Goal: Information Seeking & Learning: Learn about a topic

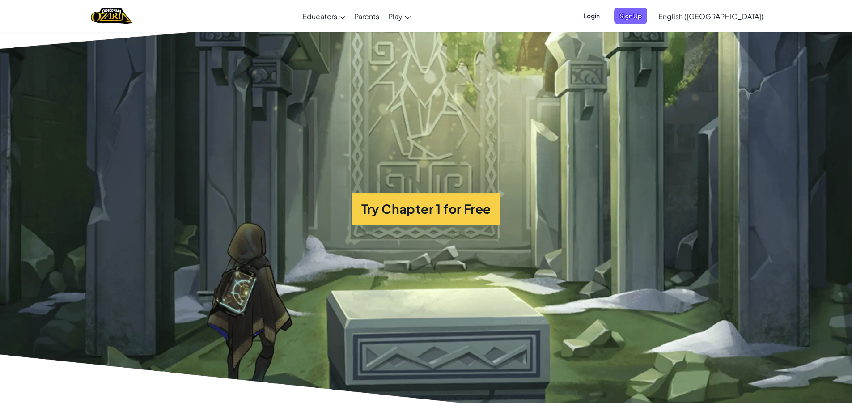
scroll to position [2236, 0]
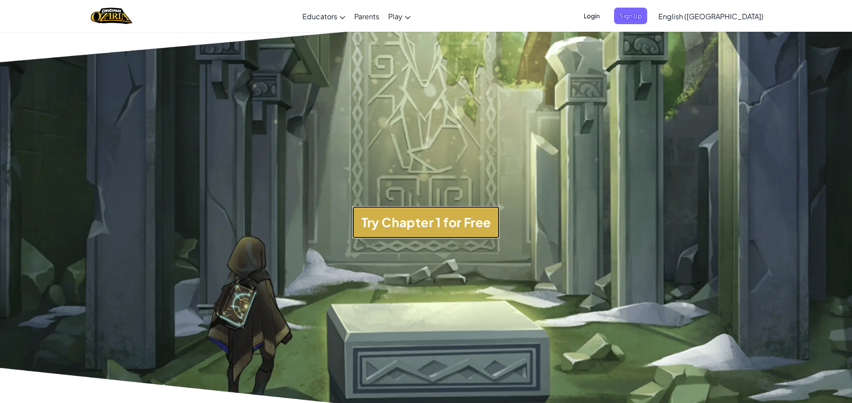
click at [422, 221] on button "Try Chapter 1 for Free" at bounding box center [426, 222] width 148 height 32
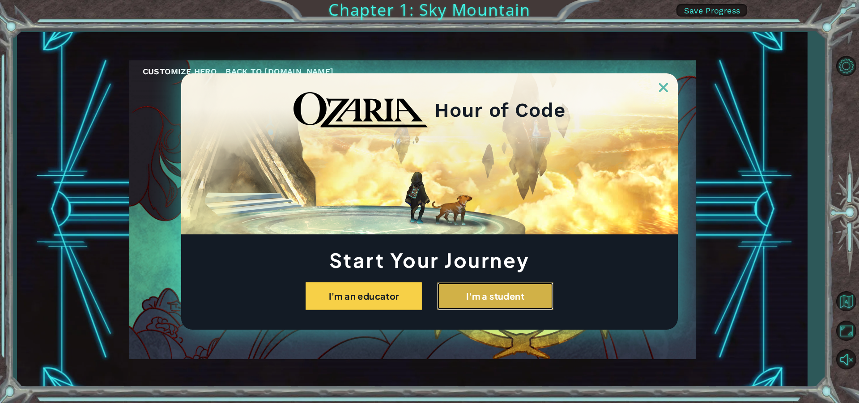
click at [480, 301] on button "I'm a student" at bounding box center [495, 296] width 116 height 28
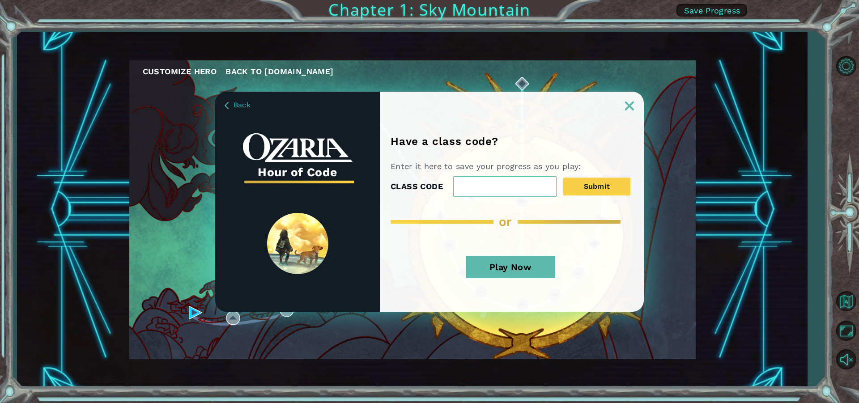
click at [494, 272] on button "Play Now" at bounding box center [510, 267] width 89 height 22
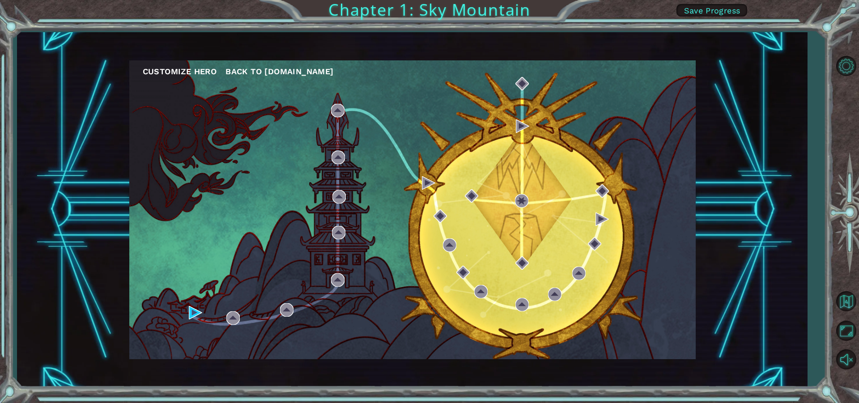
drag, startPoint x: 494, startPoint y: 272, endPoint x: 321, endPoint y: 267, distance: 173.2
drag, startPoint x: 321, startPoint y: 267, endPoint x: 179, endPoint y: 301, distance: 146.0
click at [179, 301] on div "Customize Hero Back to [DOMAIN_NAME]" at bounding box center [412, 209] width 566 height 299
click at [187, 312] on div "Customize Hero Back to [DOMAIN_NAME]" at bounding box center [412, 209] width 566 height 299
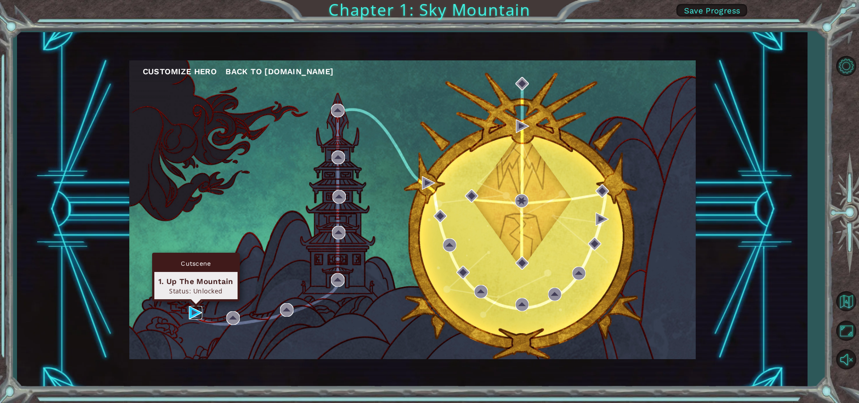
click at [192, 312] on img at bounding box center [195, 312] width 13 height 13
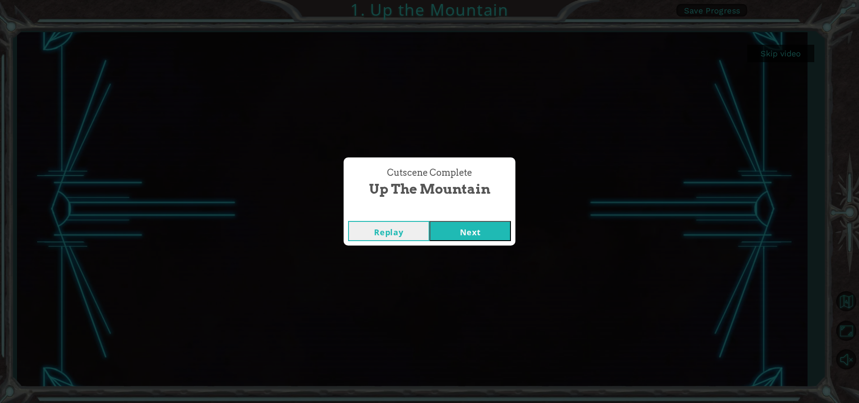
click at [457, 231] on button "Next" at bounding box center [469, 231] width 81 height 20
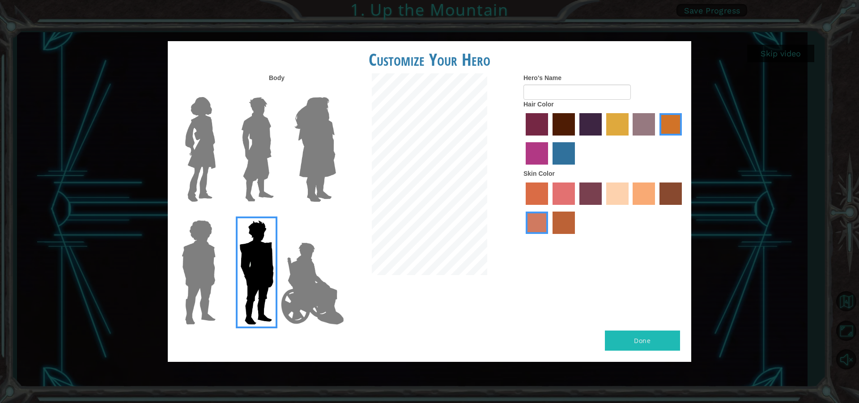
click at [306, 263] on img at bounding box center [312, 283] width 70 height 89
click at [335, 214] on input "Hero Jamie" at bounding box center [335, 214] width 0 height 0
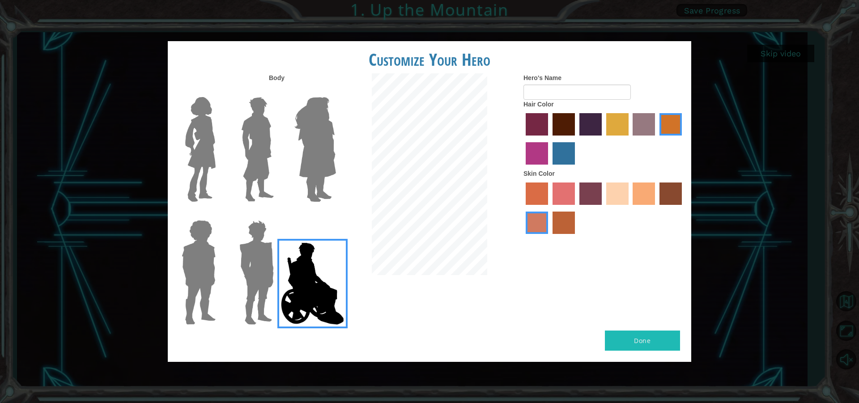
click at [286, 268] on img at bounding box center [312, 283] width 70 height 89
click at [335, 214] on input "Hero Jamie" at bounding box center [335, 214] width 0 height 0
click at [250, 267] on img at bounding box center [257, 272] width 42 height 112
click at [277, 214] on input "Hero Garnet" at bounding box center [277, 214] width 0 height 0
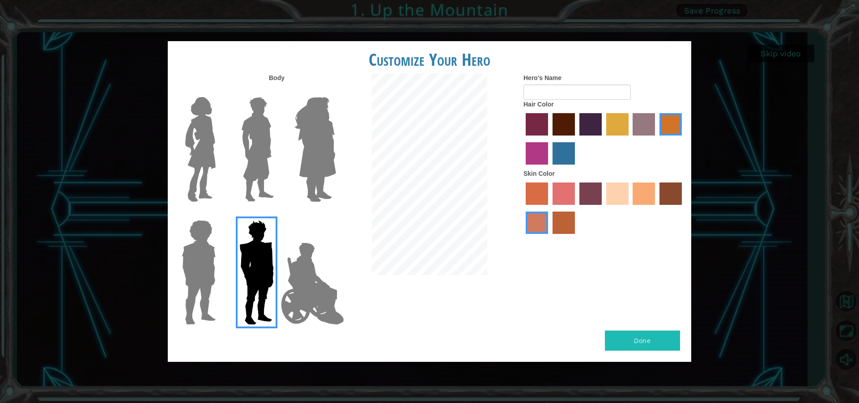
click at [201, 268] on img at bounding box center [198, 272] width 41 height 112
click at [219, 214] on input "Hero Steven" at bounding box center [219, 214] width 0 height 0
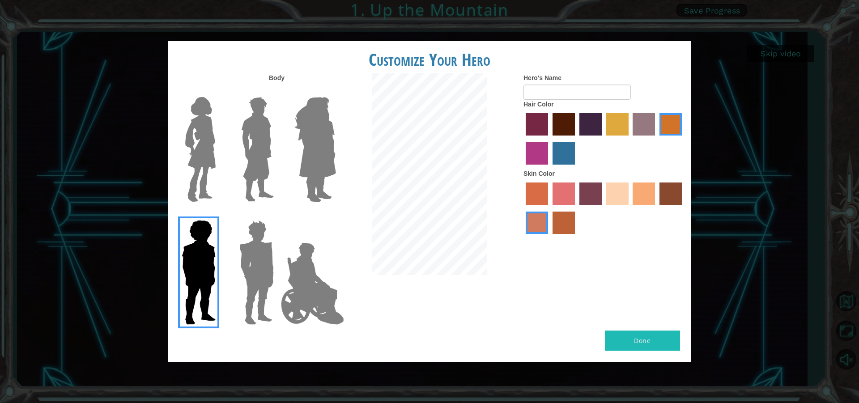
click at [212, 172] on img at bounding box center [201, 149] width 38 height 112
click at [219, 91] on input "Hero Connie" at bounding box center [219, 91] width 0 height 0
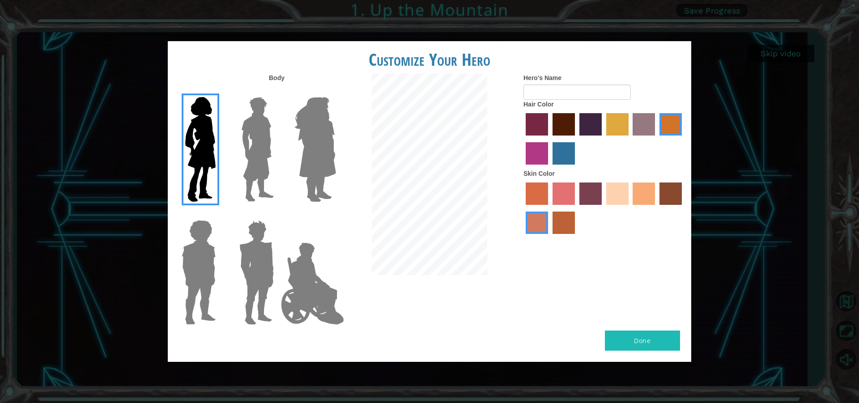
click at [249, 164] on img at bounding box center [258, 149] width 40 height 112
click at [277, 91] on input "Hero Lars" at bounding box center [277, 91] width 0 height 0
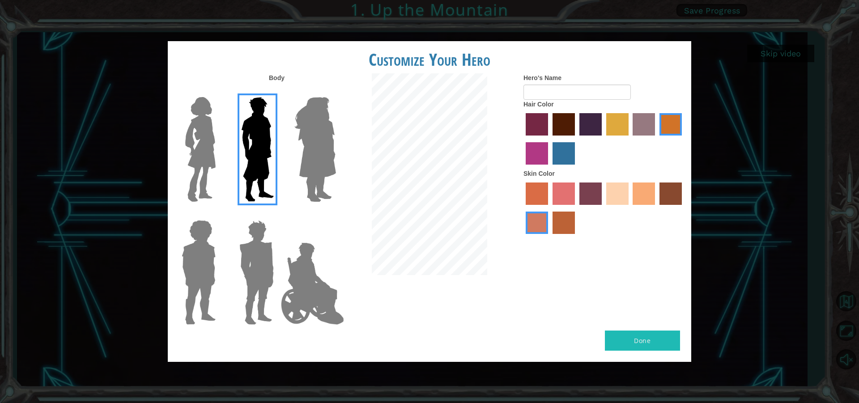
click at [306, 157] on img at bounding box center [315, 149] width 49 height 112
click at [335, 91] on input "Hero Amethyst" at bounding box center [335, 91] width 0 height 0
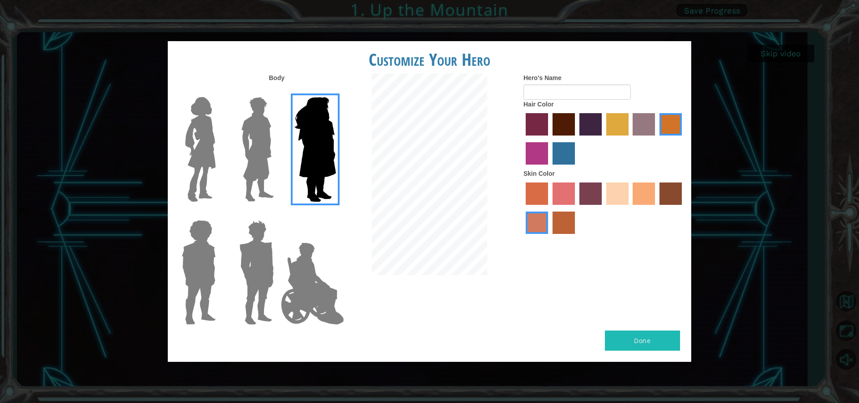
click at [255, 233] on img at bounding box center [257, 272] width 42 height 112
click at [277, 214] on input "Hero Garnet" at bounding box center [277, 214] width 0 height 0
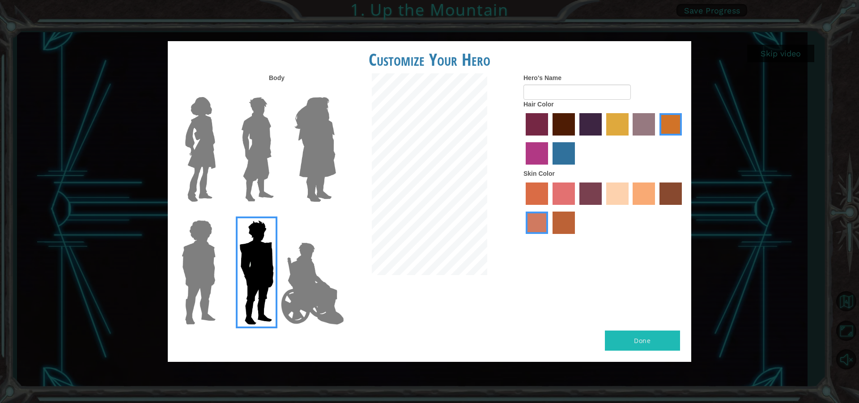
click at [256, 137] on img at bounding box center [258, 149] width 40 height 112
click at [277, 91] on input "Hero Lars" at bounding box center [277, 91] width 0 height 0
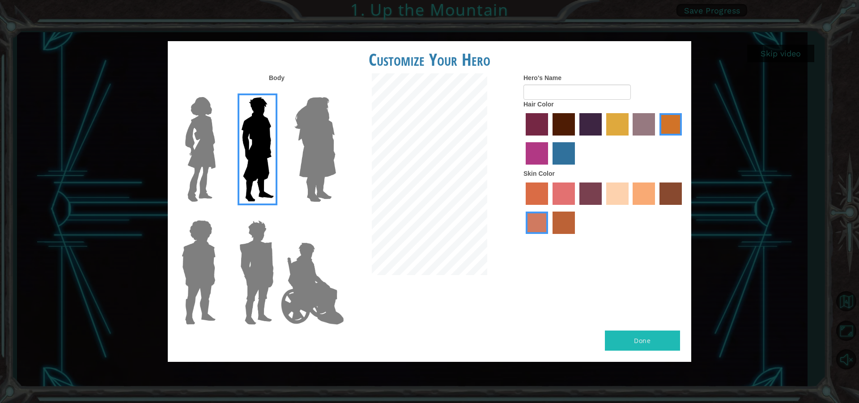
click at [221, 128] on div at bounding box center [197, 146] width 58 height 123
click at [209, 140] on img at bounding box center [201, 149] width 38 height 112
click at [219, 91] on input "Hero Connie" at bounding box center [219, 91] width 0 height 0
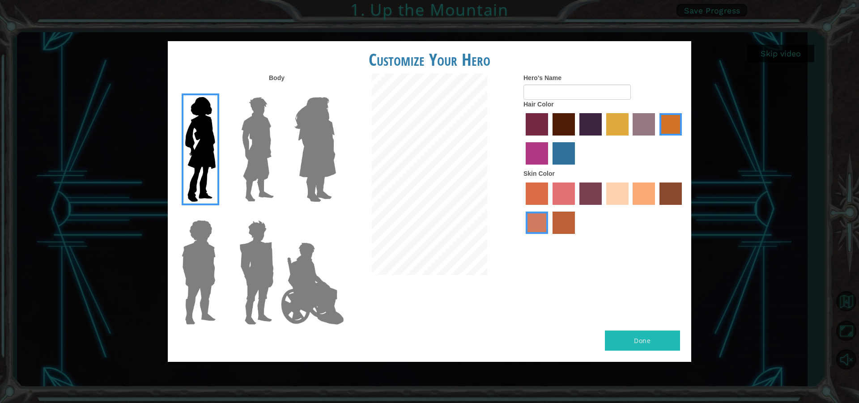
click at [213, 288] on img at bounding box center [198, 272] width 41 height 112
click at [219, 214] on input "Hero Steven" at bounding box center [219, 214] width 0 height 0
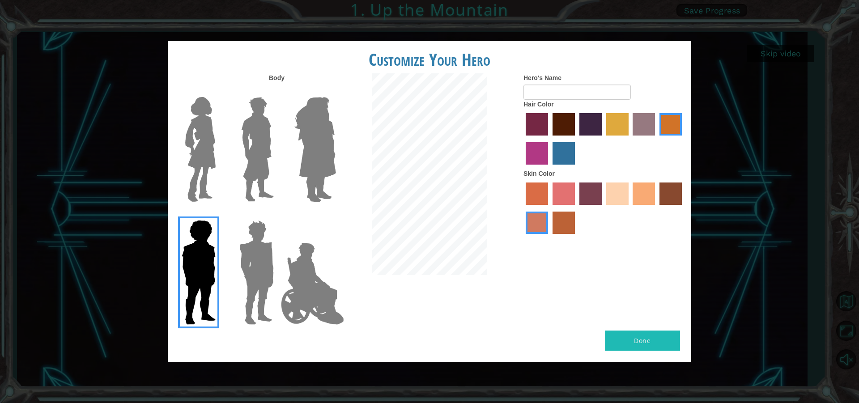
click at [329, 165] on img at bounding box center [315, 149] width 49 height 112
click at [335, 91] on input "Hero Amethyst" at bounding box center [335, 91] width 0 height 0
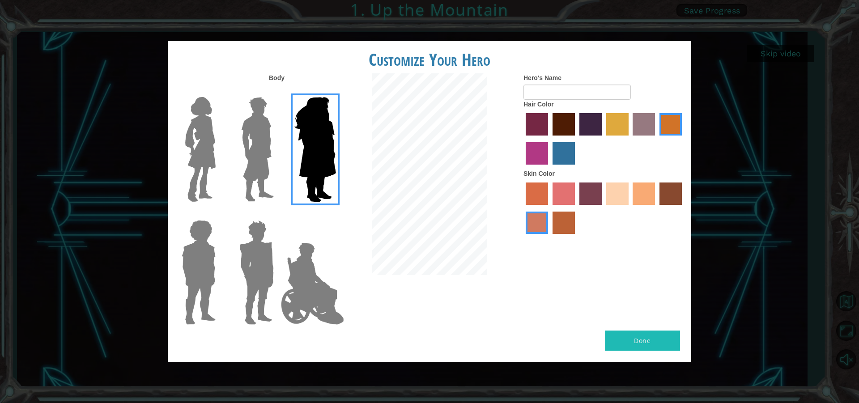
click at [282, 151] on div at bounding box center [255, 146] width 58 height 123
click at [263, 147] on img at bounding box center [258, 149] width 40 height 112
click at [277, 91] on input "Hero Lars" at bounding box center [277, 91] width 0 height 0
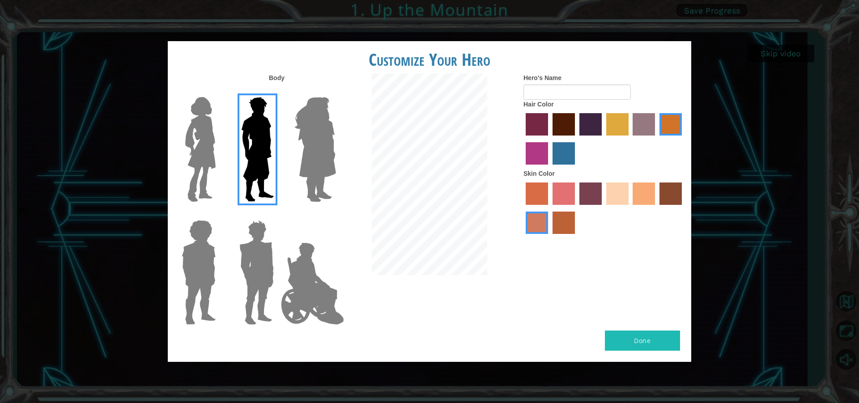
click at [229, 142] on div at bounding box center [255, 146] width 58 height 123
click at [204, 128] on img at bounding box center [201, 149] width 38 height 112
click at [219, 91] on input "Hero Connie" at bounding box center [219, 91] width 0 height 0
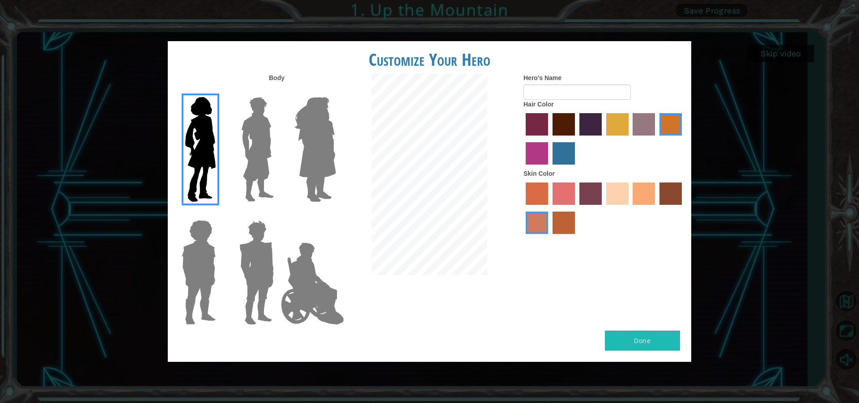
click at [245, 252] on img at bounding box center [257, 272] width 42 height 112
click at [277, 214] on input "Hero Garnet" at bounding box center [277, 214] width 0 height 0
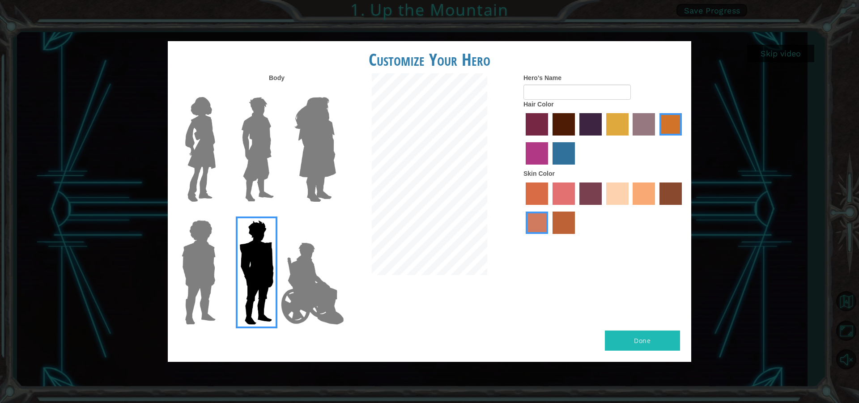
click at [200, 246] on img at bounding box center [198, 272] width 41 height 112
click at [219, 214] on input "Hero Steven" at bounding box center [219, 214] width 0 height 0
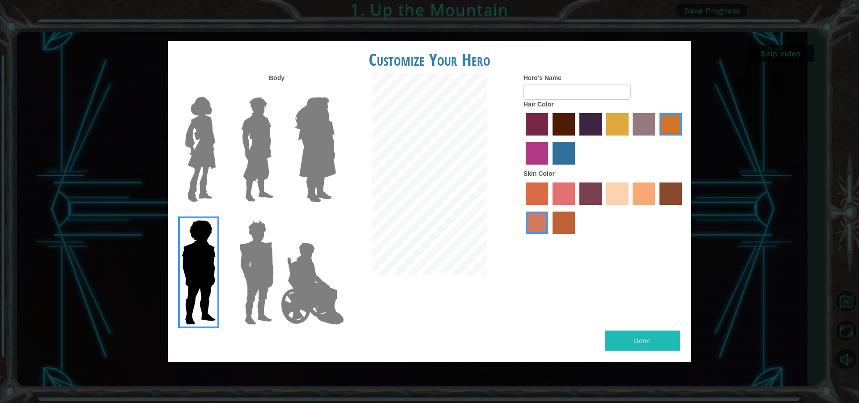
drag, startPoint x: 348, startPoint y: 292, endPoint x: 340, endPoint y: 289, distance: 8.1
click at [347, 291] on div "Body Hero's Name Hair Color Skin Color" at bounding box center [429, 201] width 523 height 257
click at [318, 285] on img at bounding box center [312, 283] width 70 height 89
click at [335, 214] on input "Hero Jamie" at bounding box center [335, 214] width 0 height 0
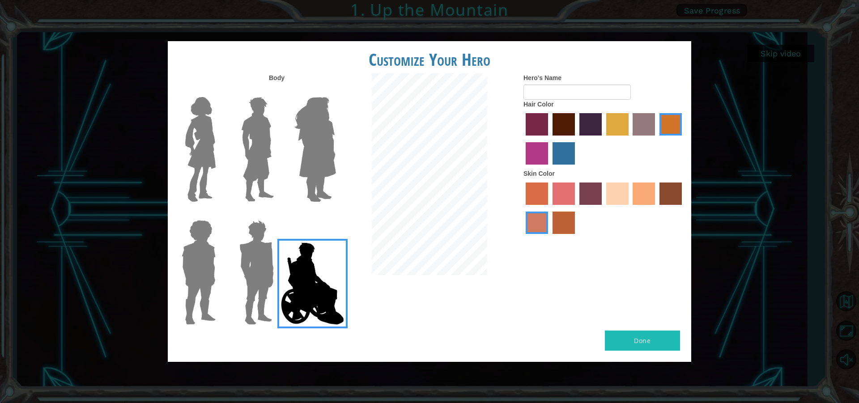
click at [226, 271] on div at bounding box center [255, 269] width 58 height 123
click at [255, 265] on img at bounding box center [257, 272] width 42 height 112
click at [277, 214] on input "Hero Garnet" at bounding box center [277, 214] width 0 height 0
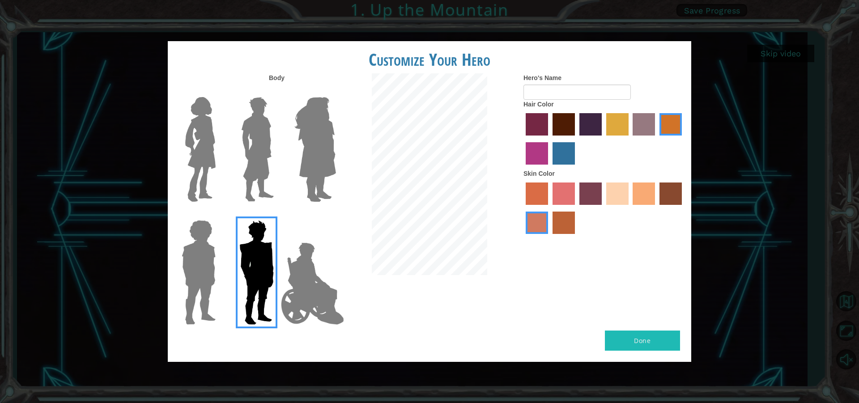
click at [555, 123] on label "maroon hair color" at bounding box center [563, 124] width 22 height 22
click at [549, 139] on input "maroon hair color" at bounding box center [549, 139] width 0 height 0
click at [676, 123] on label "gold drop hair color" at bounding box center [670, 124] width 22 height 22
click at [656, 139] on input "gold drop hair color" at bounding box center [656, 139] width 0 height 0
click at [556, 124] on label "maroon hair color" at bounding box center [563, 124] width 22 height 22
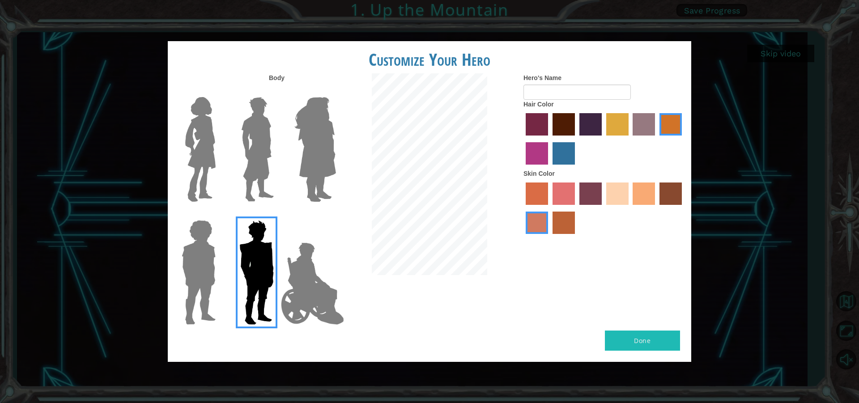
click at [549, 139] on input "maroon hair color" at bounding box center [549, 139] width 0 height 0
click at [677, 190] on label "karma skin color" at bounding box center [670, 193] width 22 height 22
click at [656, 208] on input "karma skin color" at bounding box center [656, 208] width 0 height 0
click at [533, 201] on label "sorbus skin color" at bounding box center [537, 193] width 22 height 22
click at [522, 208] on input "sorbus skin color" at bounding box center [522, 208] width 0 height 0
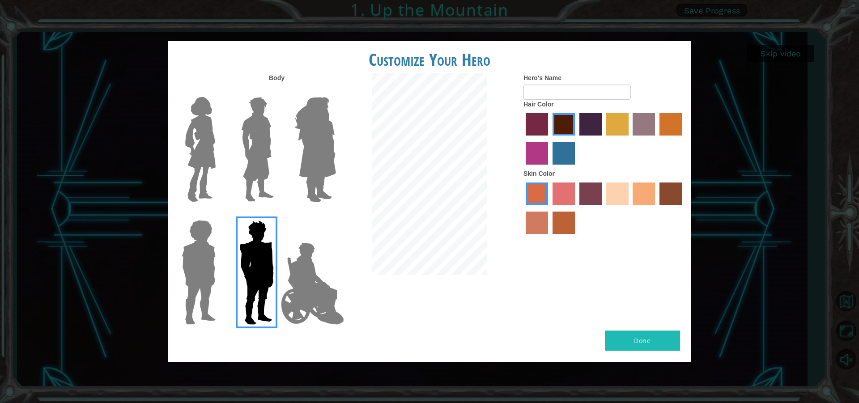
drag, startPoint x: 534, startPoint y: 216, endPoint x: 546, endPoint y: 217, distance: 12.1
click at [543, 216] on label "burning sand skin color" at bounding box center [537, 223] width 22 height 22
click at [683, 208] on input "burning sand skin color" at bounding box center [683, 208] width 0 height 0
click at [561, 216] on label "smoke tree skin color" at bounding box center [563, 223] width 22 height 22
click at [549, 237] on input "smoke tree skin color" at bounding box center [549, 237] width 0 height 0
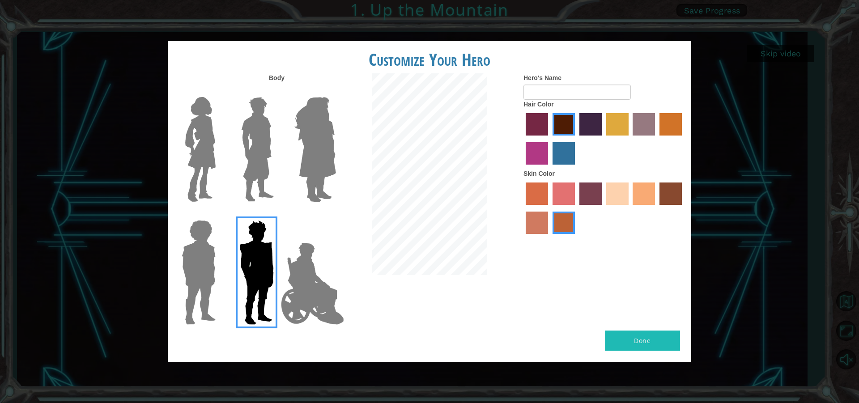
click at [666, 345] on button "Done" at bounding box center [642, 341] width 75 height 20
type input "n"
click at [287, 290] on img at bounding box center [312, 283] width 70 height 89
click at [335, 214] on input "Hero Jamie" at bounding box center [335, 214] width 0 height 0
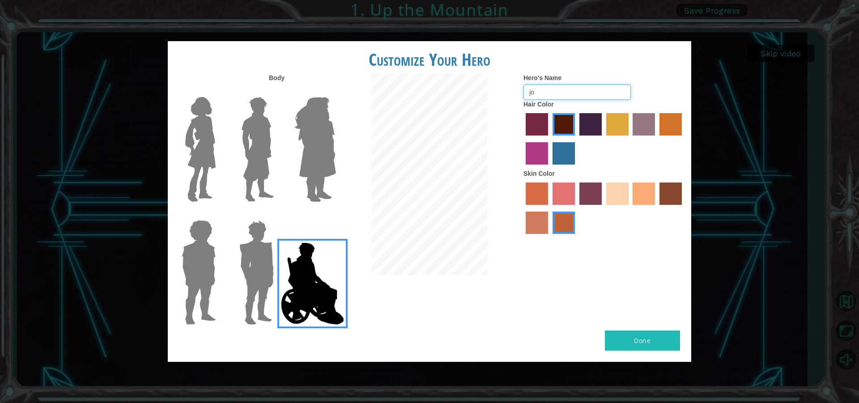
click at [571, 92] on input "jo" at bounding box center [576, 92] width 107 height 15
type input "j"
type input "J"
type input "[PERSON_NAME]"
click at [259, 140] on img at bounding box center [258, 149] width 40 height 112
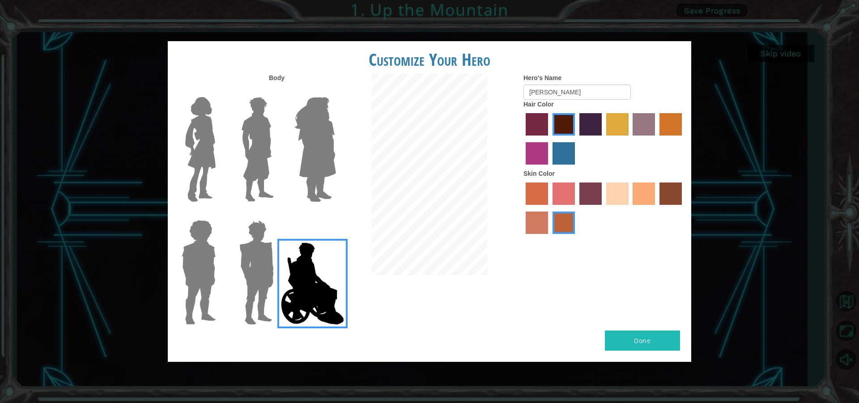
click at [277, 91] on input "Hero Lars" at bounding box center [277, 91] width 0 height 0
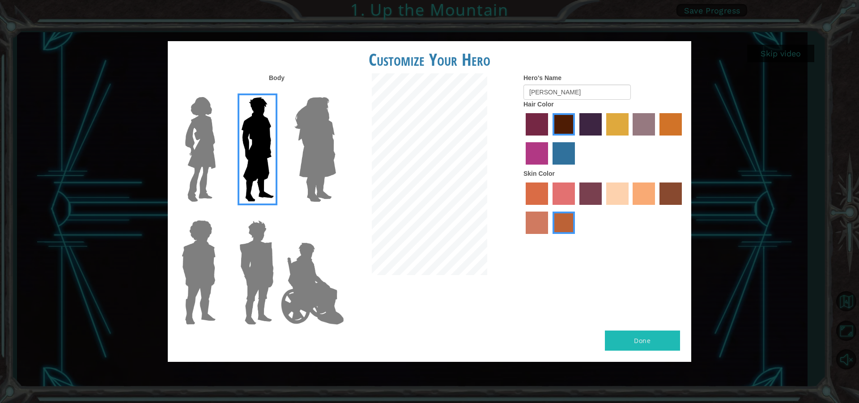
click at [259, 271] on img at bounding box center [257, 272] width 42 height 112
click at [277, 214] on input "Hero Garnet" at bounding box center [277, 214] width 0 height 0
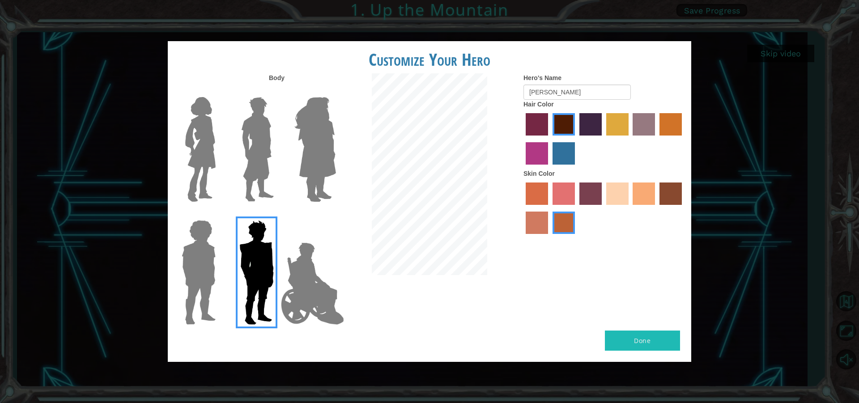
click at [659, 335] on button "Done" at bounding box center [642, 341] width 75 height 20
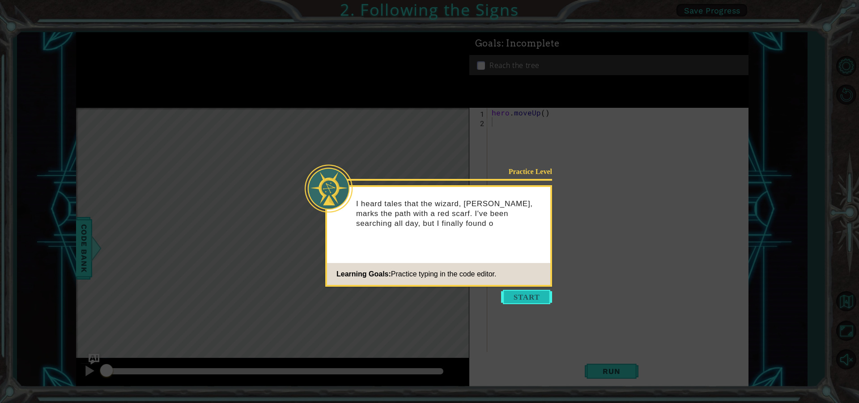
click at [525, 297] on button "Start" at bounding box center [526, 297] width 51 height 14
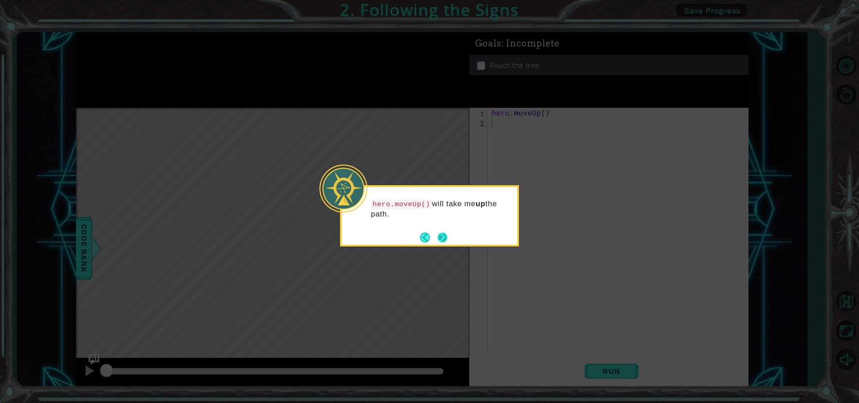
click at [441, 232] on button "Next" at bounding box center [442, 237] width 16 height 16
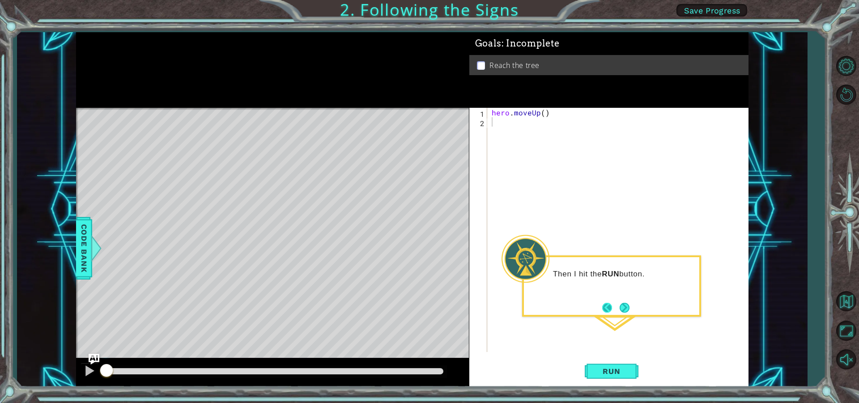
drag, startPoint x: 627, startPoint y: 304, endPoint x: 609, endPoint y: 307, distance: 18.2
click at [609, 308] on footer at bounding box center [615, 307] width 27 height 13
click at [608, 306] on button "Back" at bounding box center [610, 308] width 17 height 10
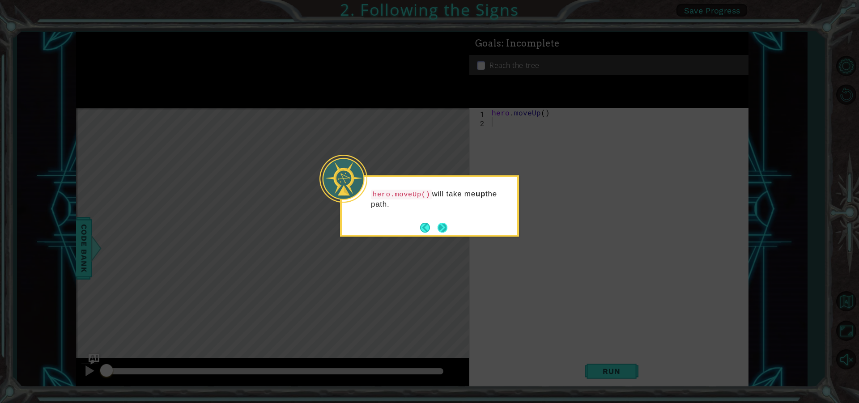
click at [441, 226] on button "Next" at bounding box center [442, 227] width 11 height 11
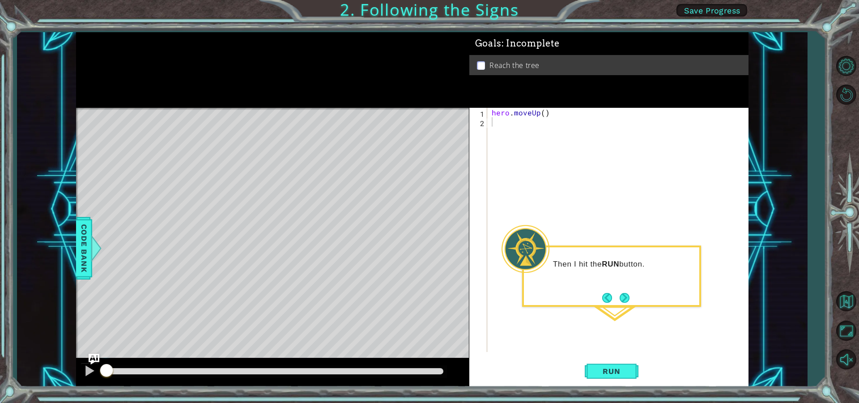
click at [630, 255] on div "Then I hit the RUN button." at bounding box center [611, 268] width 175 height 35
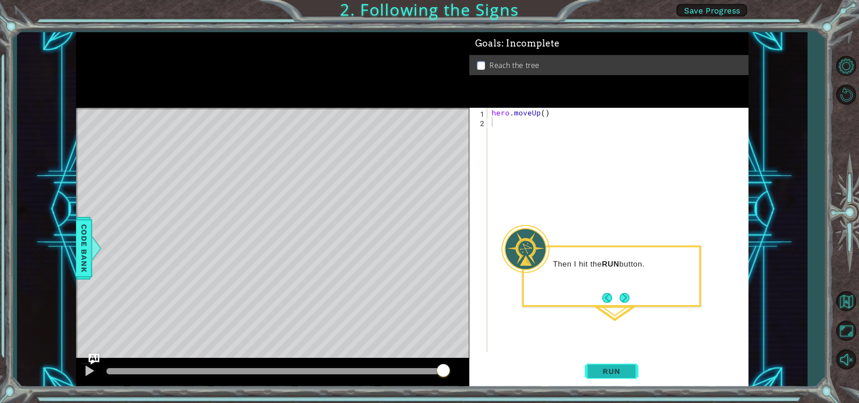
click at [605, 366] on button "Run" at bounding box center [612, 371] width 54 height 28
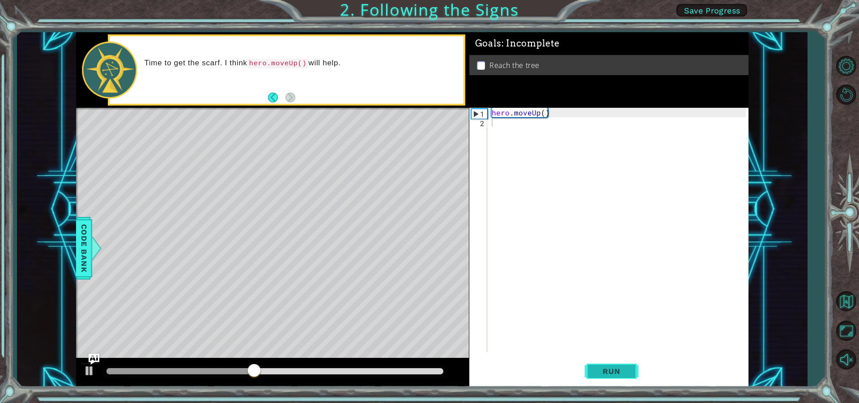
click at [607, 365] on button "Run" at bounding box center [612, 371] width 54 height 28
click at [613, 374] on span "Run" at bounding box center [611, 371] width 35 height 9
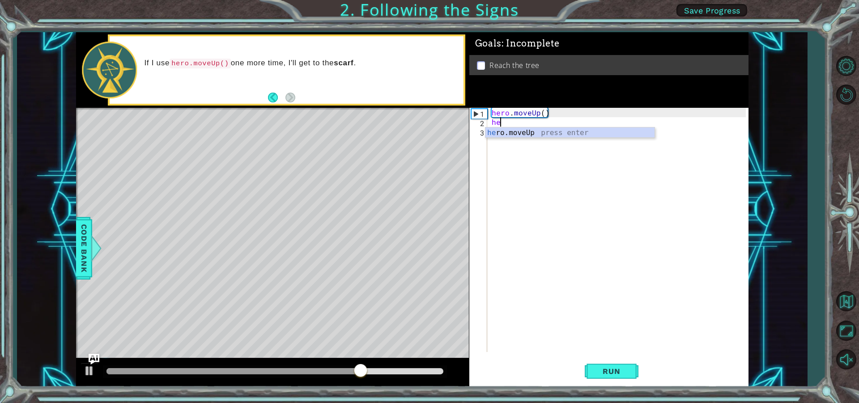
type textarea "her"
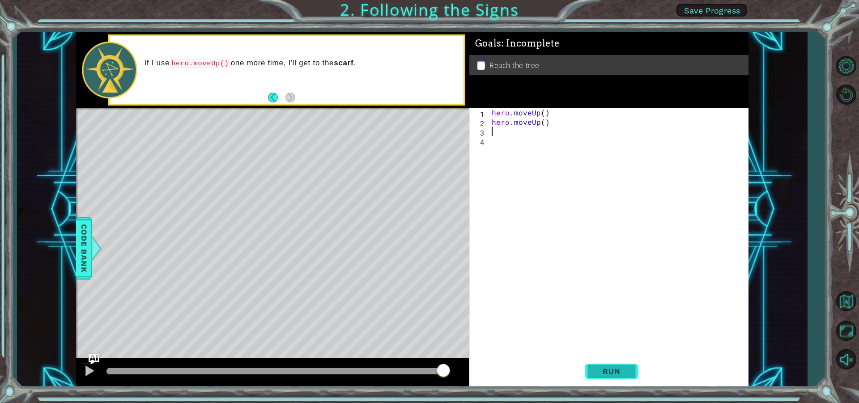
click at [614, 371] on span "Run" at bounding box center [611, 371] width 35 height 9
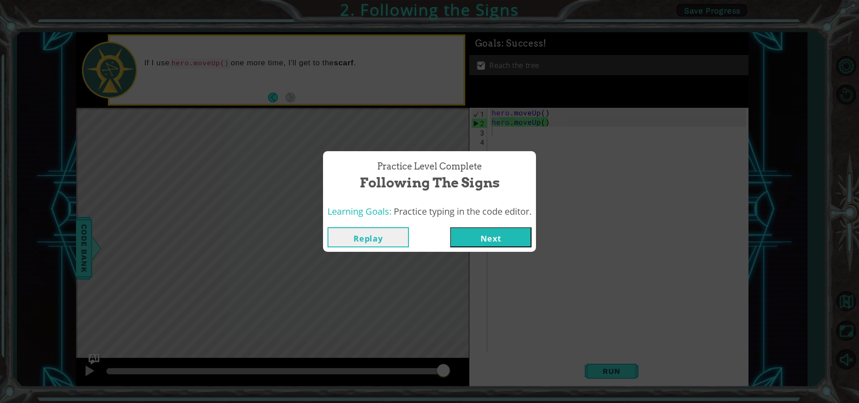
click at [488, 237] on button "Next" at bounding box center [490, 237] width 81 height 20
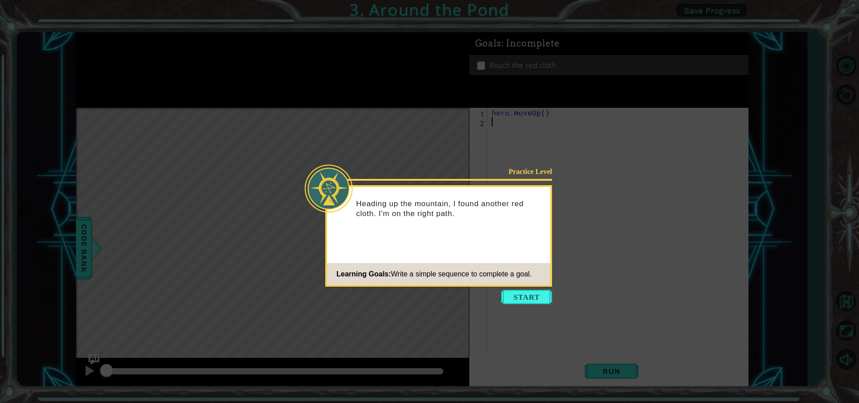
click at [507, 291] on button "Start" at bounding box center [526, 297] width 51 height 14
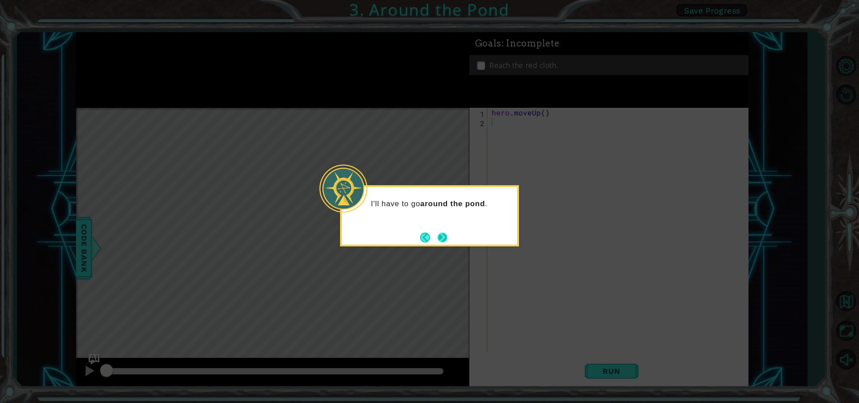
click at [441, 233] on button "Next" at bounding box center [442, 237] width 11 height 11
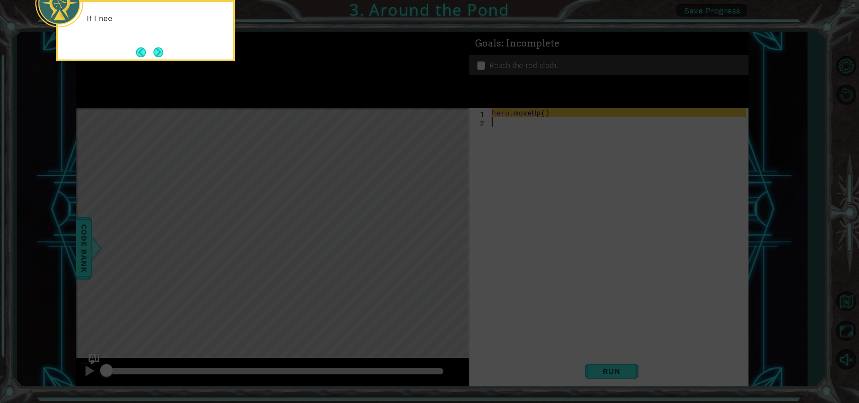
drag, startPoint x: 513, startPoint y: 170, endPoint x: 514, endPoint y: 163, distance: 7.2
click at [514, 164] on icon at bounding box center [429, 60] width 859 height 685
drag, startPoint x: 158, startPoint y: 47, endPoint x: 167, endPoint y: 47, distance: 8.5
click at [167, 47] on div "If I need to move up on the map, I can use hero.moveUp() ." at bounding box center [145, 26] width 175 height 49
click at [157, 52] on button "Next" at bounding box center [159, 53] width 12 height 12
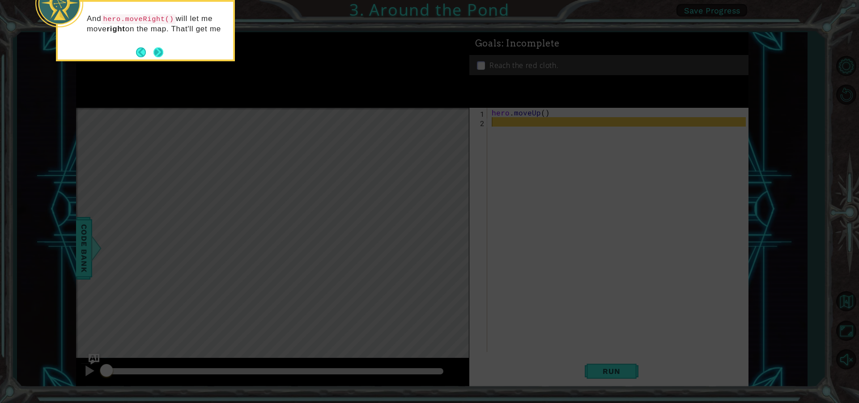
click at [158, 47] on button "Next" at bounding box center [158, 52] width 13 height 13
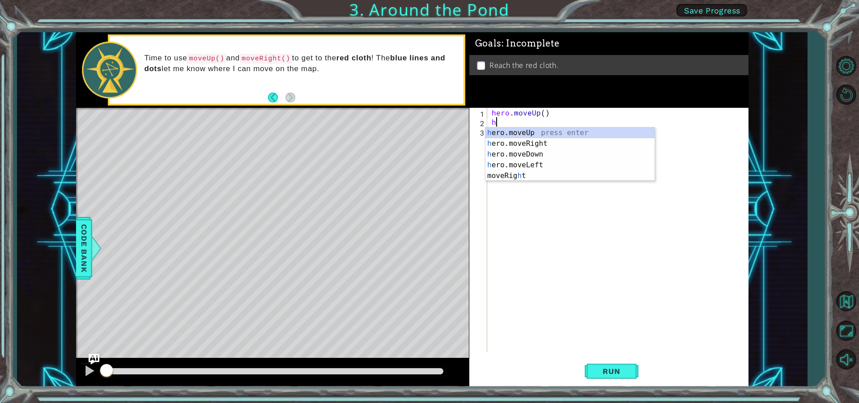
type textarea "he"
click at [555, 144] on div "he ro.moveUp press enter he ro.moveRight press enter he ro.moveDown press enter…" at bounding box center [569, 159] width 169 height 64
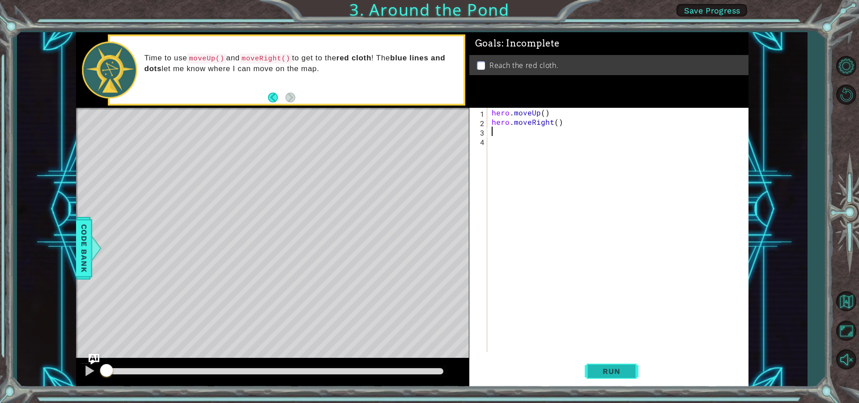
click at [616, 377] on button "Run" at bounding box center [612, 371] width 54 height 28
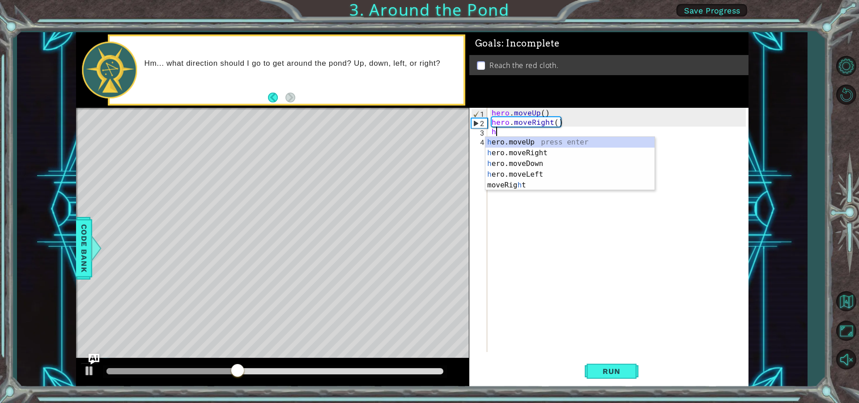
type textarea "he"
click at [513, 138] on div "he ro.moveUp press enter he ro.moveRight press enter he ro.moveDown press enter…" at bounding box center [569, 169] width 169 height 64
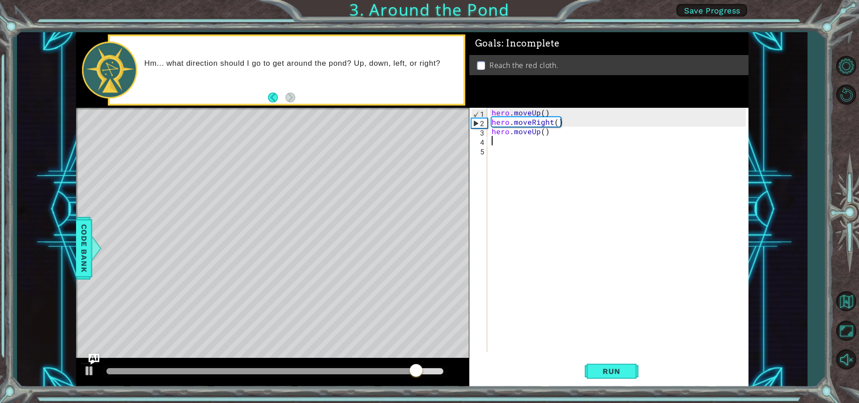
type textarea "h"
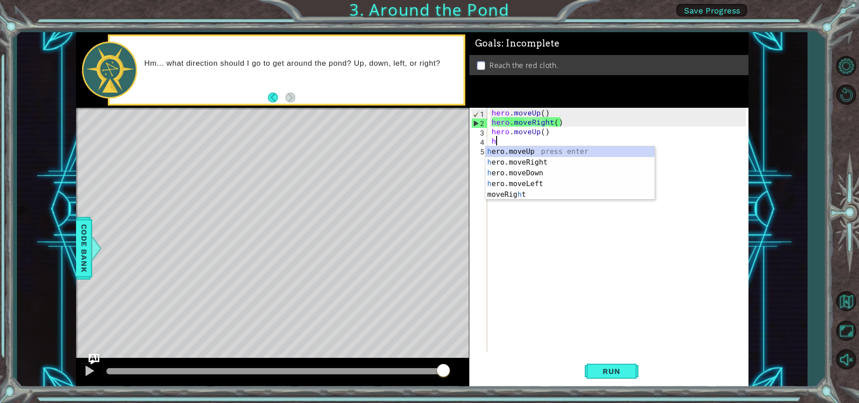
click at [494, 148] on div "h ero.moveUp press enter h ero.moveRight press enter h ero.moveDown press enter…" at bounding box center [569, 183] width 169 height 75
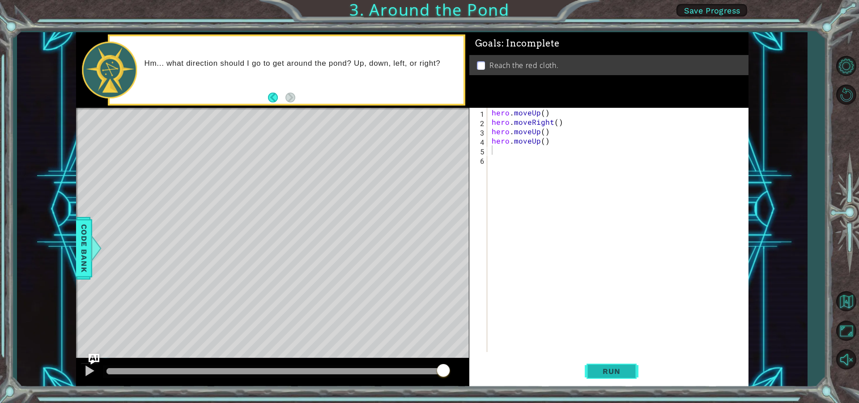
click at [606, 365] on button "Run" at bounding box center [612, 371] width 54 height 28
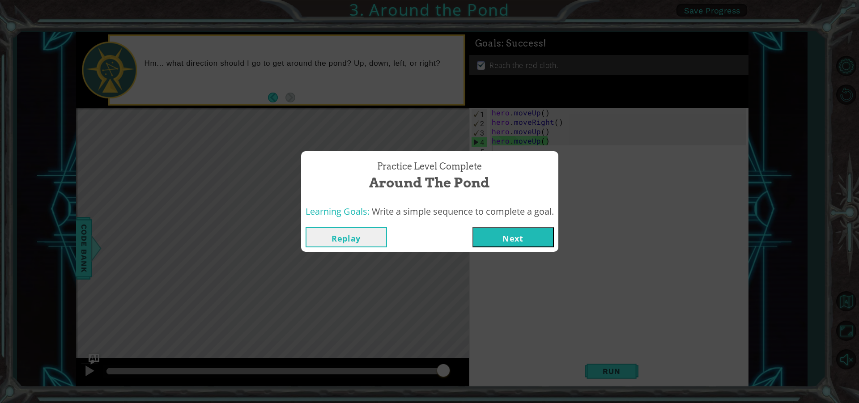
click at [535, 237] on button "Next" at bounding box center [512, 237] width 81 height 20
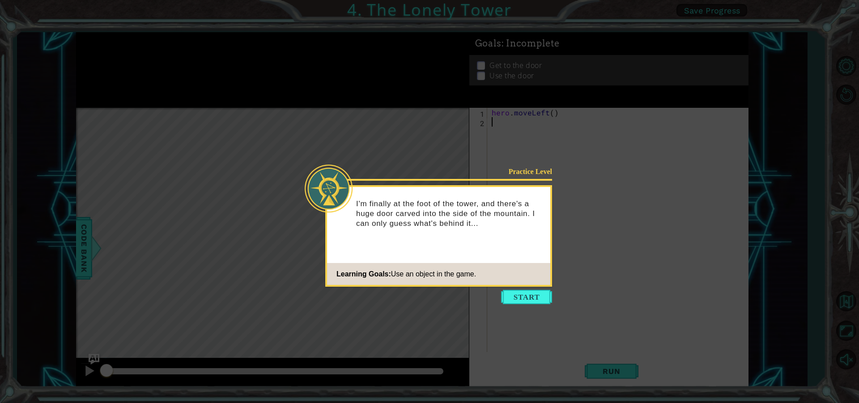
click at [515, 290] on button "Start" at bounding box center [526, 297] width 51 height 14
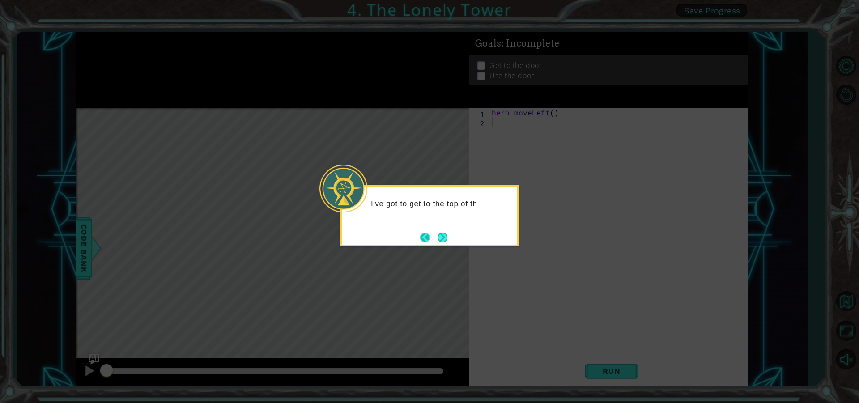
click at [427, 233] on button "Back" at bounding box center [428, 238] width 17 height 10
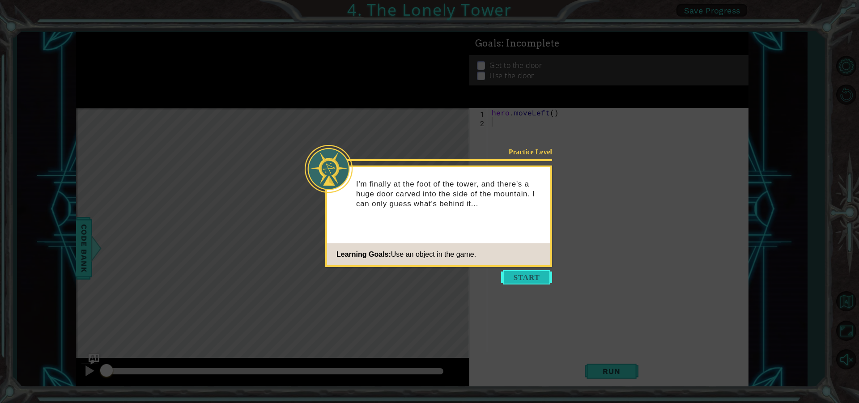
click at [525, 272] on button "Start" at bounding box center [526, 277] width 51 height 14
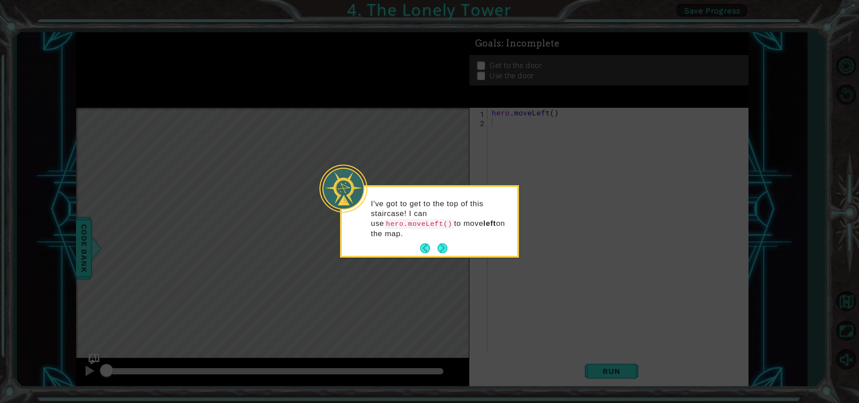
drag, startPoint x: 439, startPoint y: 249, endPoint x: 488, endPoint y: 269, distance: 52.7
click at [472, 261] on icon at bounding box center [429, 201] width 859 height 403
click at [445, 243] on button "Next" at bounding box center [442, 248] width 10 height 10
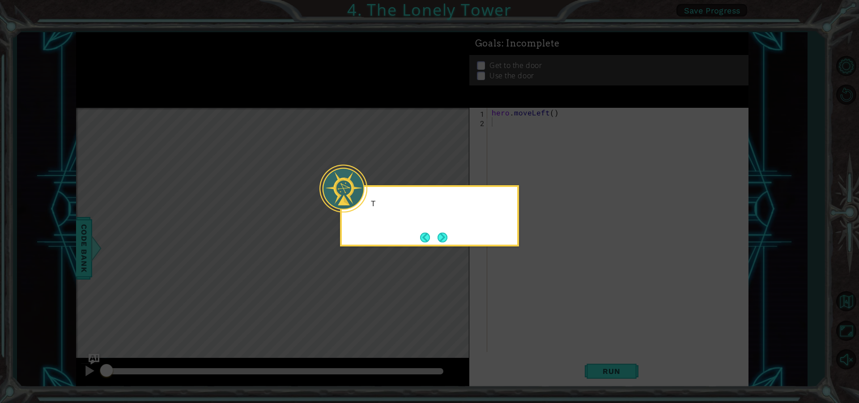
click at [445, 240] on button "Next" at bounding box center [442, 237] width 16 height 16
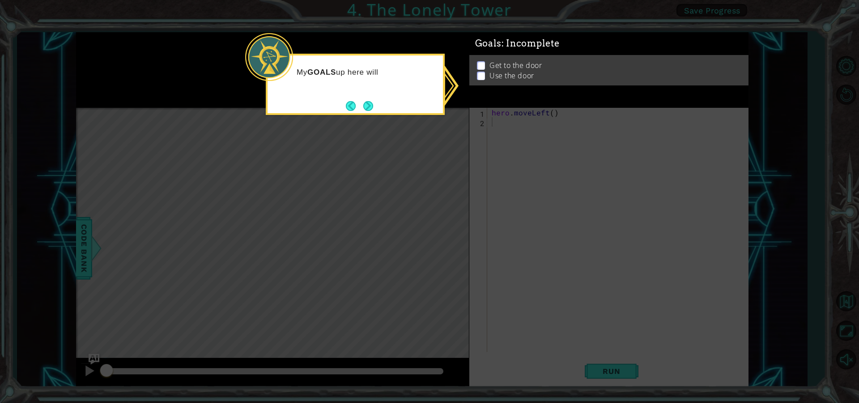
click at [422, 195] on icon at bounding box center [429, 201] width 859 height 403
click at [368, 105] on button "Next" at bounding box center [368, 106] width 10 height 10
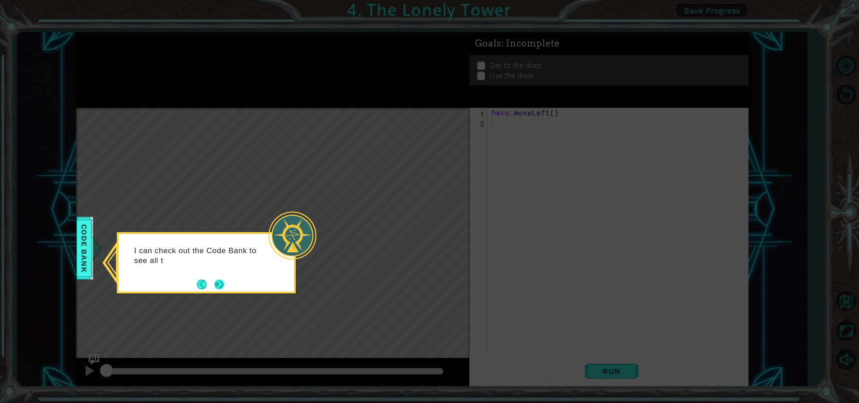
click at [221, 279] on button "Next" at bounding box center [219, 284] width 10 height 10
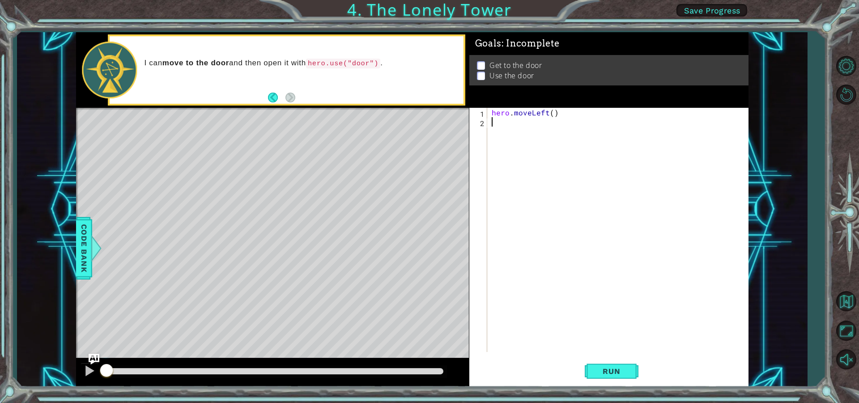
type textarea "h"
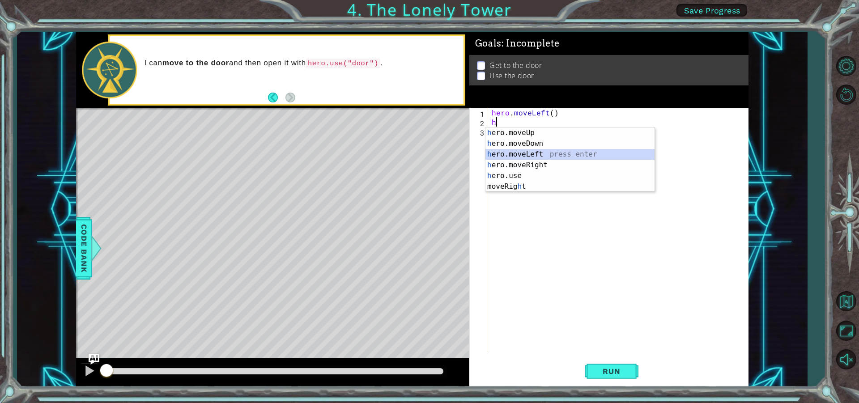
click at [549, 151] on div "h ero.moveUp press enter h ero.moveDown press enter h ero.moveLeft press enter …" at bounding box center [569, 170] width 169 height 86
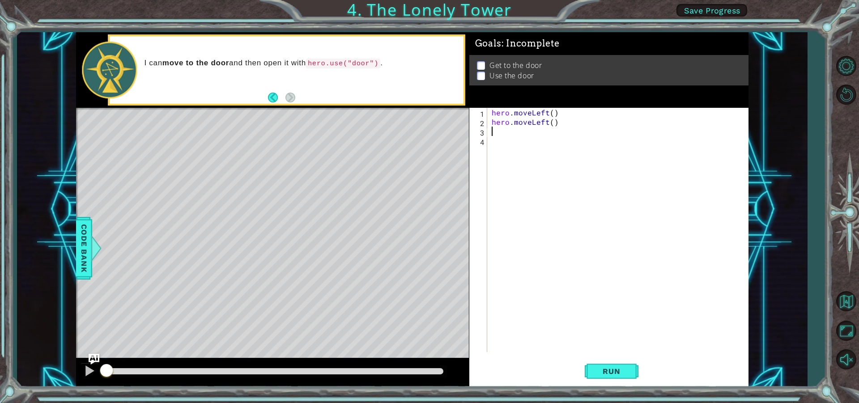
type textarea "h"
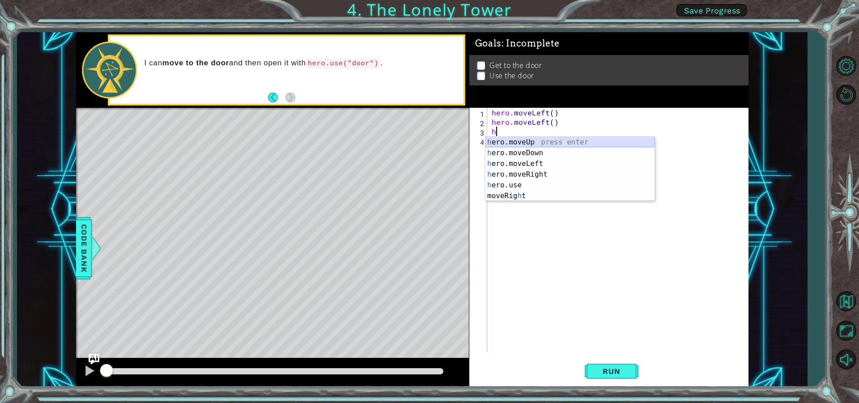
click at [496, 138] on div "h ero.moveUp press enter h ero.moveDown press enter h ero.moveLeft press enter …" at bounding box center [569, 180] width 169 height 86
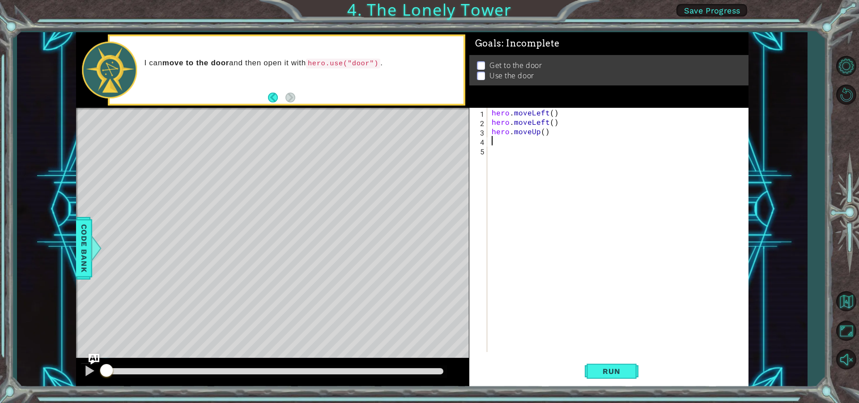
type textarea "h"
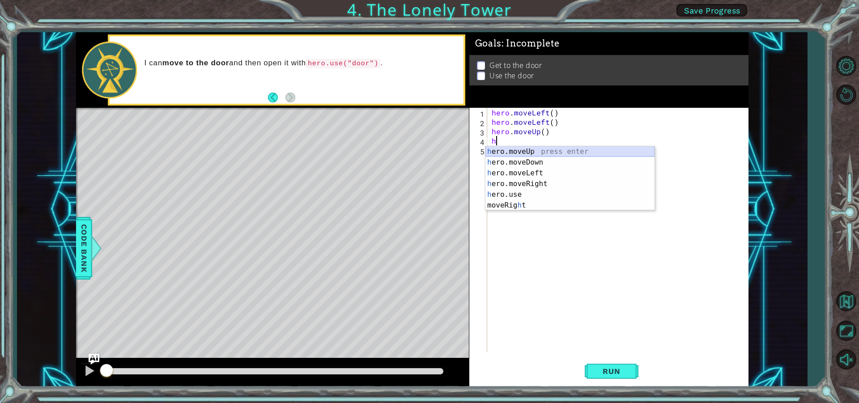
click at [505, 148] on div "h ero.moveUp press enter h ero.moveDown press enter h ero.moveLeft press enter …" at bounding box center [569, 189] width 169 height 86
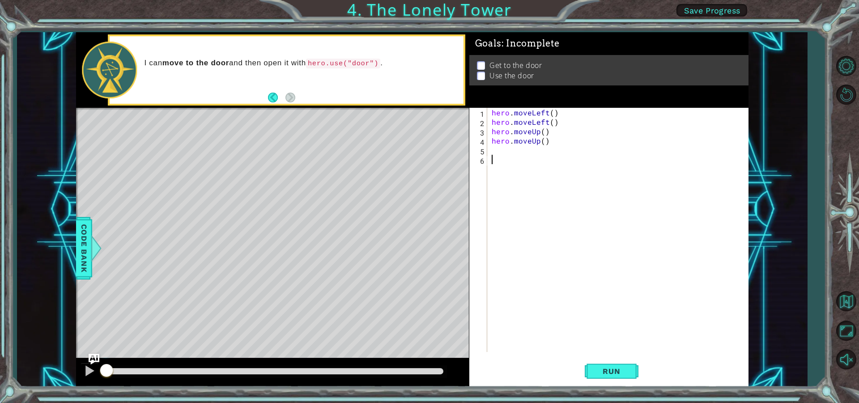
click at [500, 161] on div "hero . moveLeft ( ) hero . moveLeft ( ) hero . moveUp ( ) hero . moveUp ( )" at bounding box center [620, 239] width 260 height 263
click at [501, 149] on div "hero . moveLeft ( ) hero . moveLeft ( ) hero . moveUp ( ) hero . moveUp ( )" at bounding box center [620, 239] width 260 height 263
type textarea "h"
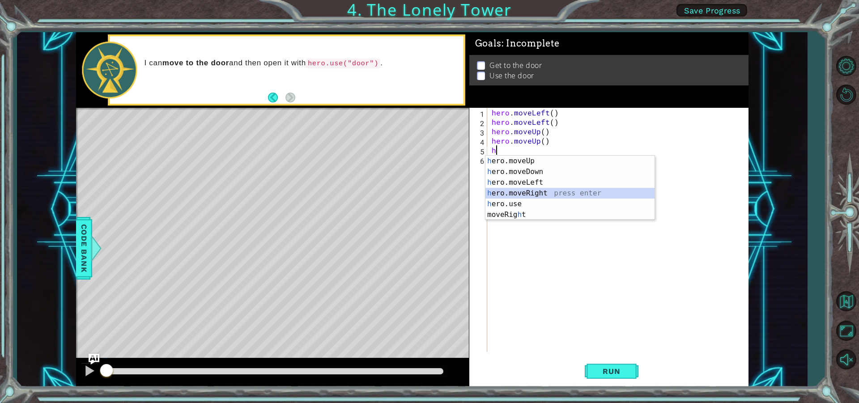
click at [509, 189] on div "h ero.moveUp press enter h ero.moveDown press enter h ero.moveLeft press enter …" at bounding box center [569, 199] width 169 height 86
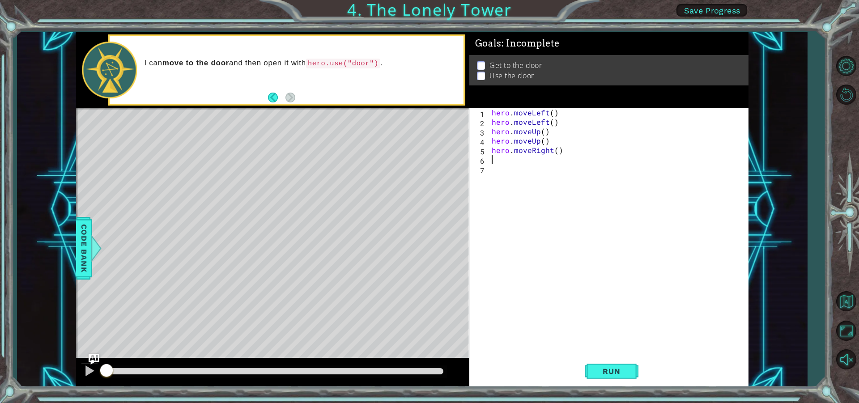
type textarea "h"
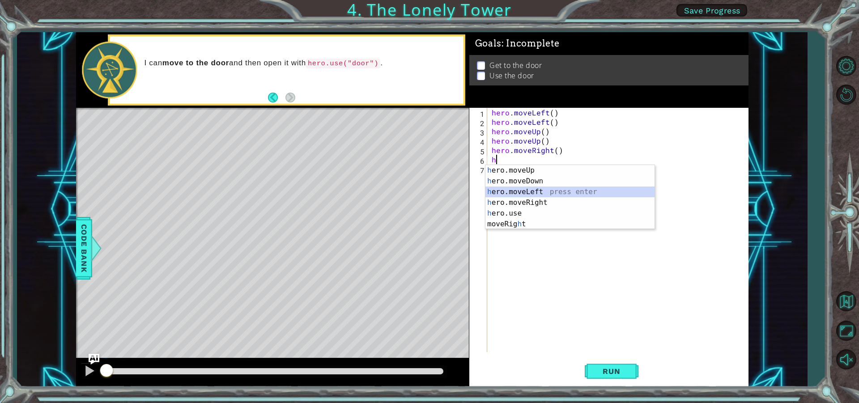
click at [518, 191] on div "h ero.moveUp press enter h ero.moveDown press enter h ero.moveLeft press enter …" at bounding box center [569, 208] width 169 height 86
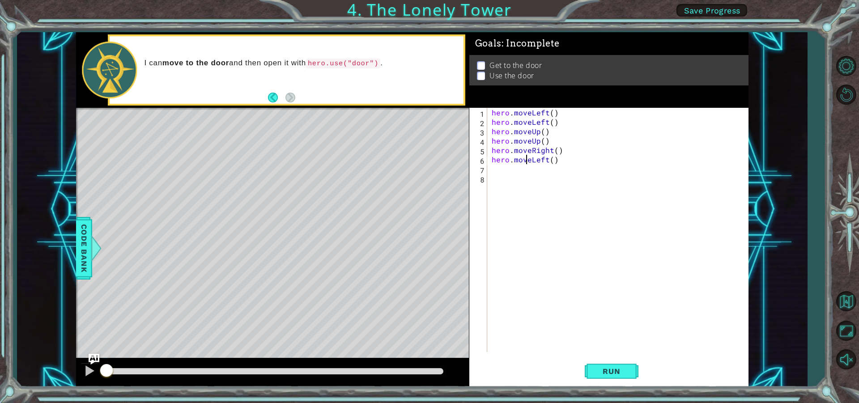
click at [526, 160] on div "hero . moveLeft ( ) hero . moveLeft ( ) hero . moveUp ( ) hero . moveUp ( ) her…" at bounding box center [620, 239] width 260 height 263
click at [541, 161] on div "hero . moveLeft ( ) hero . moveLeft ( ) hero . moveUp ( ) hero . moveUp ( ) her…" at bounding box center [620, 239] width 260 height 263
click at [543, 160] on div "hero . moveLeft ( ) hero . moveLeft ( ) hero . moveUp ( ) hero . moveUp ( ) her…" at bounding box center [620, 239] width 260 height 263
click at [545, 159] on div "hero . moveLeft ( ) hero . moveLeft ( ) hero . moveUp ( ) hero . moveUp ( ) her…" at bounding box center [620, 239] width 260 height 263
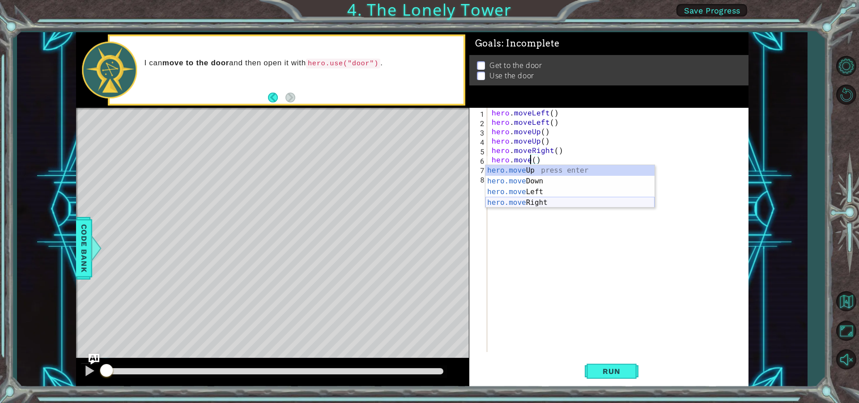
click at [531, 204] on div "hero.move Up press enter hero.move Down press enter hero.move Left press enter …" at bounding box center [569, 197] width 169 height 64
type textarea "hero.moveRight"
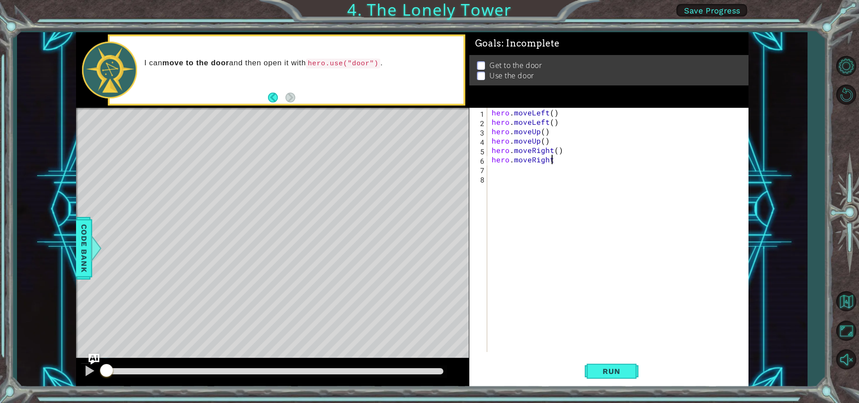
click at [496, 166] on div "hero . moveLeft ( ) hero . moveLeft ( ) hero . moveUp ( ) hero . moveUp ( ) her…" at bounding box center [620, 239] width 260 height 263
type textarea "h"
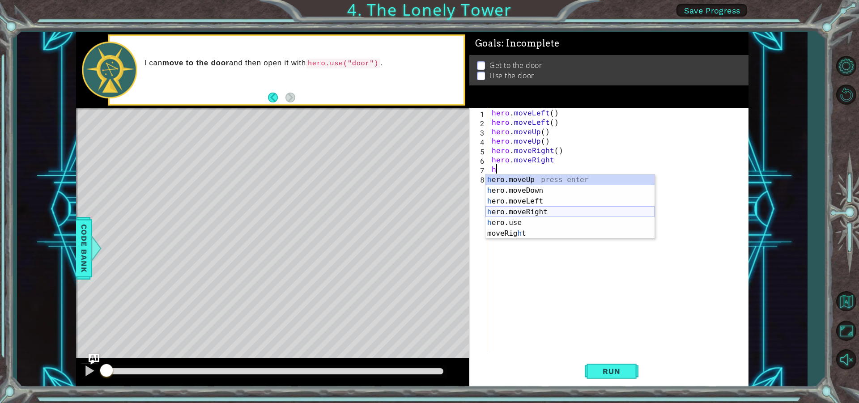
click at [535, 213] on div "h ero.moveUp press enter h ero.moveDown press enter h ero.moveLeft press enter …" at bounding box center [569, 217] width 169 height 86
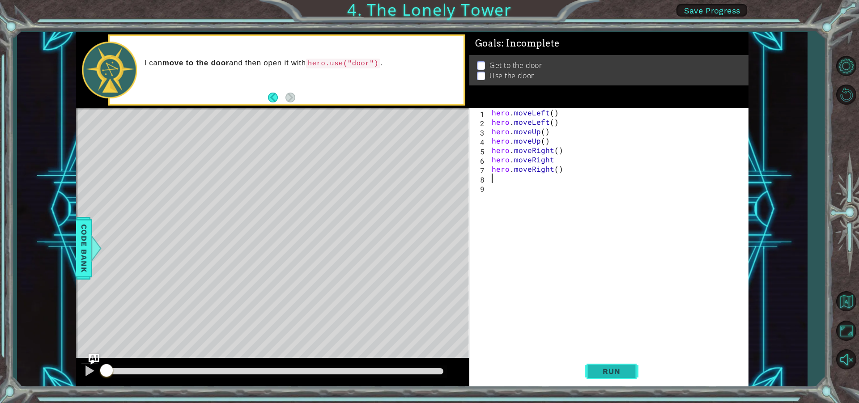
click at [618, 370] on span "Run" at bounding box center [611, 371] width 35 height 9
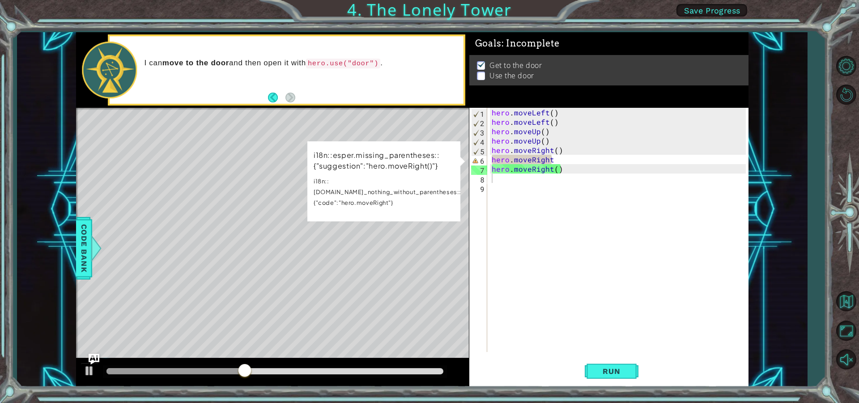
click at [428, 230] on div "Level Map" at bounding box center [282, 239] width 413 height 263
click at [552, 164] on div "hero . moveLeft ( ) hero . moveLeft ( ) hero . moveUp ( ) hero . moveUp ( ) her…" at bounding box center [620, 239] width 260 height 263
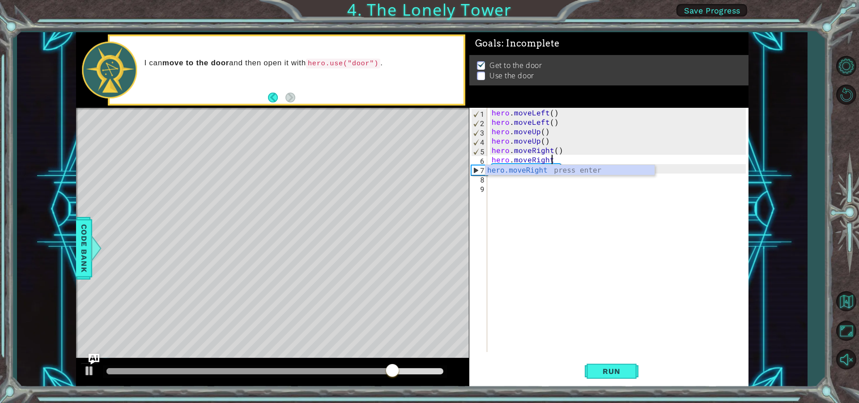
scroll to position [0, 4]
type textarea "hero.moveRight()"
click at [495, 180] on div "hero . moveLeft ( ) hero . moveLeft ( ) hero . moveUp ( ) hero . moveUp ( ) her…" at bounding box center [620, 239] width 260 height 263
type textarea "h"
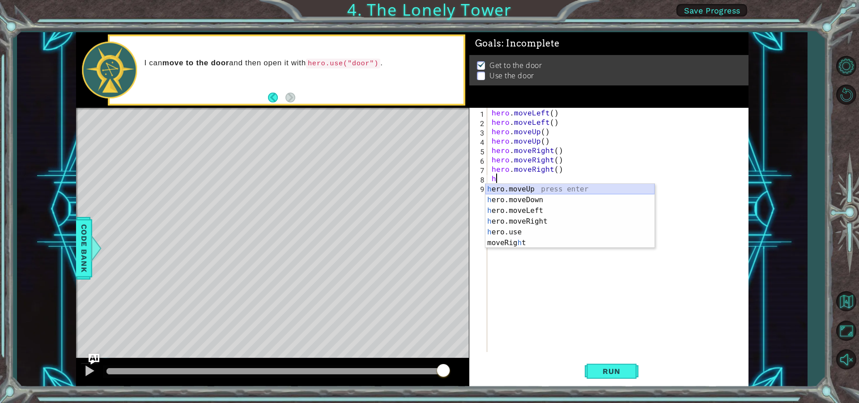
drag, startPoint x: 549, startPoint y: 190, endPoint x: 522, endPoint y: 192, distance: 27.9
click at [546, 190] on div "h ero.moveUp press enter h ero.moveDown press enter h ero.moveLeft press enter …" at bounding box center [569, 227] width 169 height 86
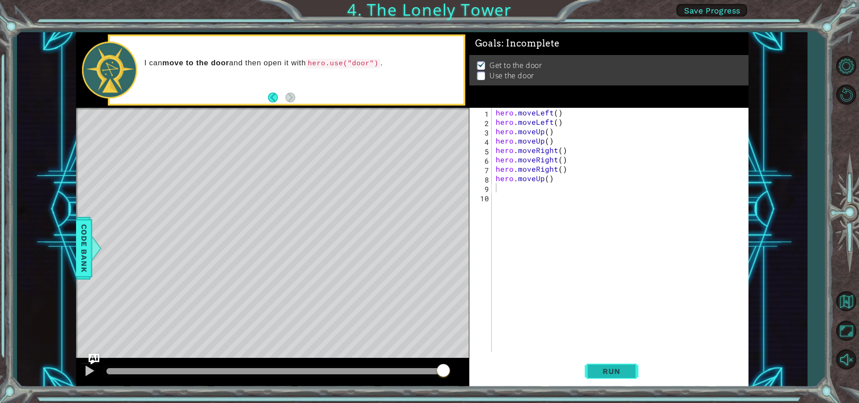
click at [599, 375] on span "Run" at bounding box center [611, 371] width 35 height 9
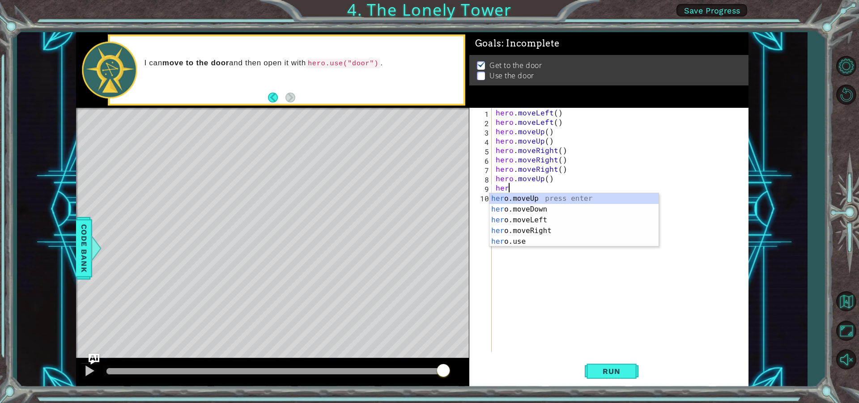
scroll to position [0, 0]
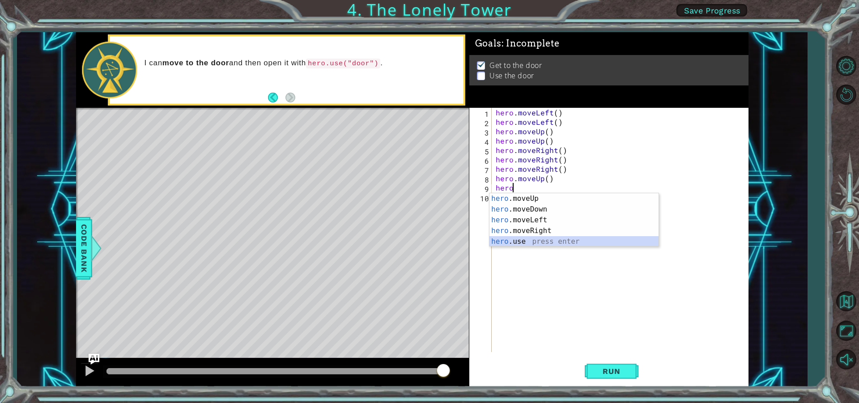
click at [517, 245] on div "hero .moveUp press enter hero .moveDown press enter hero .moveLeft press enter …" at bounding box center [573, 230] width 169 height 75
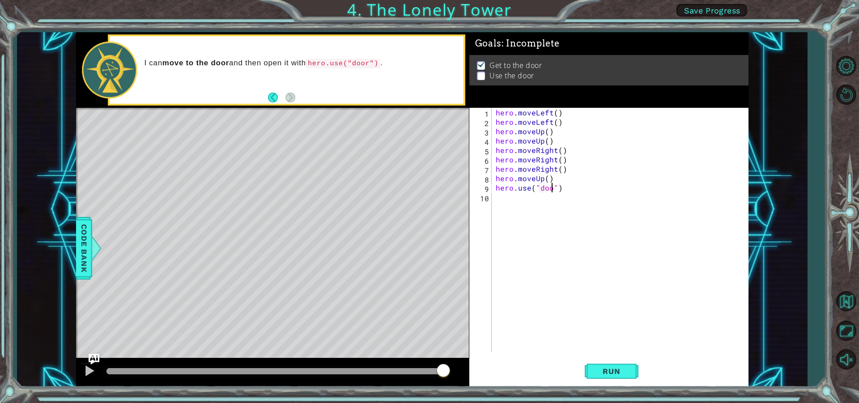
type textarea "hero.use("door")"
click at [616, 367] on span "Run" at bounding box center [611, 371] width 35 height 9
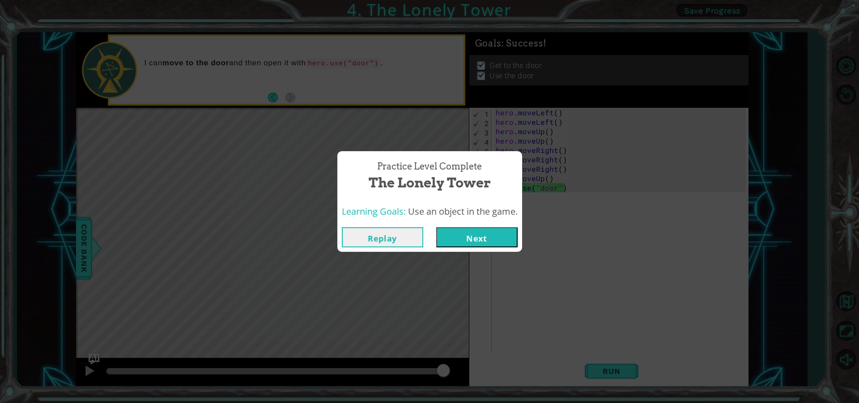
click at [484, 239] on button "Next" at bounding box center [476, 237] width 81 height 20
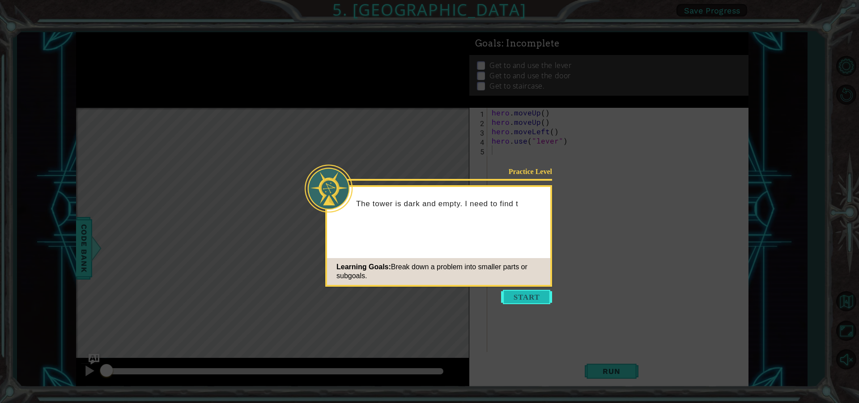
click at [524, 299] on button "Start" at bounding box center [526, 297] width 51 height 14
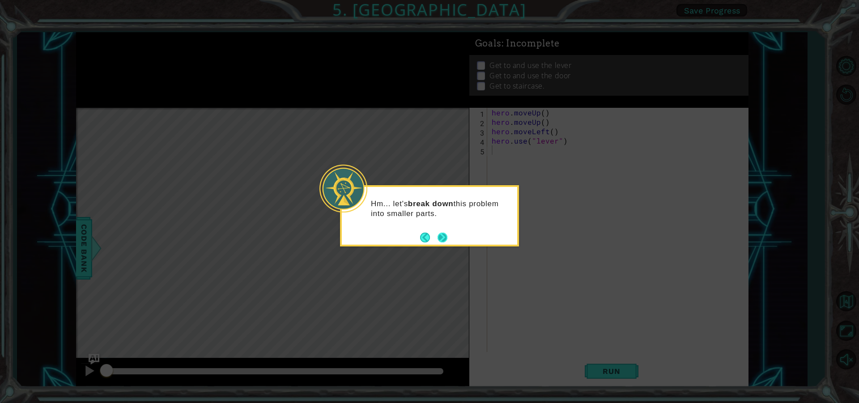
click at [448, 235] on button "Next" at bounding box center [442, 237] width 13 height 13
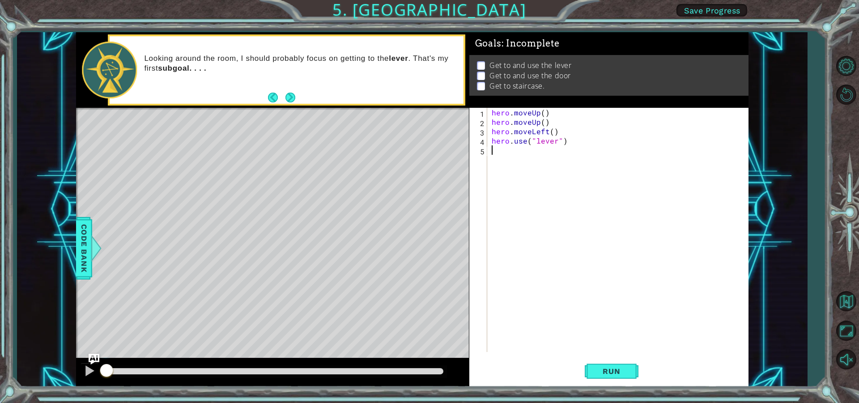
type textarea "h"
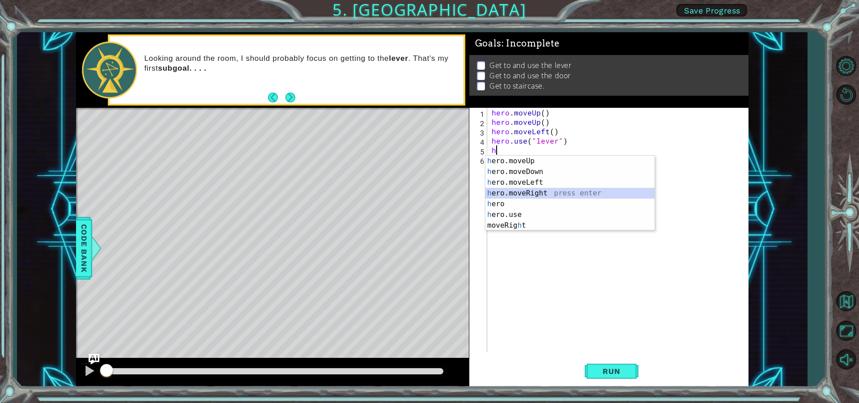
click at [526, 192] on div "h ero.moveUp press enter h ero.moveDown press enter h ero.moveLeft press enter …" at bounding box center [569, 204] width 169 height 97
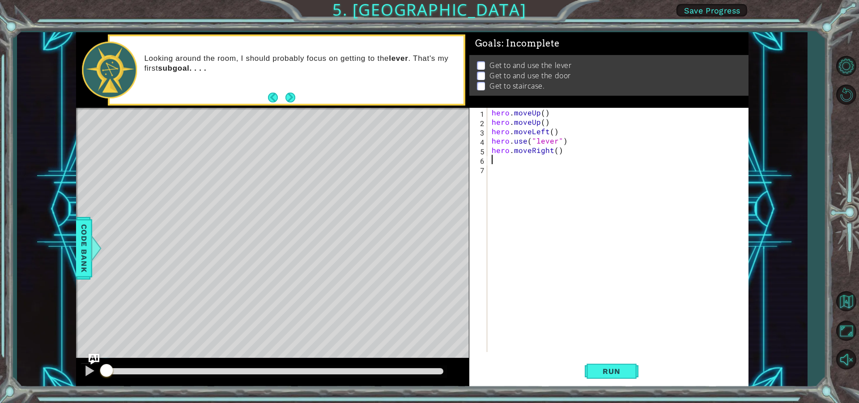
type textarea "h"
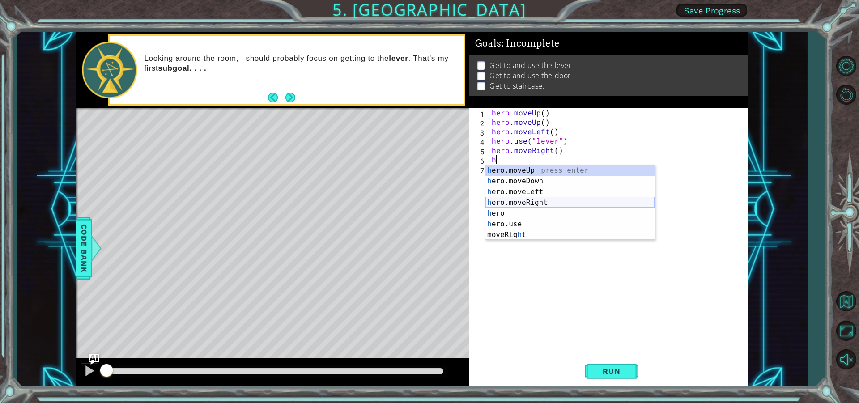
click at [513, 201] on div "h ero.moveUp press enter h ero.moveDown press enter h ero.moveLeft press enter …" at bounding box center [569, 213] width 169 height 97
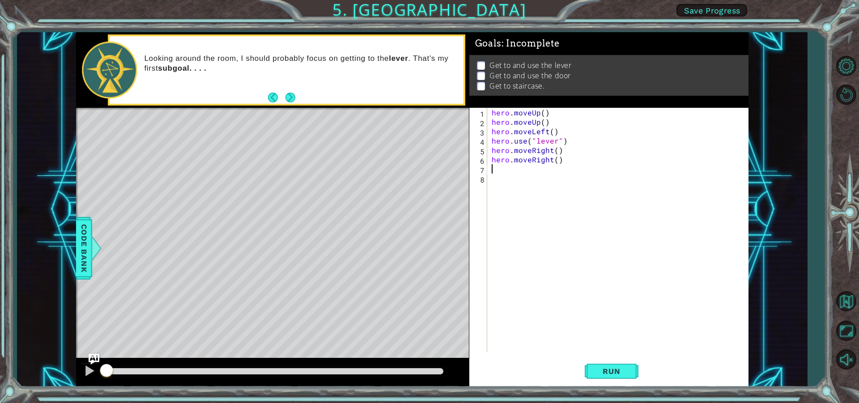
type textarea "h"
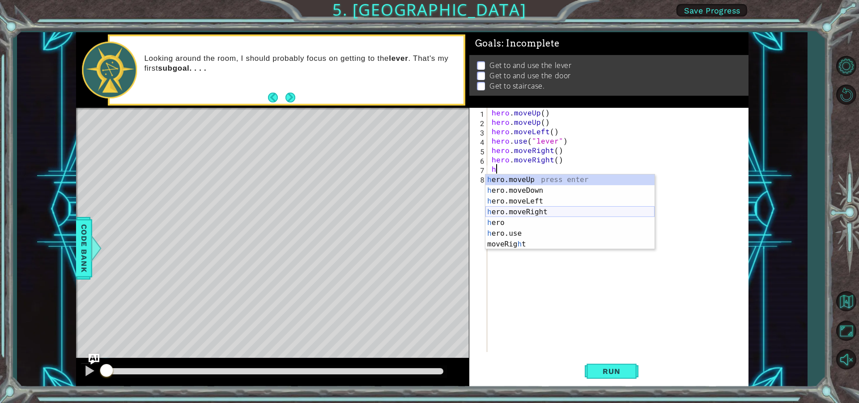
click at [517, 216] on div "h ero.moveUp press enter h ero.moveDown press enter h ero.moveLeft press enter …" at bounding box center [569, 222] width 169 height 97
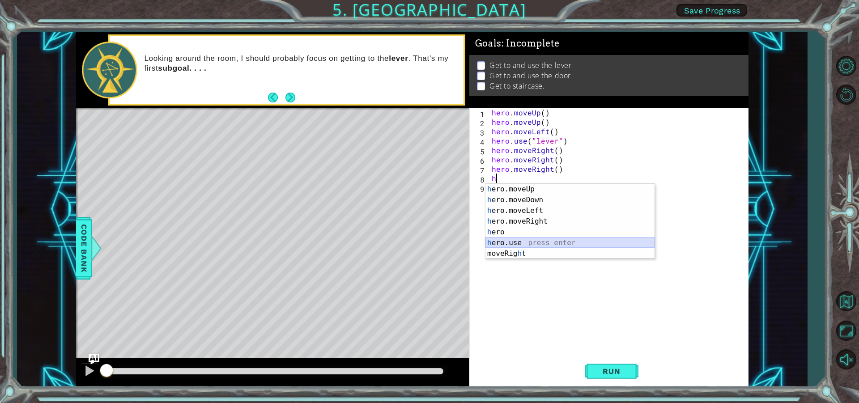
click at [501, 241] on div "h ero.moveUp press enter h ero.moveDown press enter h ero.moveLeft press enter …" at bounding box center [569, 232] width 169 height 97
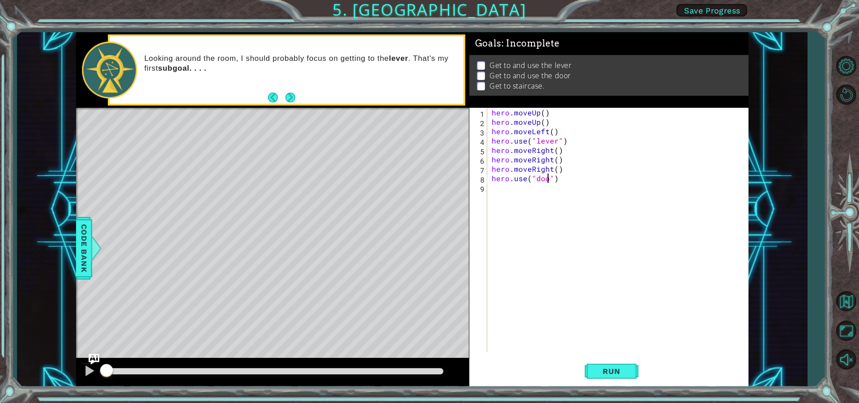
type textarea "hero.use("door")"
click at [491, 191] on div "hero . moveUp ( ) hero . moveUp ( ) hero . moveLeft ( ) hero . use ( "lever" ) …" at bounding box center [620, 239] width 260 height 263
type textarea "h"
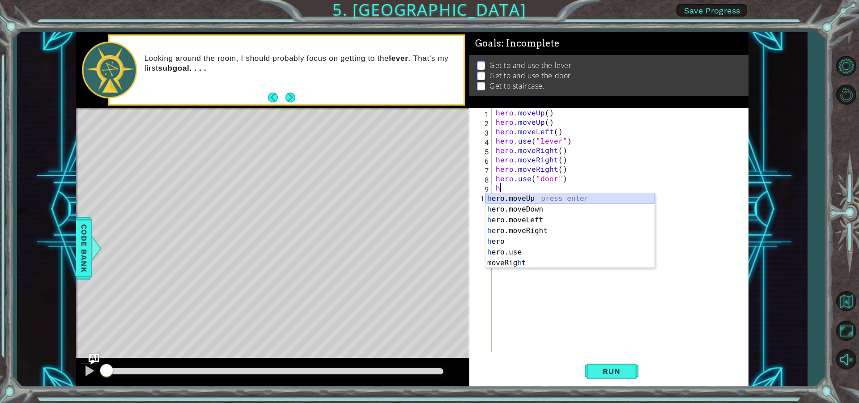
click at [528, 199] on div "h ero.moveUp press enter h ero.moveDown press enter h ero.moveLeft press enter …" at bounding box center [569, 241] width 169 height 97
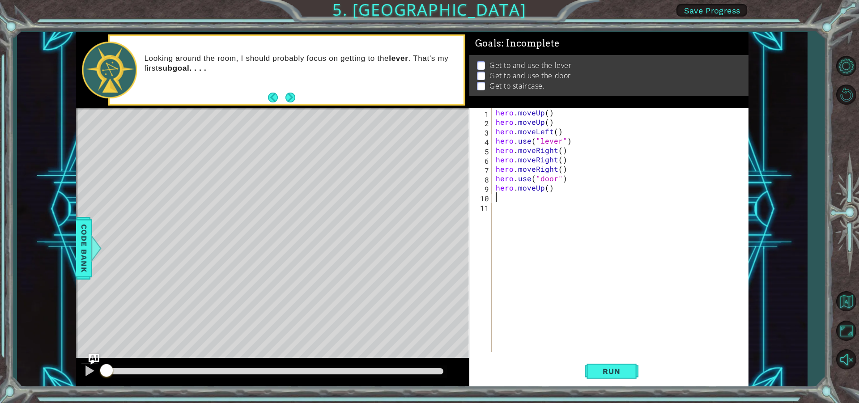
type textarea "h"
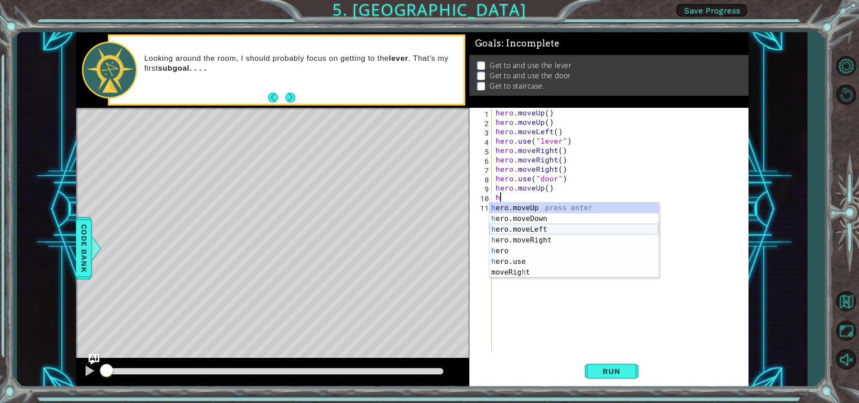
click at [546, 228] on div "h ero.moveUp press enter h ero.moveDown press enter h ero.moveLeft press enter …" at bounding box center [573, 251] width 169 height 97
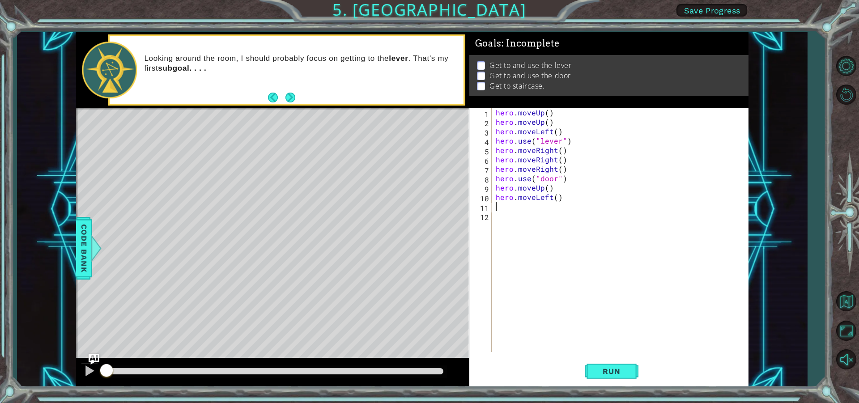
type textarea "h"
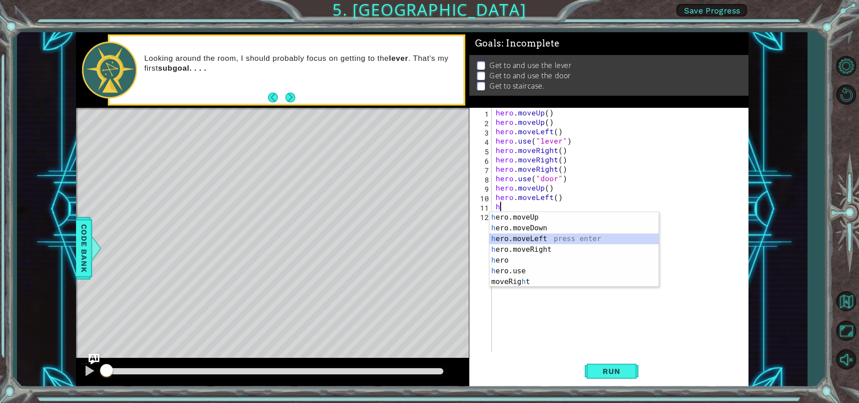
click at [539, 240] on div "h ero.moveUp press enter h ero.moveDown press enter h ero.moveLeft press enter …" at bounding box center [573, 260] width 169 height 97
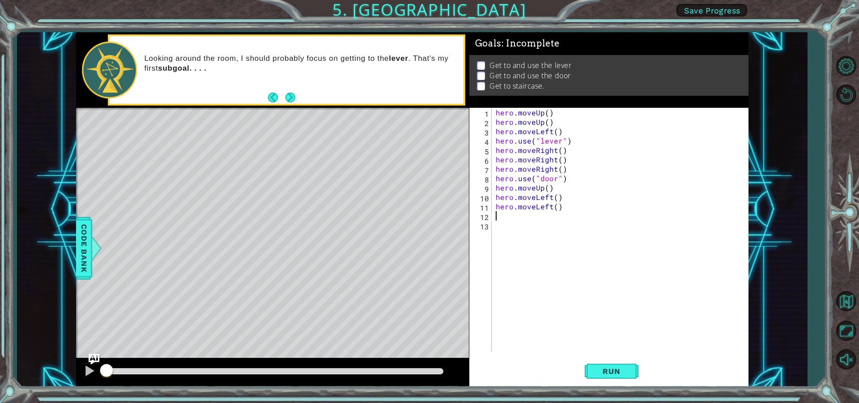
type textarea "h"
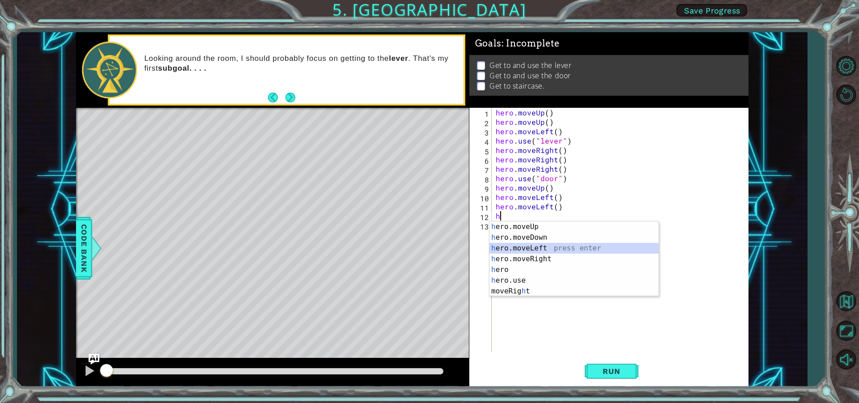
click at [544, 249] on div "h ero.moveUp press enter h ero.moveDown press enter h ero.moveLeft press enter …" at bounding box center [573, 269] width 169 height 97
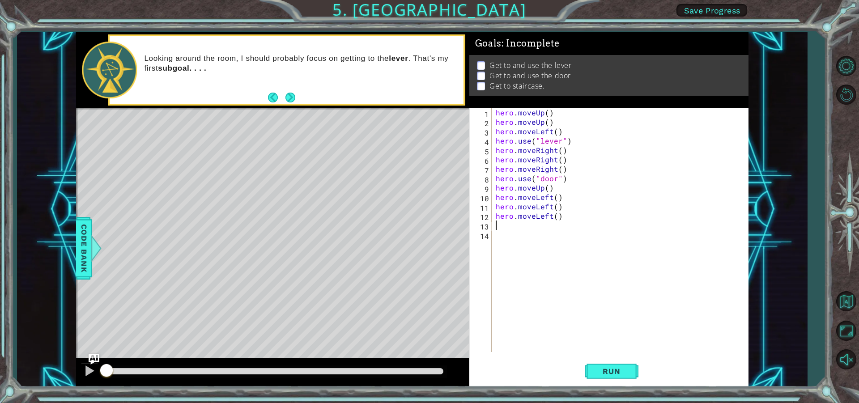
type textarea "h"
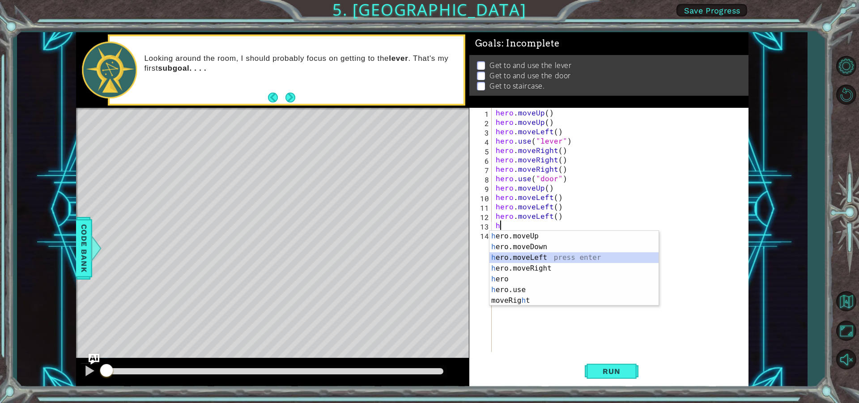
click at [535, 257] on div "h ero.moveUp press enter h ero.moveDown press enter h ero.moveLeft press enter …" at bounding box center [573, 279] width 169 height 97
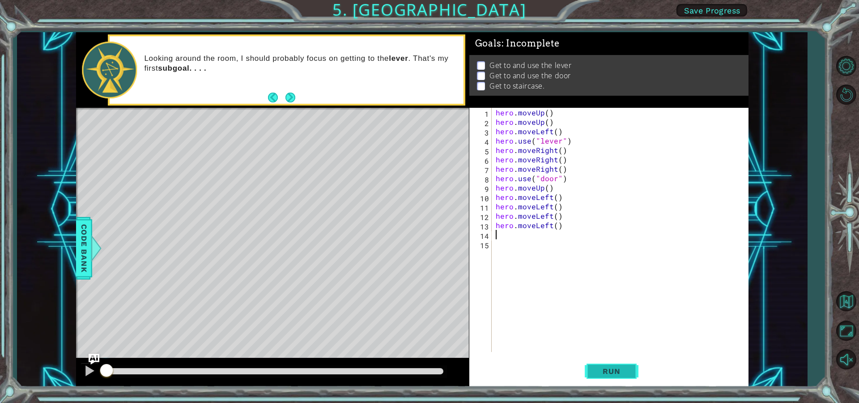
click at [614, 369] on span "Run" at bounding box center [611, 371] width 35 height 9
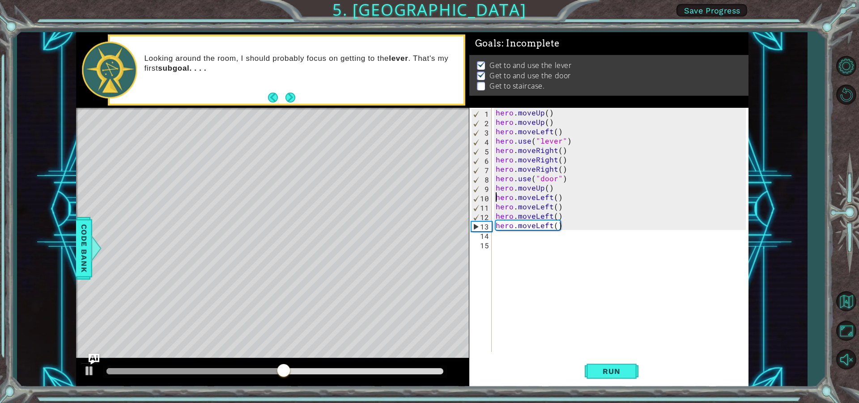
click at [497, 194] on div "hero . moveUp ( ) hero . moveUp ( ) hero . moveLeft ( ) hero . use ( "lever" ) …" at bounding box center [622, 239] width 256 height 263
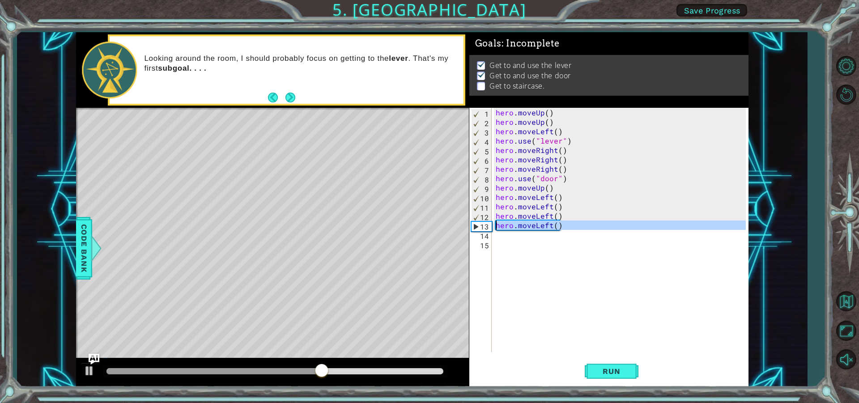
click at [484, 227] on div "13" at bounding box center [481, 226] width 20 height 9
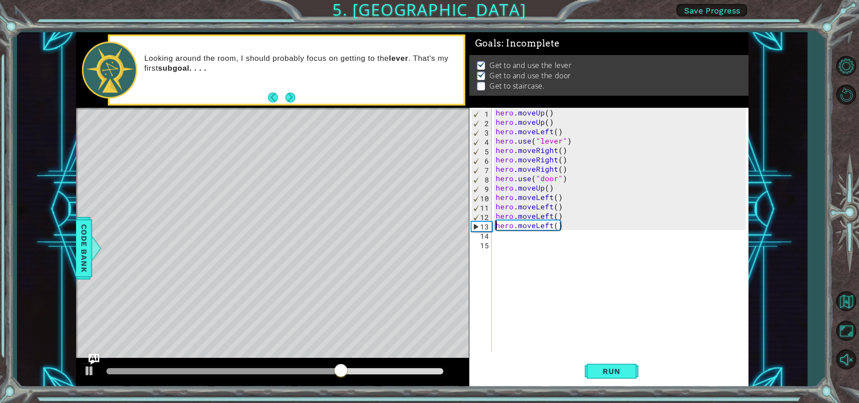
click at [479, 226] on div "13" at bounding box center [481, 226] width 20 height 9
click at [534, 228] on div "hero . moveUp ( ) hero . moveUp ( ) hero . moveLeft ( ) hero . use ( "lever" ) …" at bounding box center [622, 239] width 256 height 263
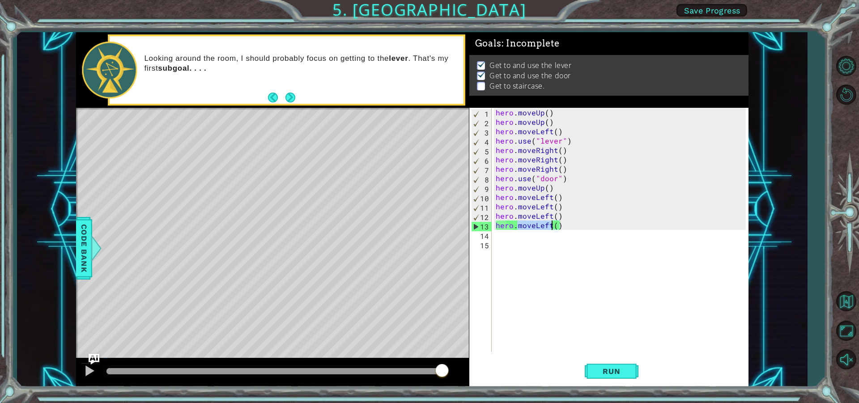
click at [549, 225] on div "hero . moveUp ( ) hero . moveUp ( ) hero . moveLeft ( ) hero . use ( "lever" ) …" at bounding box center [620, 230] width 252 height 244
click at [549, 228] on div "hero . moveUp ( ) hero . moveUp ( ) hero . moveLeft ( ) hero . use ( "lever" ) …" at bounding box center [622, 239] width 256 height 263
click at [551, 226] on div "hero . moveUp ( ) hero . moveUp ( ) hero . moveLeft ( ) hero . use ( "lever" ) …" at bounding box center [620, 230] width 252 height 244
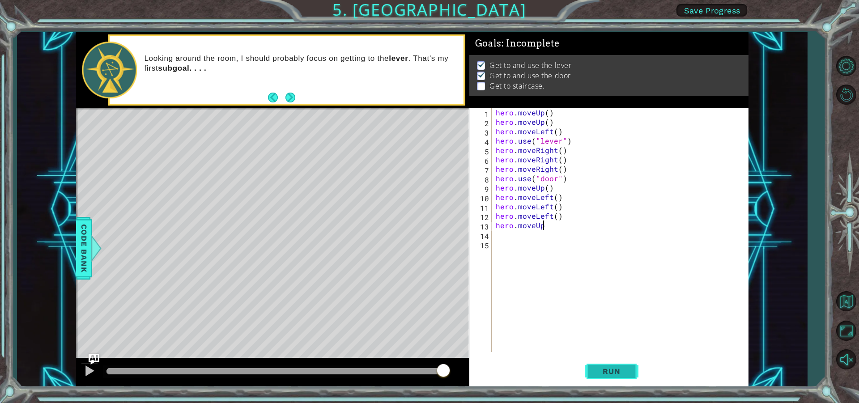
click at [619, 375] on span "Run" at bounding box center [611, 371] width 35 height 9
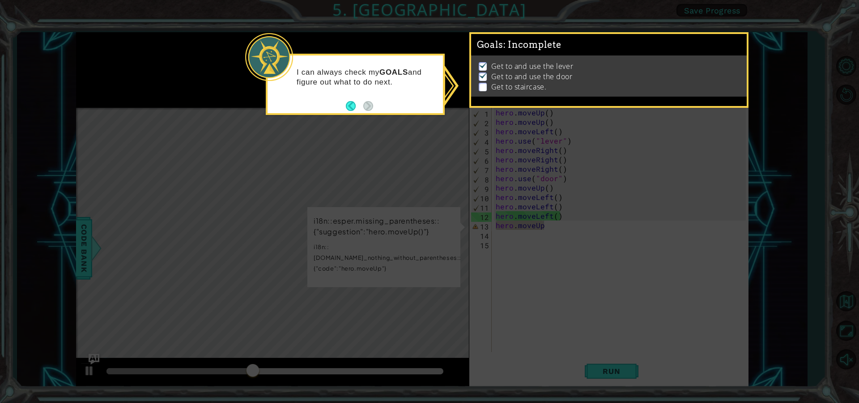
click at [346, 112] on footer at bounding box center [359, 105] width 27 height 13
click at [347, 109] on button "Back" at bounding box center [354, 106] width 17 height 10
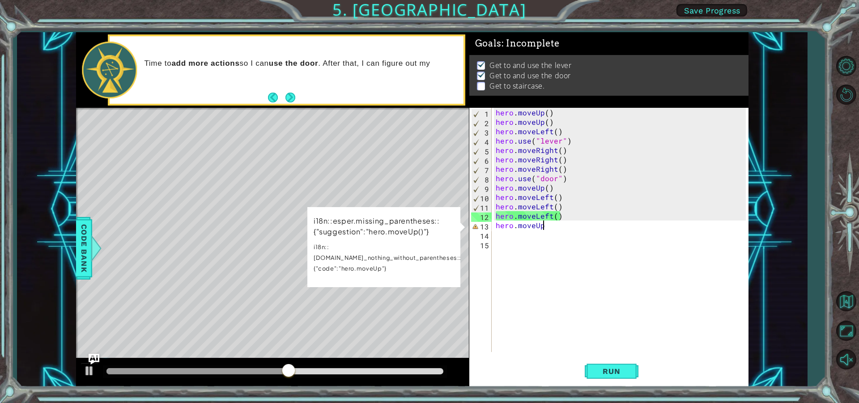
click at [455, 212] on div "i18n::esper.missing_parentheses::{"suggestion":"hero.moveUp()"} i18n::[DOMAIN_N…" at bounding box center [383, 247] width 153 height 80
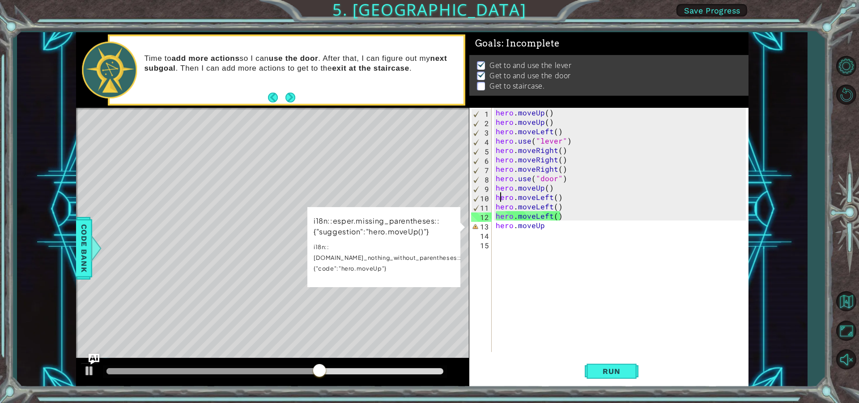
click at [501, 194] on div "hero . moveUp ( ) hero . moveUp ( ) hero . moveLeft ( ) hero . use ( "lever" ) …" at bounding box center [622, 239] width 256 height 263
click at [549, 189] on div "hero . moveUp ( ) hero . moveUp ( ) hero . moveLeft ( ) hero . use ( "lever" ) …" at bounding box center [622, 239] width 256 height 263
click at [530, 190] on div "hero . moveUp ( ) hero . moveUp ( ) hero . moveLeft ( ) hero . use ( "lever" ) …" at bounding box center [622, 239] width 256 height 263
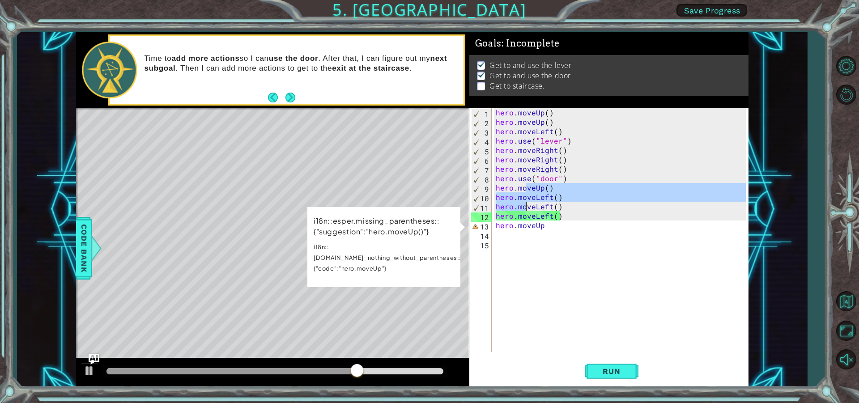
drag, startPoint x: 526, startPoint y: 191, endPoint x: 526, endPoint y: 205, distance: 13.4
click at [526, 205] on div "hero . moveUp ( ) hero . moveUp ( ) hero . moveLeft ( ) hero . use ( "lever" ) …" at bounding box center [622, 239] width 256 height 263
click at [500, 188] on div "hero . moveUp ( ) hero . moveUp ( ) hero . moveLeft ( ) hero . use ( "lever" ) …" at bounding box center [622, 239] width 256 height 263
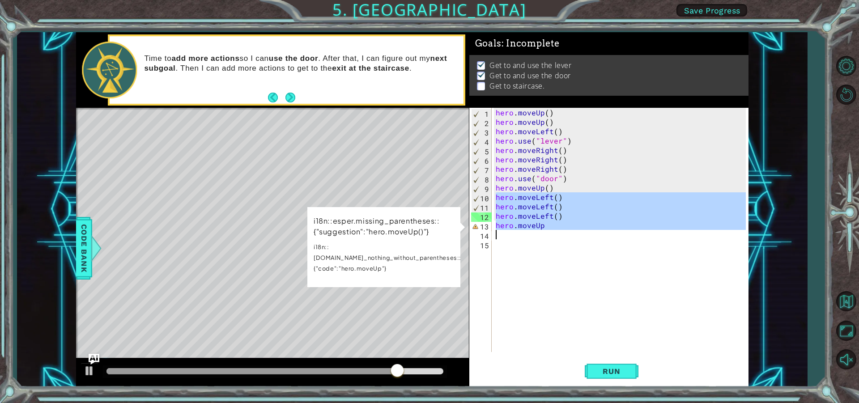
drag, startPoint x: 495, startPoint y: 198, endPoint x: 547, endPoint y: 235, distance: 64.1
click at [547, 235] on div "hero . moveUp ( ) hero . moveUp ( ) hero . moveLeft ( ) hero . use ( "lever" ) …" at bounding box center [622, 239] width 256 height 263
type textarea "hero.moveUp"
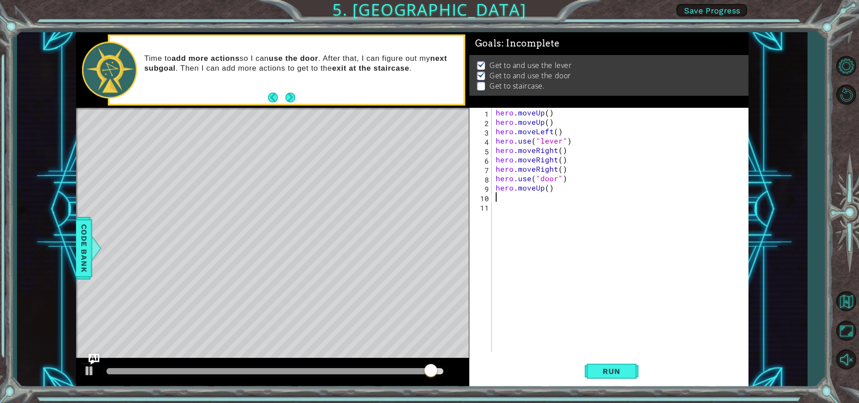
type textarea "h"
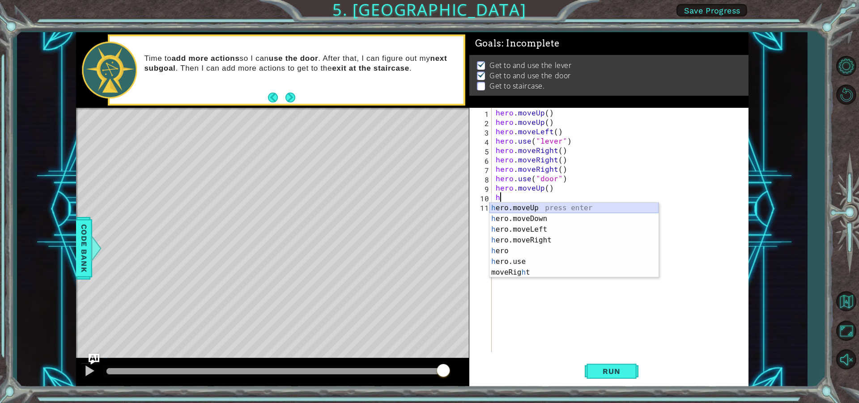
click at [540, 208] on div "h ero.moveUp press enter h ero.moveDown press enter h ero.moveLeft press enter …" at bounding box center [573, 251] width 169 height 97
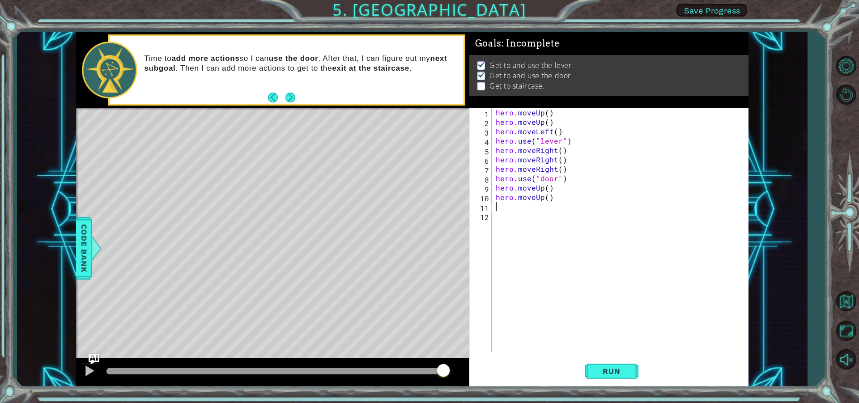
click at [496, 211] on div "hero . moveUp ( ) hero . moveUp ( ) hero . moveLeft ( ) hero . use ( "lever" ) …" at bounding box center [622, 239] width 256 height 263
type textarea "h"
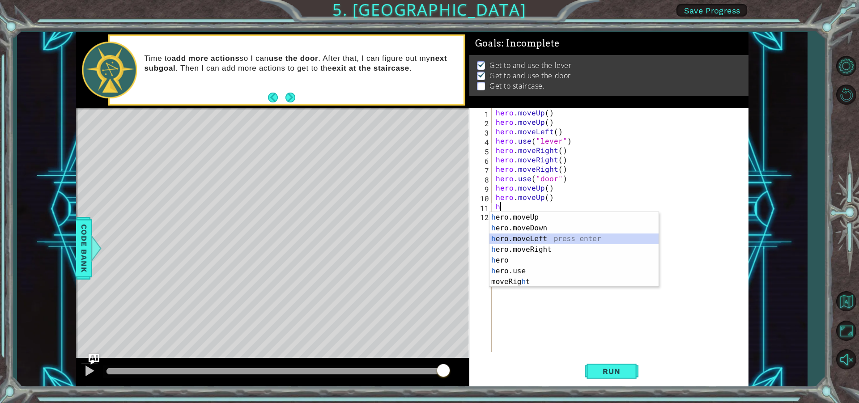
drag, startPoint x: 526, startPoint y: 233, endPoint x: 514, endPoint y: 233, distance: 12.1
click at [525, 233] on div "h ero.moveUp press enter h ero.moveDown press enter h ero.moveLeft press enter …" at bounding box center [573, 260] width 169 height 97
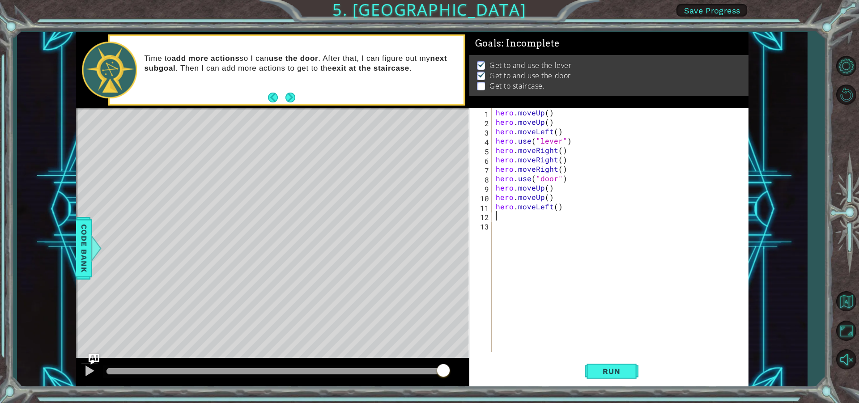
type textarea "h"
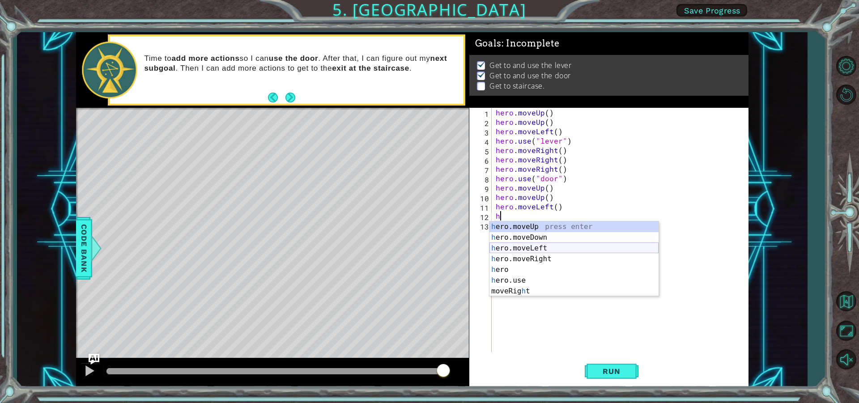
click at [539, 247] on div "h ero.moveUp press enter h ero.moveDown press enter h ero.moveLeft press enter …" at bounding box center [573, 269] width 169 height 97
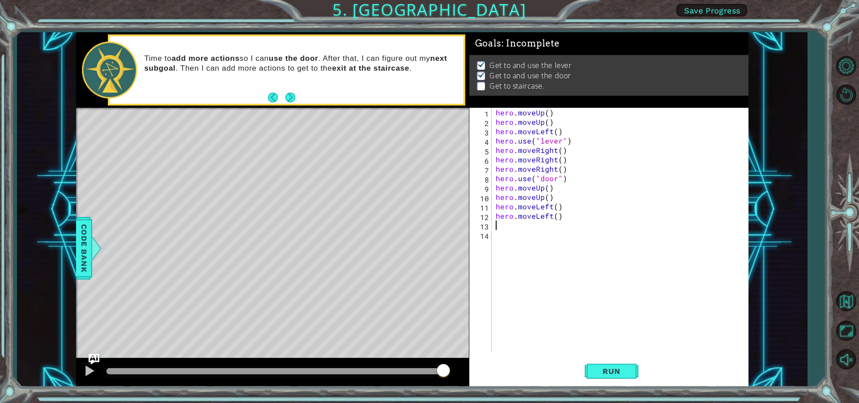
type textarea "h"
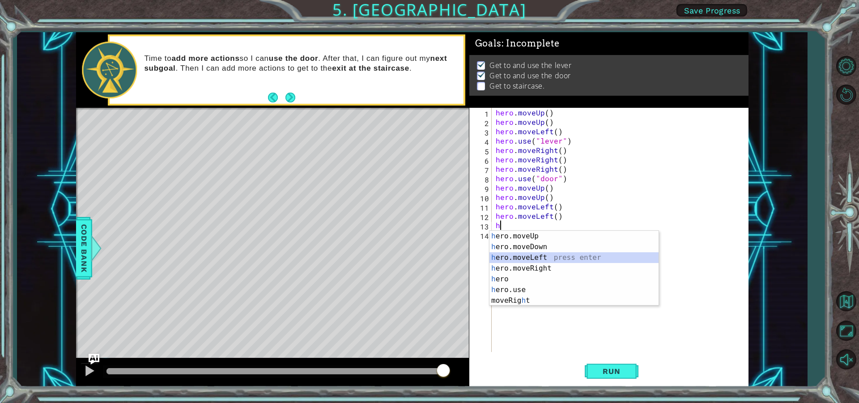
click at [525, 255] on div "h ero.moveUp press enter h ero.moveDown press enter h ero.moveLeft press enter …" at bounding box center [573, 279] width 169 height 97
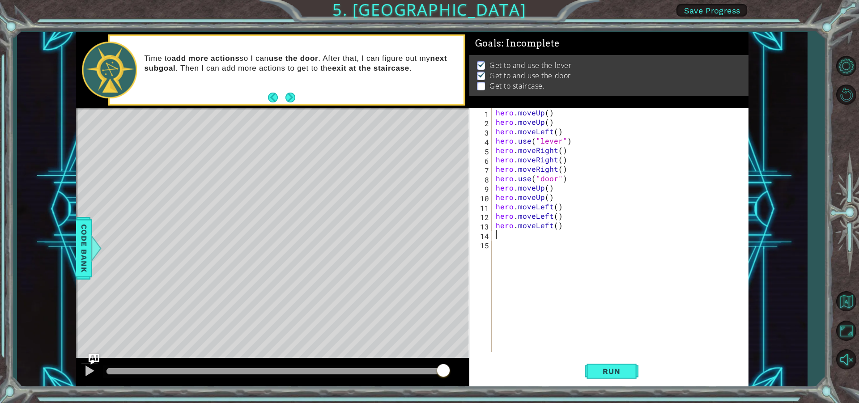
type textarea "h"
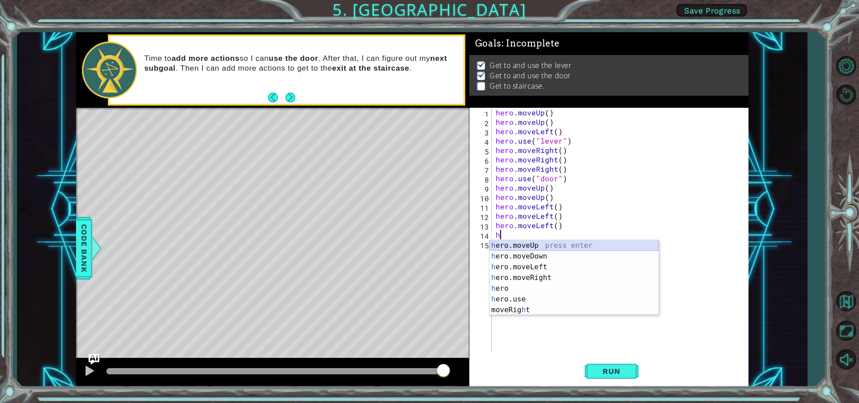
click at [527, 245] on div "h ero.moveUp press enter h ero.moveDown press enter h ero.moveLeft press enter …" at bounding box center [573, 288] width 169 height 97
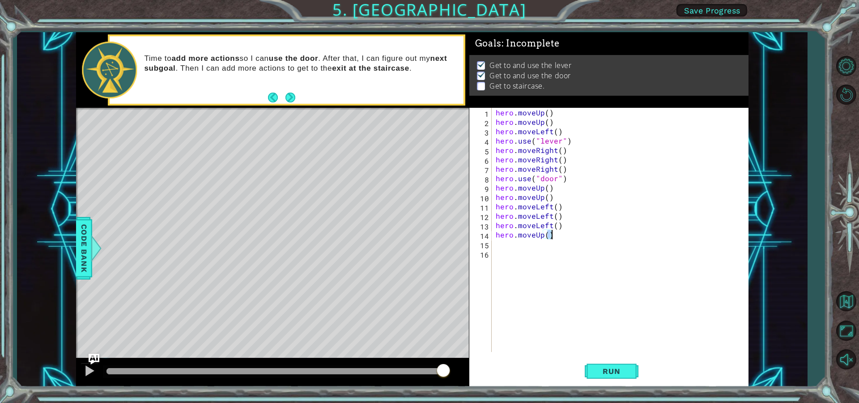
drag, startPoint x: 547, startPoint y: 234, endPoint x: 550, endPoint y: 238, distance: 5.1
click at [550, 237] on div "hero . moveUp ( ) hero . moveUp ( ) hero . moveLeft ( ) hero . use ( "lever" ) …" at bounding box center [622, 239] width 256 height 263
type textarea "hero.moveUp()"
type textarea "hero.mov)eUp("
drag, startPoint x: 550, startPoint y: 237, endPoint x: 496, endPoint y: 238, distance: 53.2
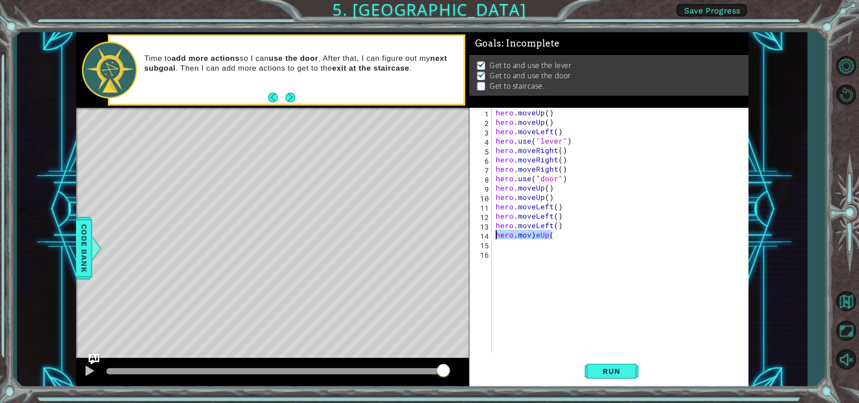
click at [496, 238] on div "hero . moveUp ( ) hero . moveUp ( ) hero . moveLeft ( ) hero . use ( "lever" ) …" at bounding box center [622, 239] width 256 height 263
click at [602, 368] on span "Run" at bounding box center [611, 371] width 35 height 9
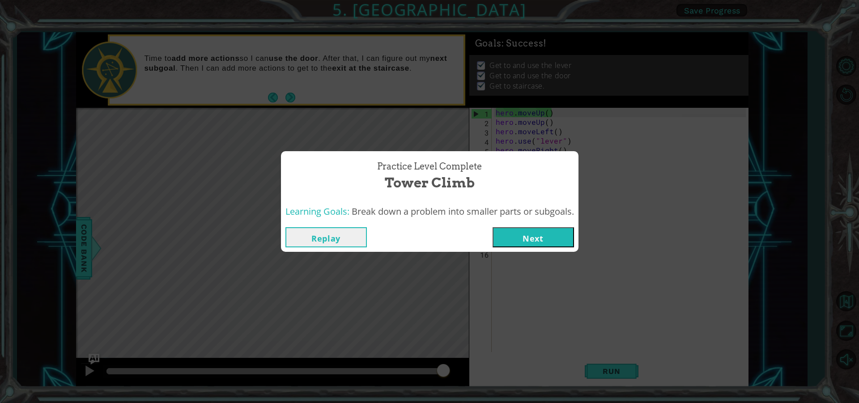
click at [545, 239] on button "Next" at bounding box center [532, 237] width 81 height 20
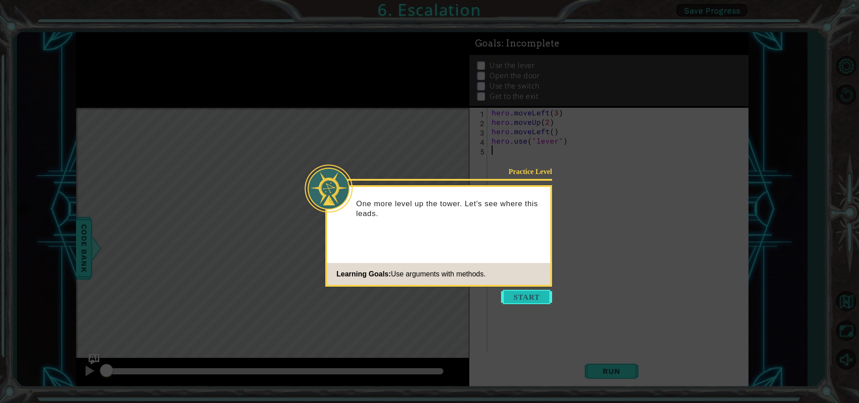
click at [518, 297] on button "Start" at bounding box center [526, 297] width 51 height 14
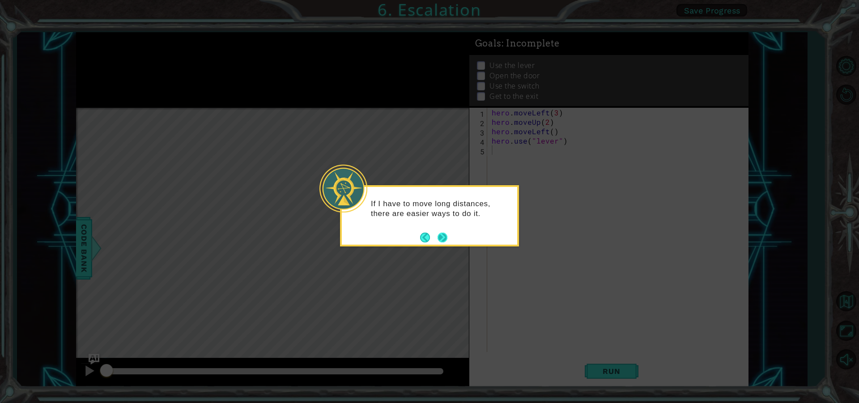
click at [444, 238] on button "Next" at bounding box center [442, 237] width 13 height 13
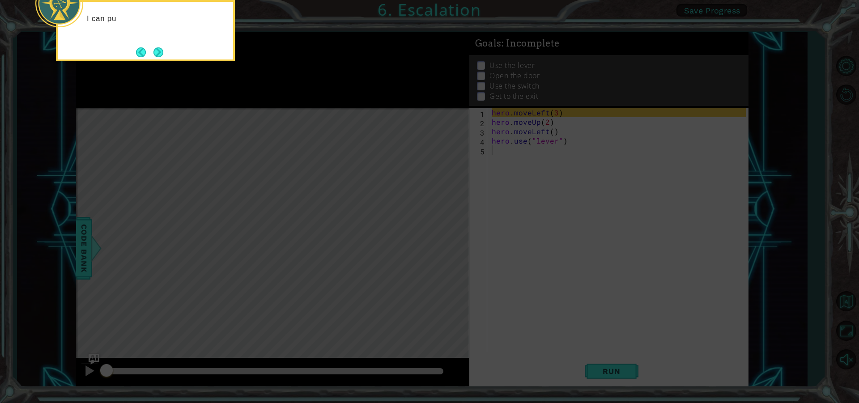
click at [443, 238] on icon at bounding box center [429, 60] width 859 height 685
click at [413, 231] on icon at bounding box center [429, 60] width 859 height 685
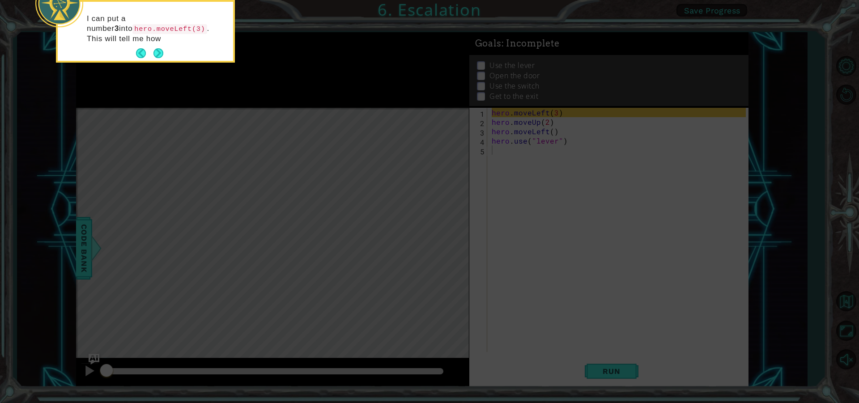
drag, startPoint x: 568, startPoint y: 369, endPoint x: 579, endPoint y: 338, distance: 32.6
click at [552, 361] on icon at bounding box center [429, 60] width 859 height 685
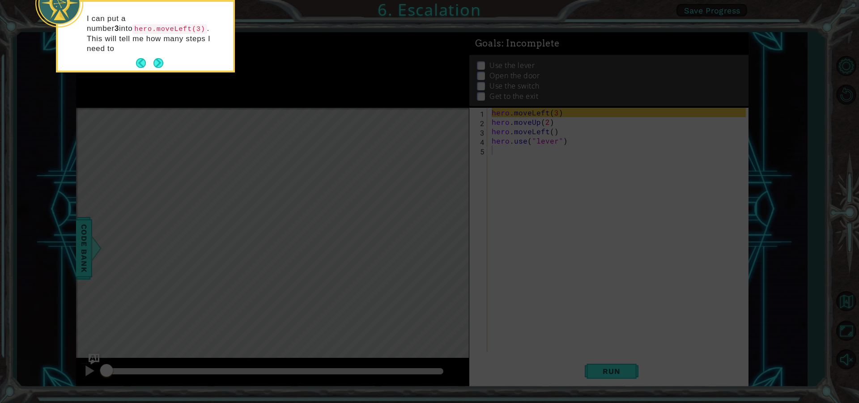
drag, startPoint x: 604, startPoint y: 373, endPoint x: 513, endPoint y: 295, distance: 119.9
click at [599, 369] on icon at bounding box center [429, 60] width 859 height 685
click at [161, 55] on button "Next" at bounding box center [158, 62] width 15 height 15
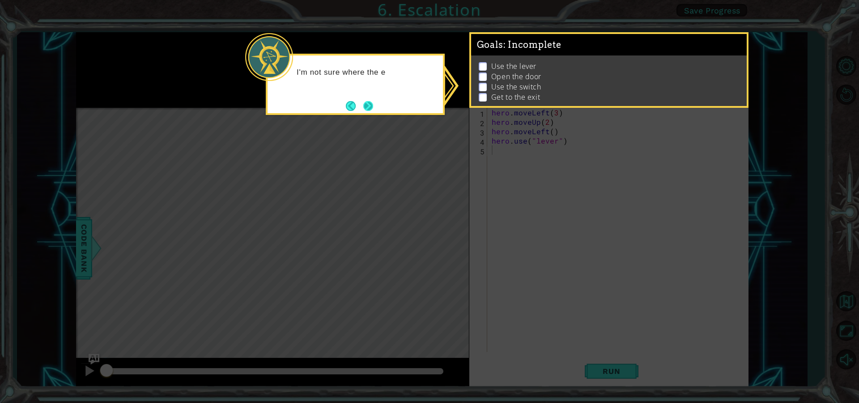
click at [362, 105] on button "Next" at bounding box center [368, 106] width 14 height 14
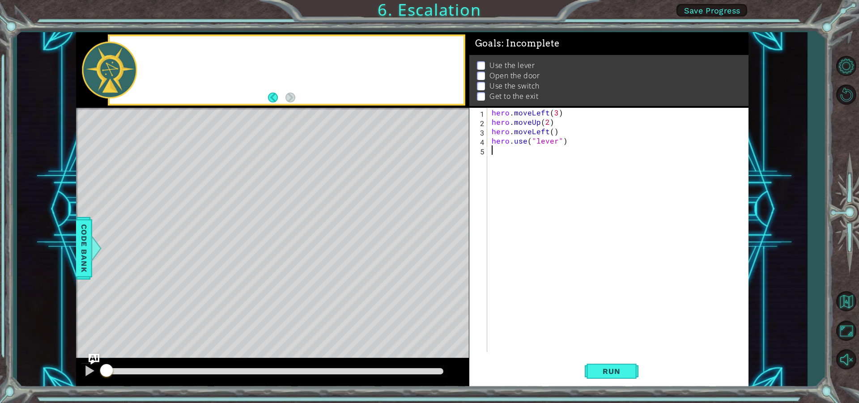
click at [366, 106] on div at bounding box center [272, 70] width 393 height 76
click at [272, 93] on button "Back" at bounding box center [276, 98] width 17 height 10
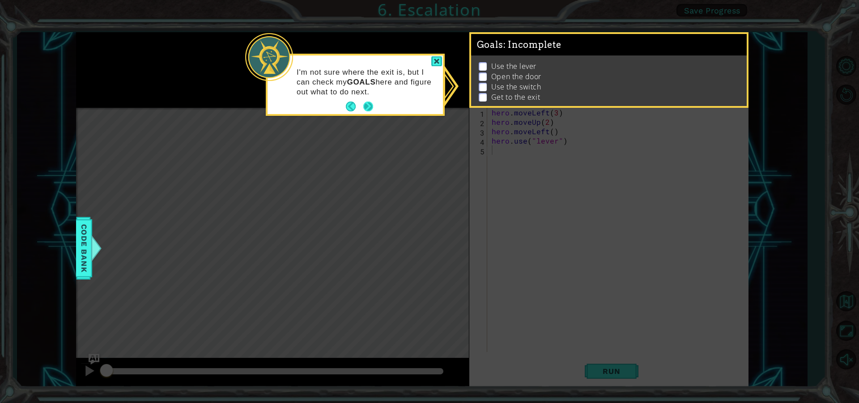
click at [366, 105] on button "Next" at bounding box center [368, 106] width 11 height 11
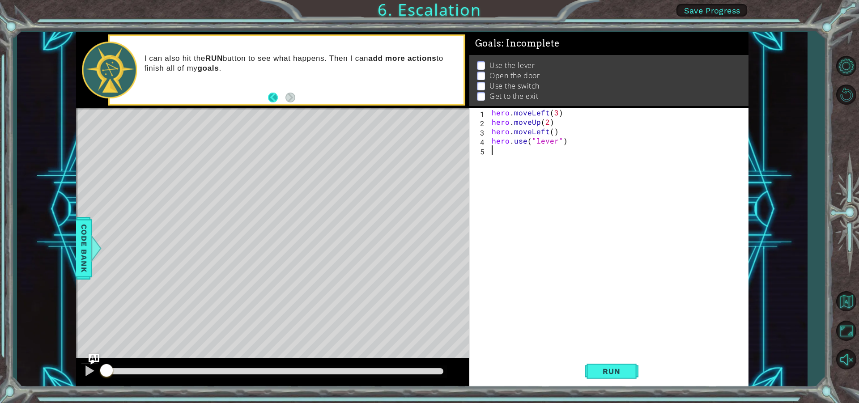
click at [276, 101] on button "Back" at bounding box center [276, 98] width 17 height 10
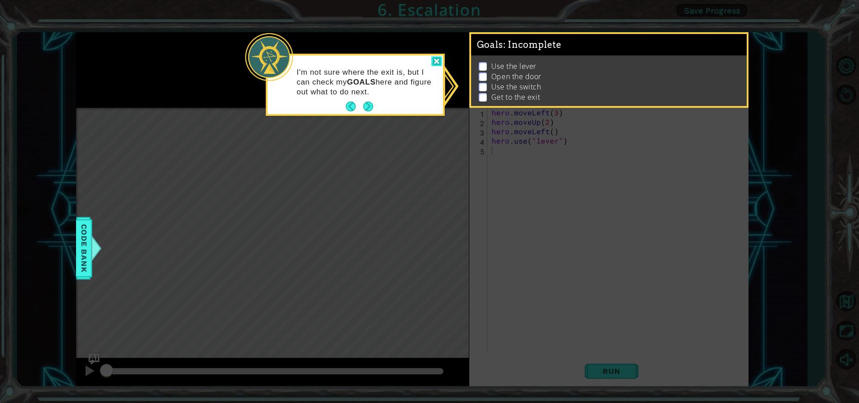
click at [438, 63] on div at bounding box center [436, 61] width 11 height 10
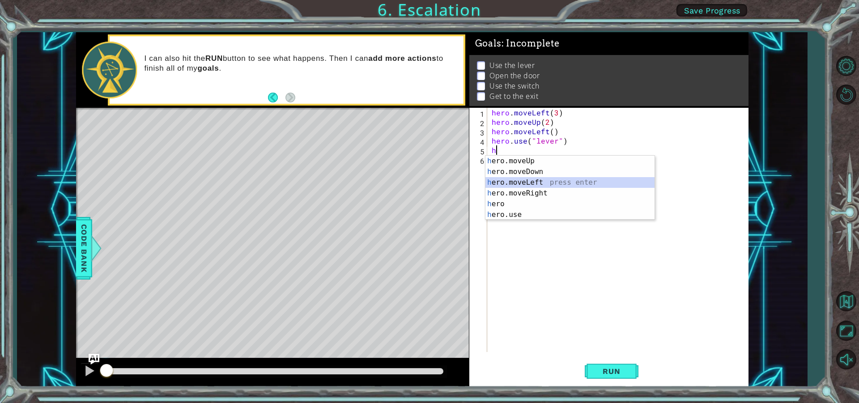
click at [517, 185] on div "h ero.moveUp press enter h ero.moveDown press enter h ero.moveLeft press enter …" at bounding box center [569, 199] width 169 height 86
type textarea "hero.moveLeft(1)"
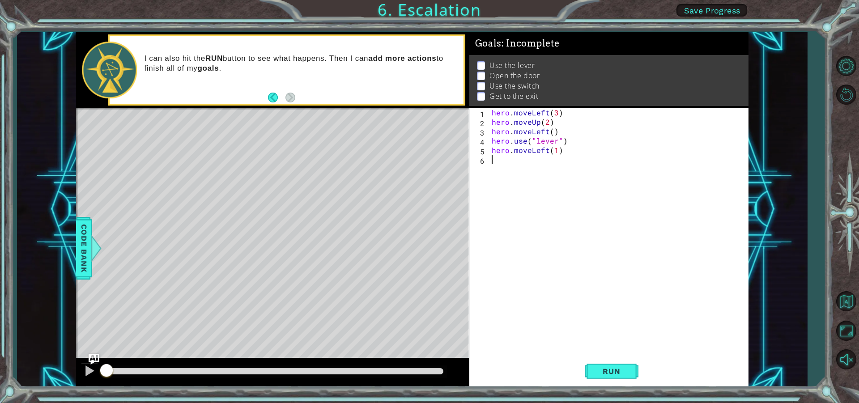
click at [494, 161] on div "hero . moveLeft ( 3 ) hero . moveUp ( 2 ) hero . moveLeft ( ) hero . use ( "lev…" at bounding box center [620, 239] width 260 height 263
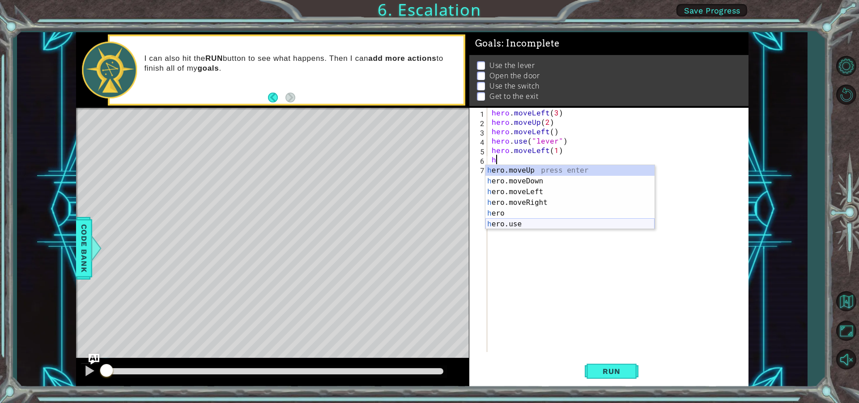
click at [529, 220] on div "h ero.moveUp press enter h ero.moveDown press enter h ero.moveLeft press enter …" at bounding box center [569, 208] width 169 height 86
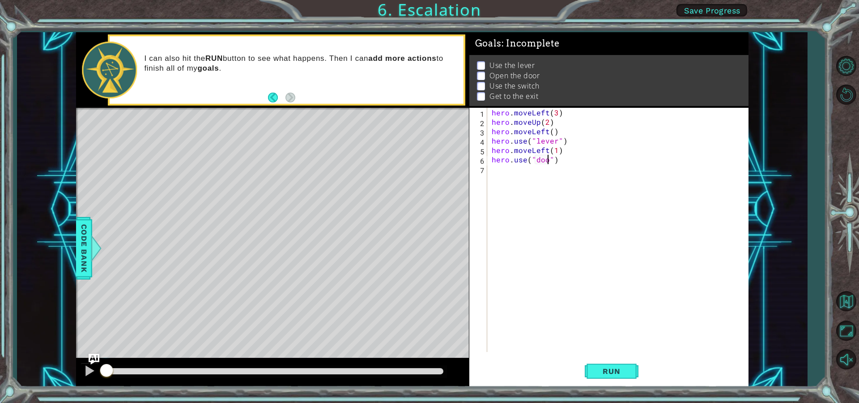
type textarea "hero.use("door")"
click at [491, 169] on div "hero . moveLeft ( 3 ) hero . moveUp ( 2 ) hero . moveLeft ( ) hero . use ( "lev…" at bounding box center [620, 239] width 260 height 263
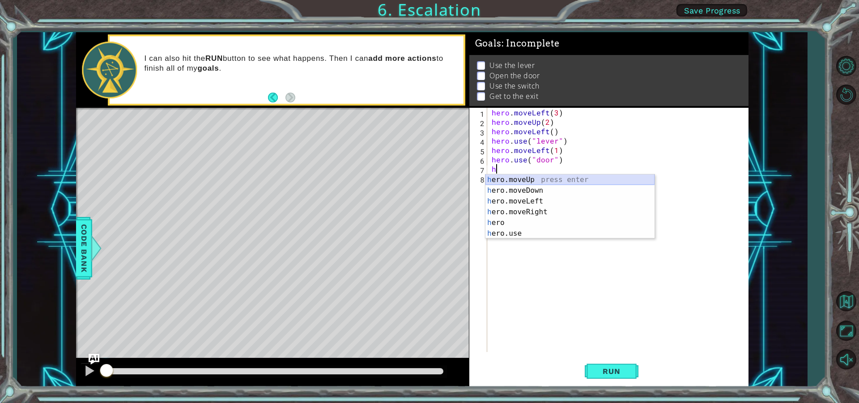
click at [537, 177] on div "h ero.moveUp press enter h ero.moveDown press enter h ero.moveLeft press enter …" at bounding box center [569, 217] width 169 height 86
type textarea "hero.moveUp(1)"
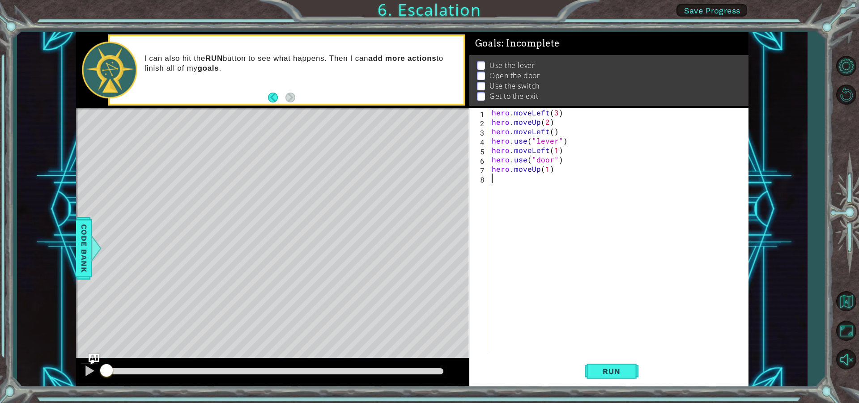
click at [503, 178] on div "hero . moveLeft ( 3 ) hero . moveUp ( 2 ) hero . moveLeft ( ) hero . use ( "lev…" at bounding box center [620, 239] width 260 height 263
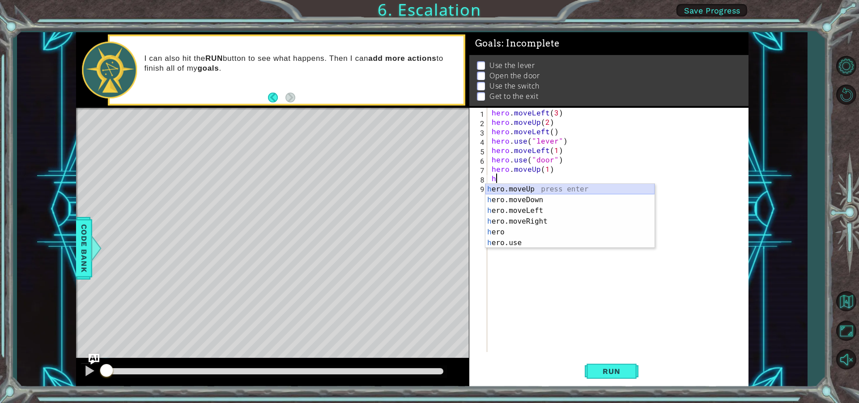
click at [531, 191] on div "h ero.moveUp press enter h ero.moveDown press enter h ero.moveLeft press enter …" at bounding box center [569, 227] width 169 height 86
type textarea "hero.moveUp(1)"
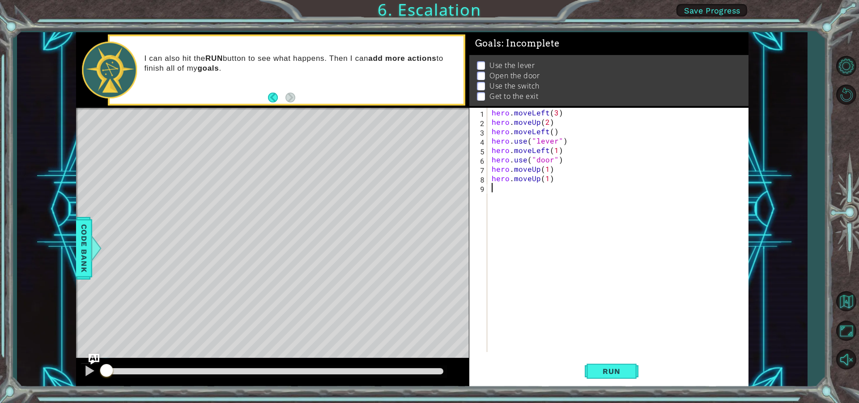
click at [490, 191] on div "hero . moveLeft ( 3 ) hero . moveUp ( 2 ) hero . moveLeft ( ) hero . use ( "lev…" at bounding box center [618, 230] width 256 height 244
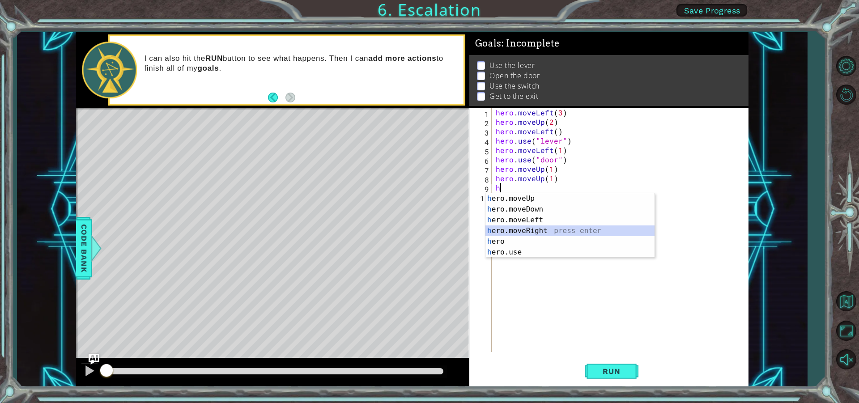
click at [510, 229] on div "h ero.moveUp press enter h ero.moveDown press enter h ero.moveLeft press enter …" at bounding box center [569, 236] width 169 height 86
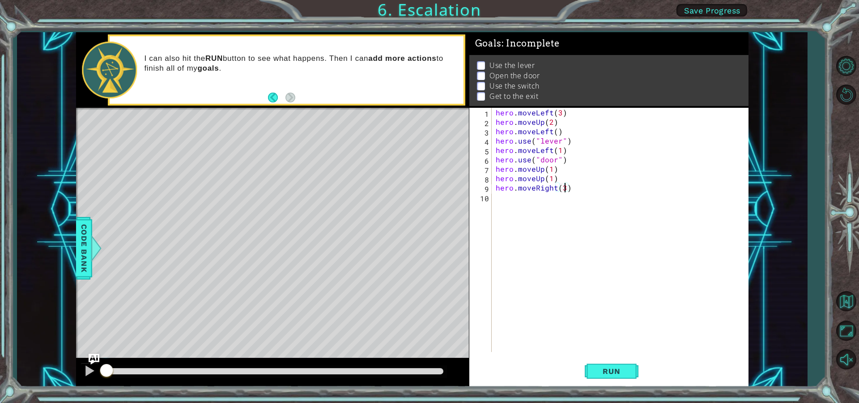
scroll to position [0, 4]
type textarea "hero.moveRight(3)"
click at [607, 372] on span "Run" at bounding box center [611, 371] width 35 height 9
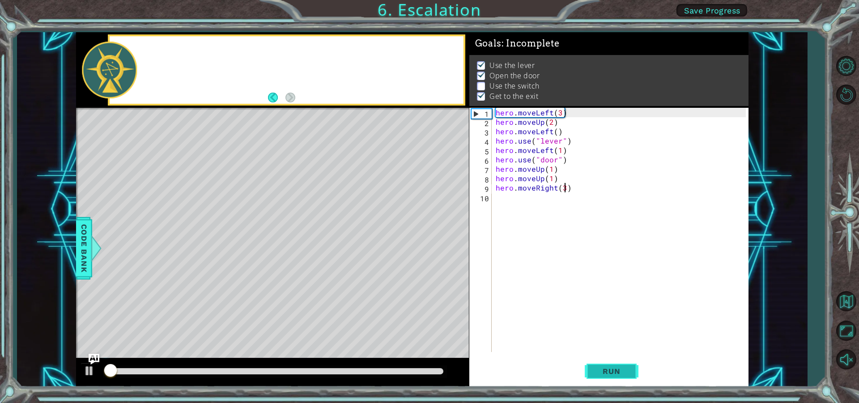
scroll to position [5, 0]
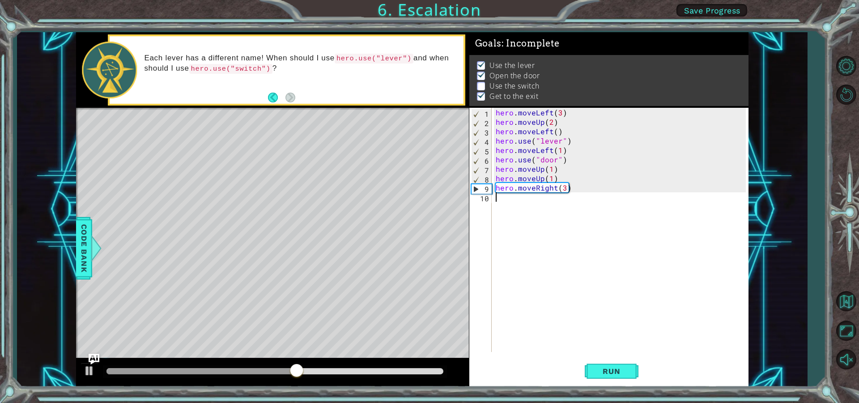
click at [494, 202] on div "hero . moveLeft ( 3 ) hero . moveUp ( 2 ) hero . moveLeft ( ) hero . use ( "lev…" at bounding box center [622, 239] width 256 height 263
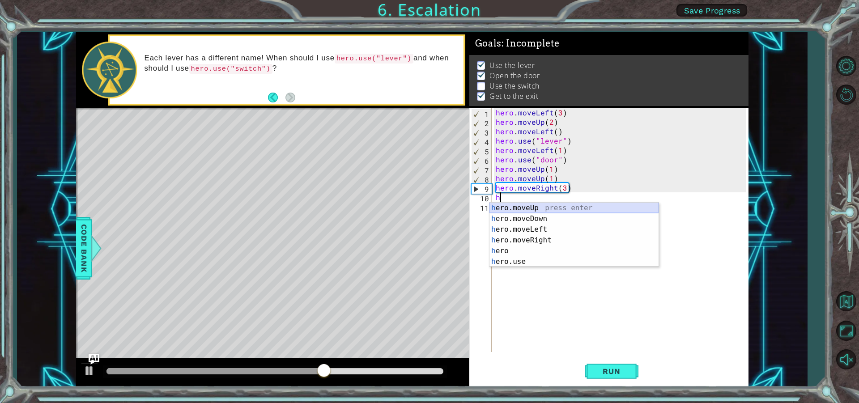
click at [519, 209] on div "h ero.moveUp press enter h ero.moveDown press enter h ero.moveLeft press enter …" at bounding box center [573, 246] width 169 height 86
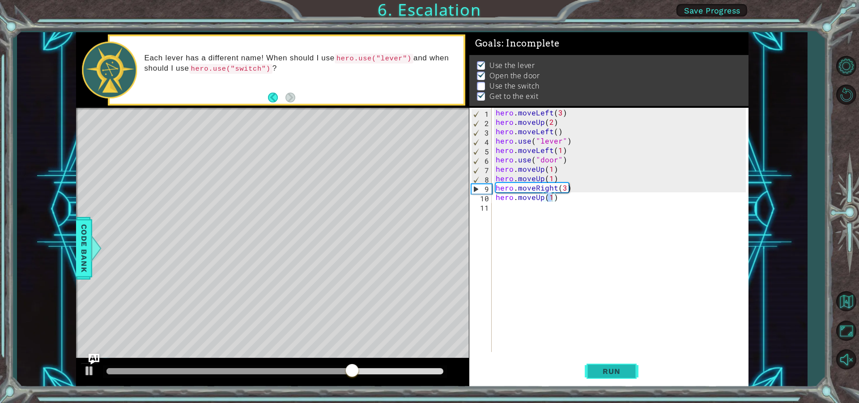
click at [593, 368] on button "Run" at bounding box center [612, 371] width 54 height 28
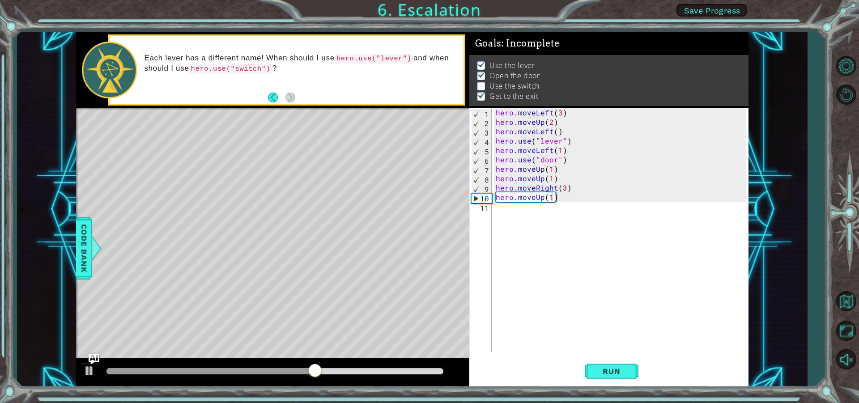
drag, startPoint x: 295, startPoint y: 191, endPoint x: 366, endPoint y: 205, distance: 72.5
click at [297, 191] on div "Level Map" at bounding box center [282, 239] width 413 height 263
click at [562, 188] on div "hero . moveLeft ( 3 ) hero . moveUp ( 2 ) hero . moveLeft ( ) hero . use ( "lev…" at bounding box center [622, 239] width 256 height 263
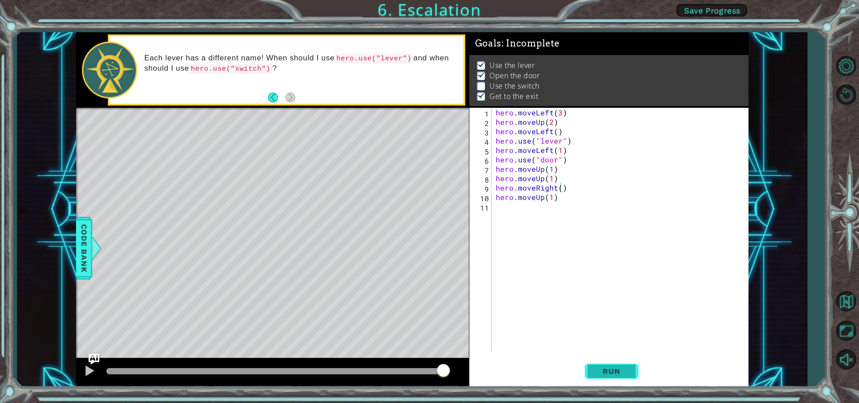
click at [609, 362] on button "Run" at bounding box center [612, 371] width 54 height 28
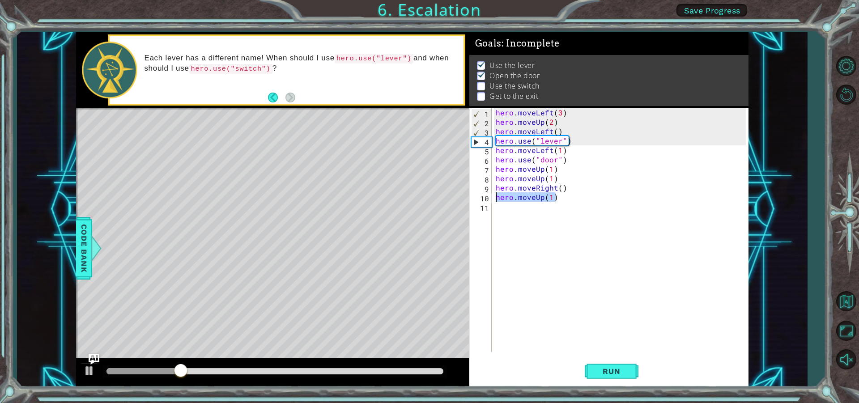
drag, startPoint x: 556, startPoint y: 200, endPoint x: 496, endPoint y: 198, distance: 60.0
click at [496, 198] on div "hero . moveLeft ( 3 ) hero . moveUp ( 2 ) hero . moveLeft ( ) hero . use ( "lev…" at bounding box center [622, 239] width 256 height 263
type textarea "hero.moveUp(1)"
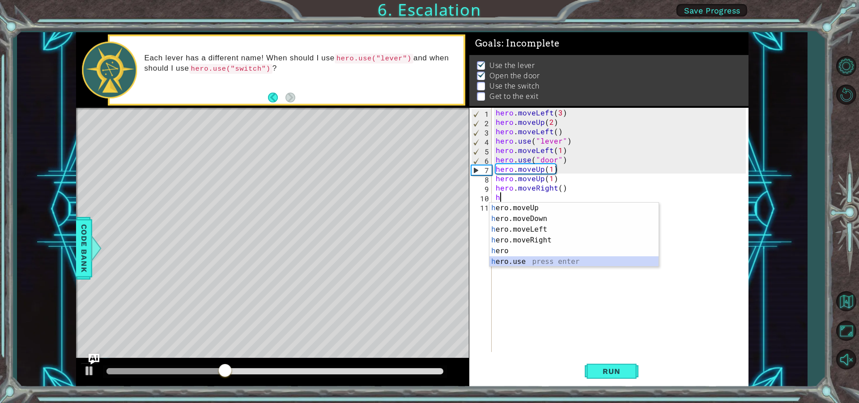
click at [527, 258] on div "h ero.moveUp press enter h ero.moveDown press enter h ero.moveLeft press enter …" at bounding box center [573, 246] width 169 height 86
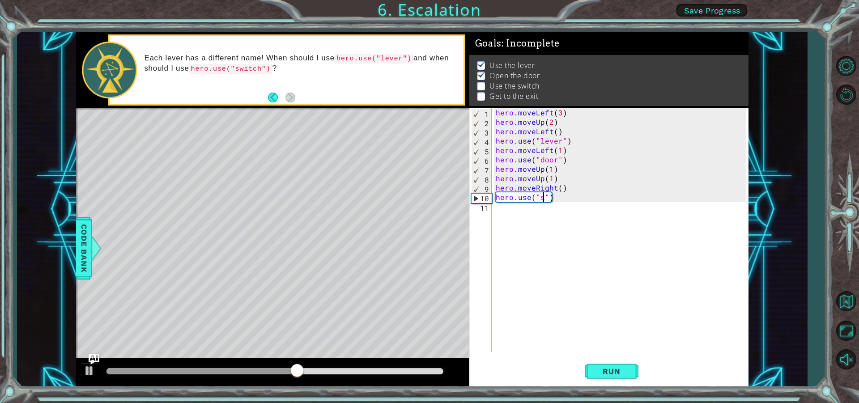
scroll to position [0, 3]
click at [560, 189] on div "hero . moveLeft ( 3 ) hero . moveUp ( 2 ) hero . moveLeft ( ) hero . use ( "lev…" at bounding box center [622, 239] width 256 height 263
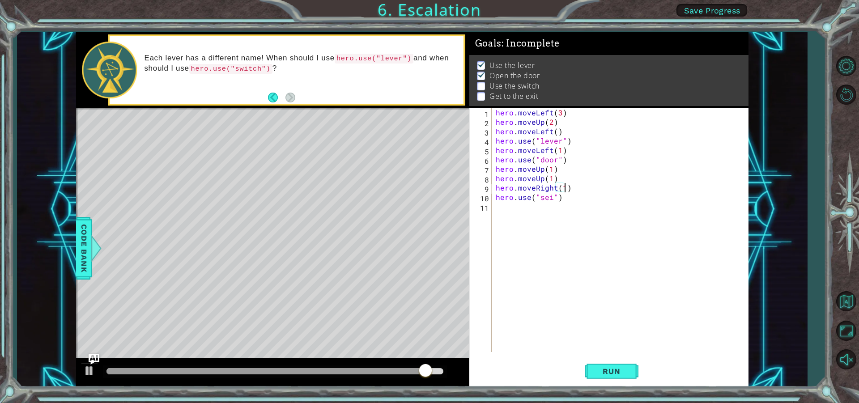
scroll to position [0, 4]
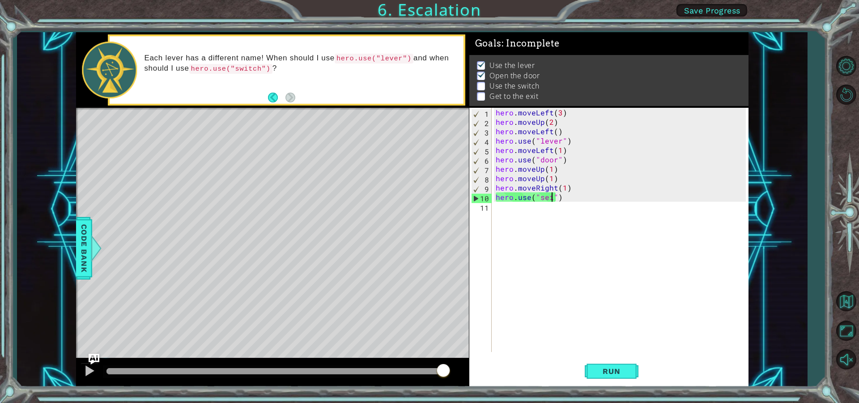
click at [550, 197] on div "hero . moveLeft ( 3 ) hero . moveUp ( 2 ) hero . moveLeft ( ) hero . use ( "lev…" at bounding box center [622, 239] width 256 height 263
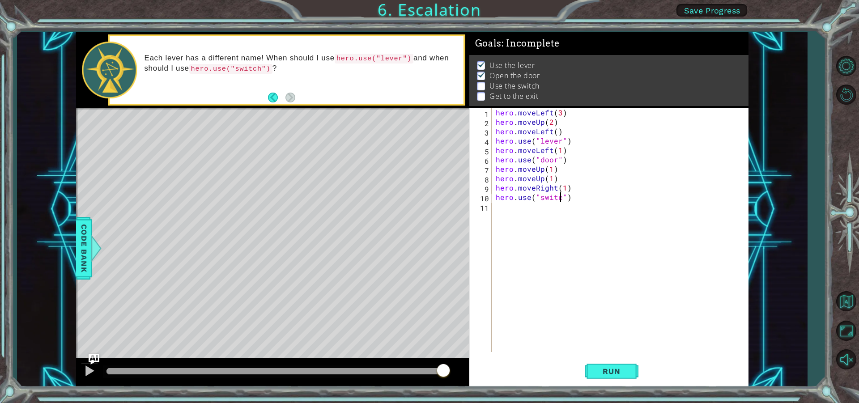
type textarea "hero.use("switch")"
click at [491, 208] on div "11" at bounding box center [481, 207] width 21 height 9
click at [616, 365] on button "Run" at bounding box center [612, 371] width 54 height 28
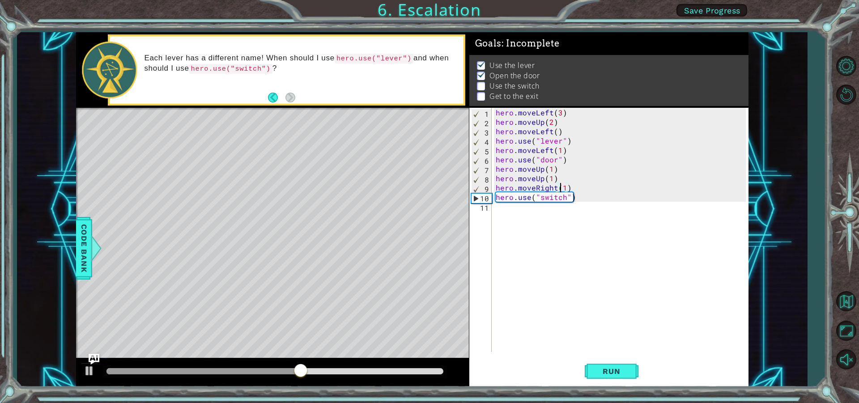
click at [562, 187] on div "hero . moveLeft ( 3 ) hero . moveUp ( 2 ) hero . moveLeft ( ) hero . use ( "lev…" at bounding box center [622, 239] width 256 height 263
click at [565, 187] on div "hero . moveLeft ( 3 ) hero . moveUp ( 2 ) hero . moveLeft ( ) hero . use ( "lev…" at bounding box center [622, 239] width 256 height 263
type textarea "hero.moveRight(2)"
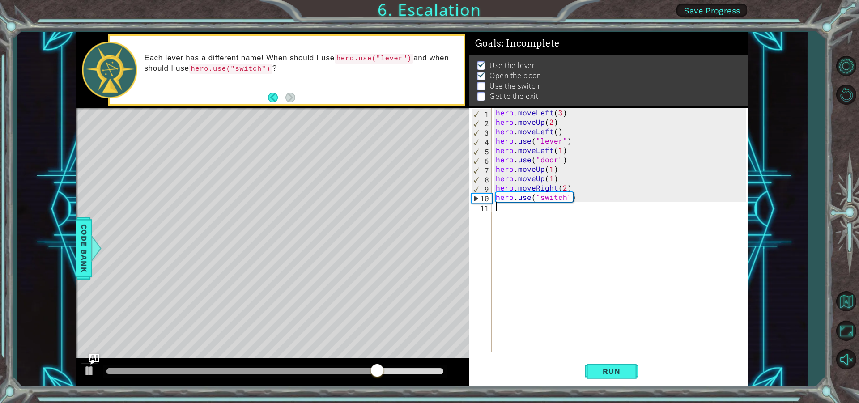
click at [507, 207] on div "hero . moveLeft ( 3 ) hero . moveUp ( 2 ) hero . moveLeft ( ) hero . use ( "lev…" at bounding box center [622, 239] width 256 height 263
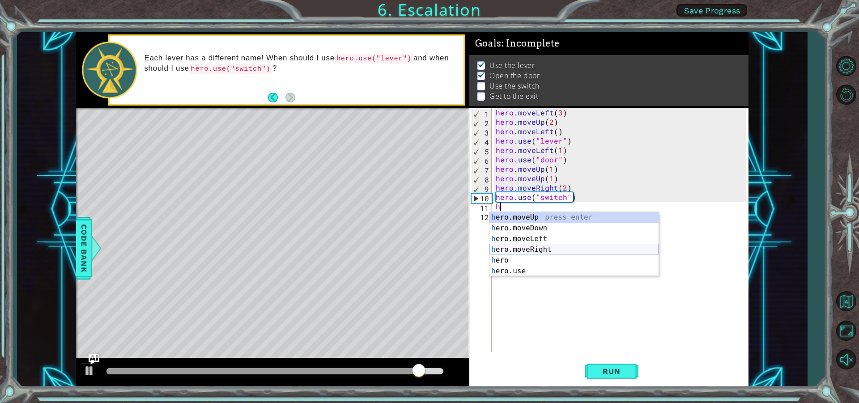
click at [538, 249] on div "h ero.moveUp press enter h ero.moveDown press enter h ero.moveLeft press enter …" at bounding box center [573, 255] width 169 height 86
type textarea "hero.moveRight(1)"
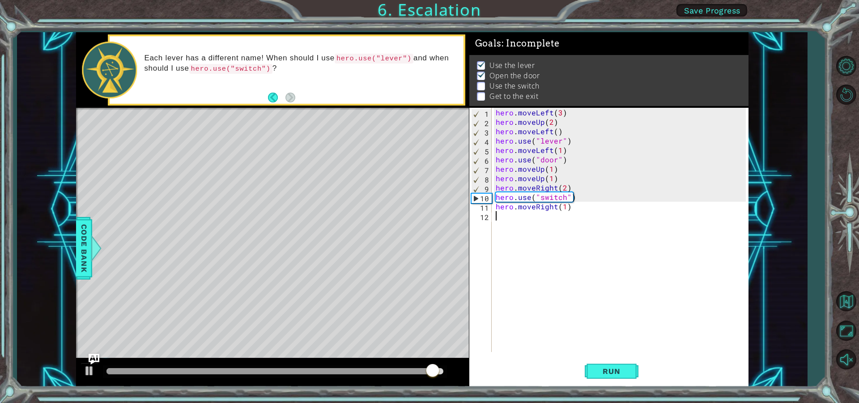
click at [501, 219] on div "hero . moveLeft ( 3 ) hero . moveUp ( 2 ) hero . moveLeft ( ) hero . use ( "lev…" at bounding box center [622, 239] width 256 height 263
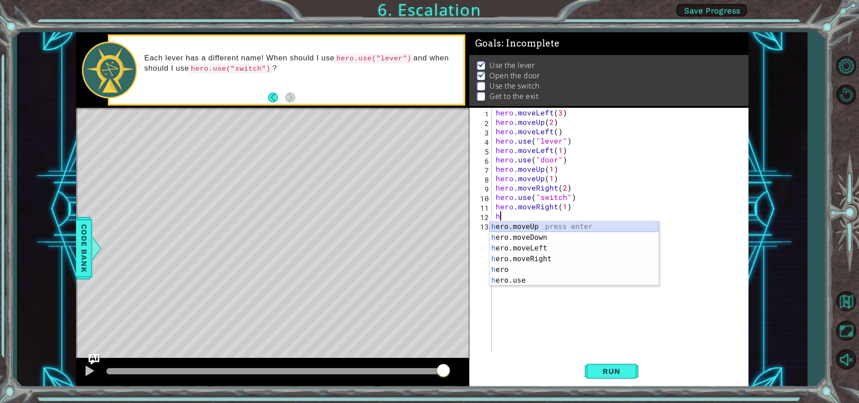
click at [530, 226] on div "h ero.moveUp press enter h ero.moveDown press enter h ero.moveLeft press enter …" at bounding box center [573, 264] width 169 height 86
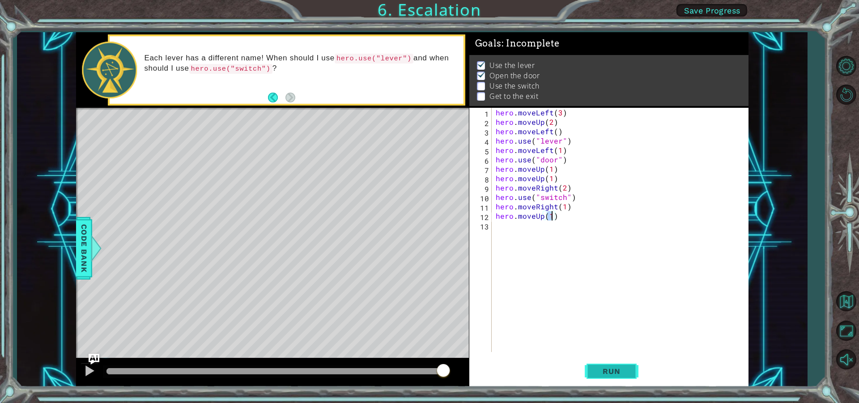
type textarea "hero.moveUp(1)"
click at [622, 369] on span "Run" at bounding box center [611, 371] width 35 height 9
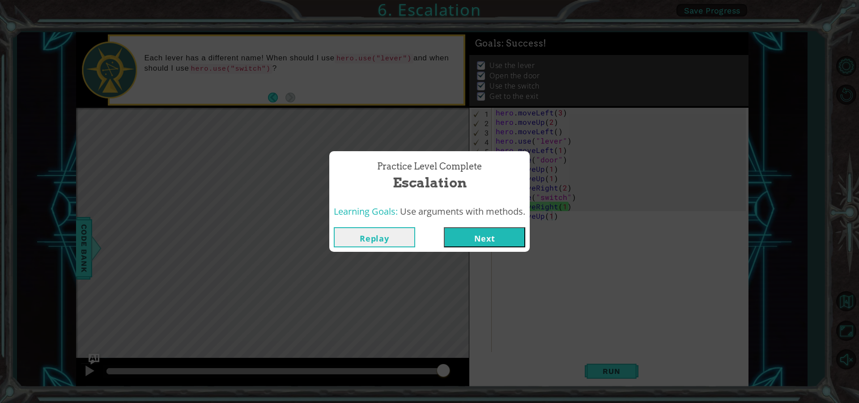
click at [488, 232] on button "Next" at bounding box center [484, 237] width 81 height 20
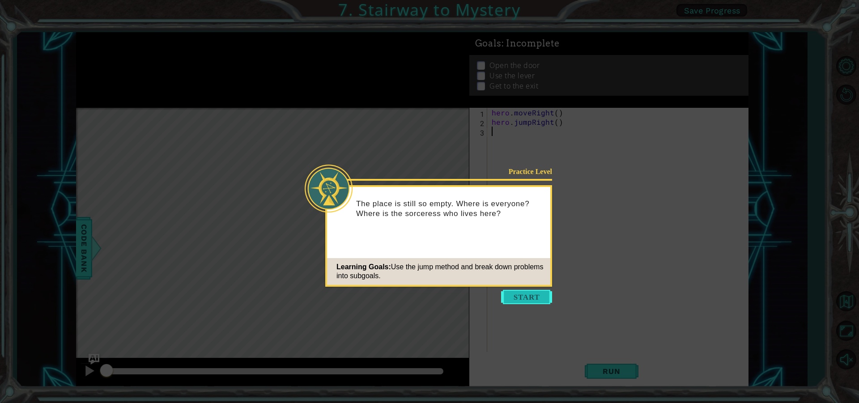
click at [526, 295] on button "Start" at bounding box center [526, 297] width 51 height 14
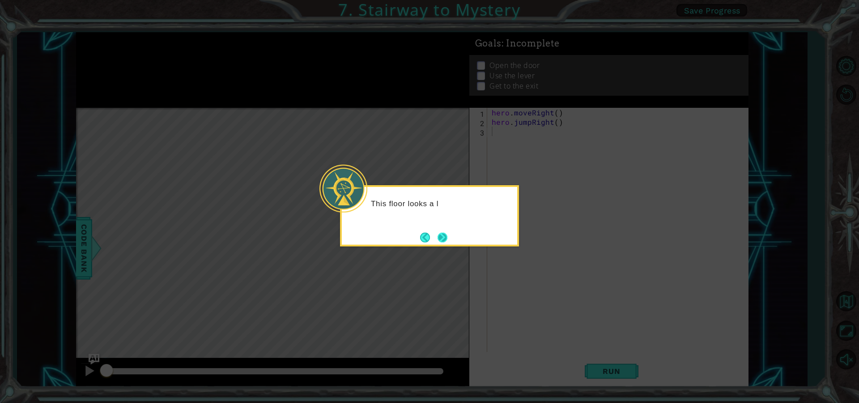
click at [445, 240] on button "Next" at bounding box center [442, 237] width 14 height 14
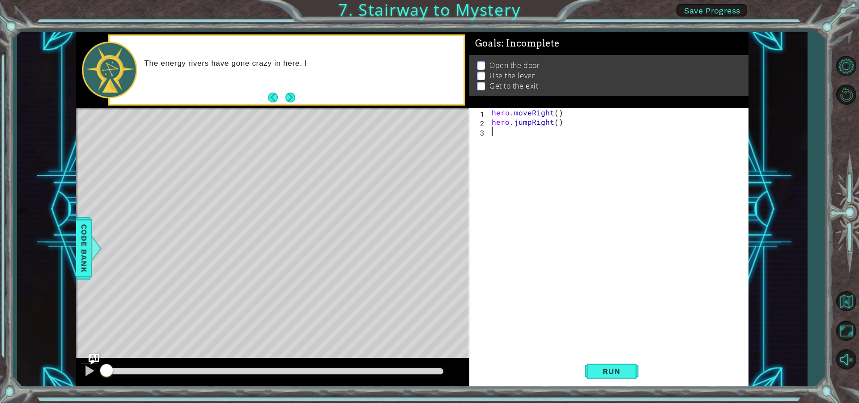
click at [499, 132] on div "hero . moveRight ( ) hero . jumpRight ( )" at bounding box center [620, 239] width 260 height 263
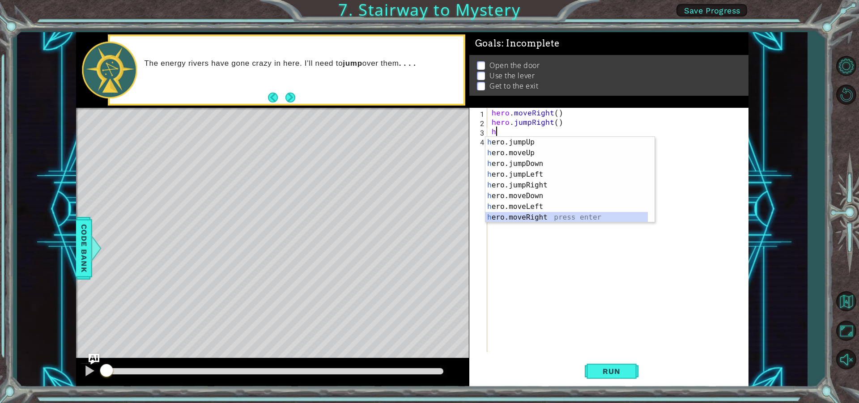
click at [542, 219] on div "h ero.jumpUp press enter h ero.moveUp press enter h ero.jumpDown press enter h …" at bounding box center [566, 190] width 162 height 107
type textarea "hero.moveRight(1)"
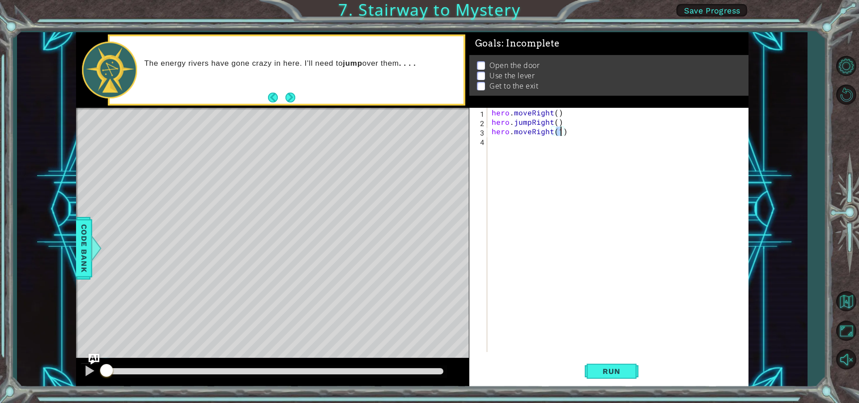
click at [496, 140] on div "hero . moveRight ( ) hero . jumpRight ( ) hero . moveRight ( 1 )" at bounding box center [620, 239] width 260 height 263
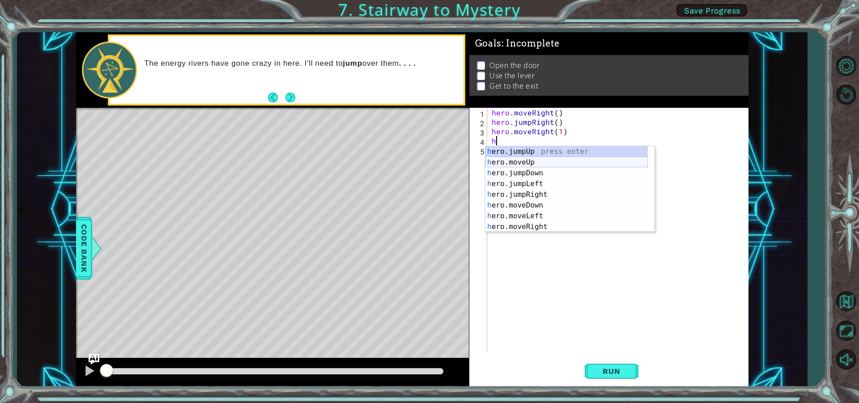
click at [532, 164] on div "h ero.jumpUp press enter h ero.moveUp press enter h ero.jumpDown press enter h …" at bounding box center [566, 199] width 162 height 107
type textarea "hero.moveUp(1)"
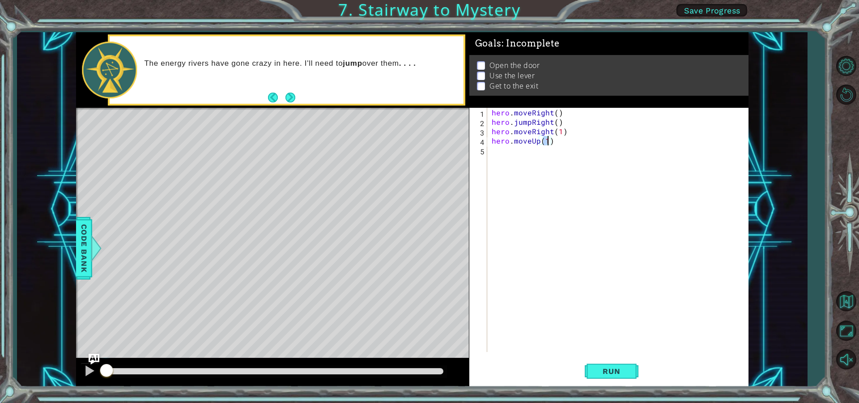
click at [508, 159] on div "hero . moveRight ( ) hero . jumpRight ( ) hero . moveRight ( 1 ) hero . moveUp …" at bounding box center [620, 239] width 260 height 263
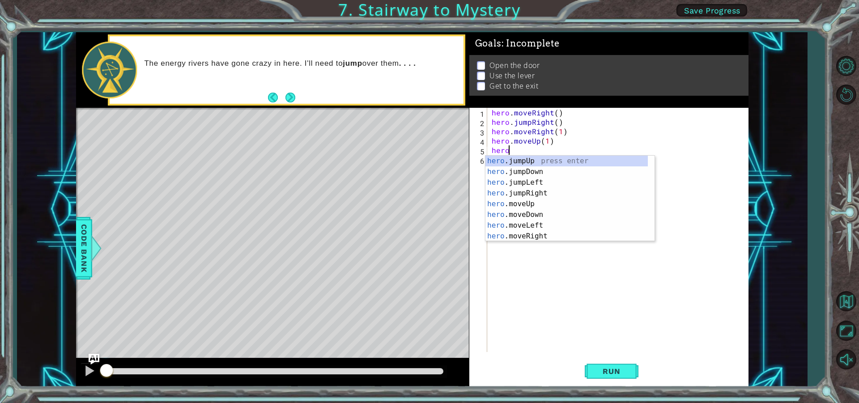
scroll to position [0, 1]
click at [540, 159] on div "hero.u se press enter hero. j u mpUp press enter hero. j u mpDown press enter h…" at bounding box center [569, 199] width 169 height 86
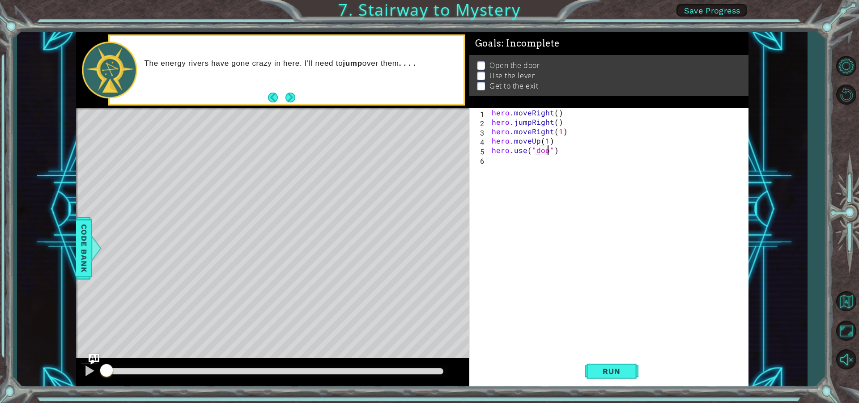
type textarea "hero.use("door")"
click at [496, 161] on div "hero . moveRight ( ) hero . jumpRight ( ) hero . moveRight ( 1 ) hero . moveUp …" at bounding box center [620, 239] width 260 height 263
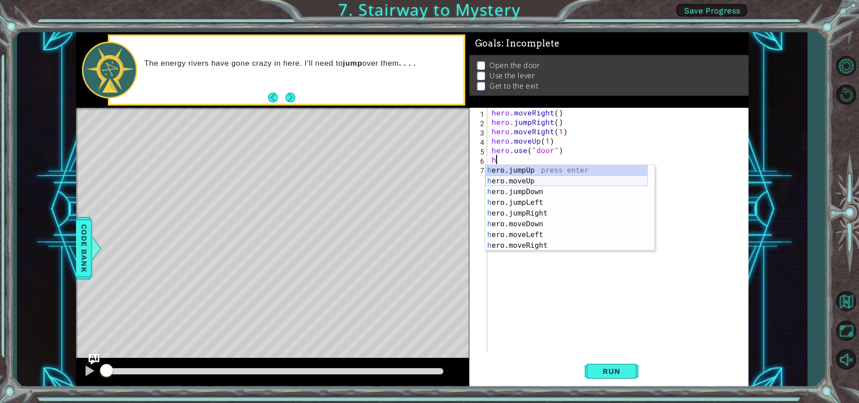
click at [526, 178] on div "h ero.jumpUp press enter h ero.moveUp press enter h ero.jumpDown press enter h …" at bounding box center [566, 218] width 162 height 107
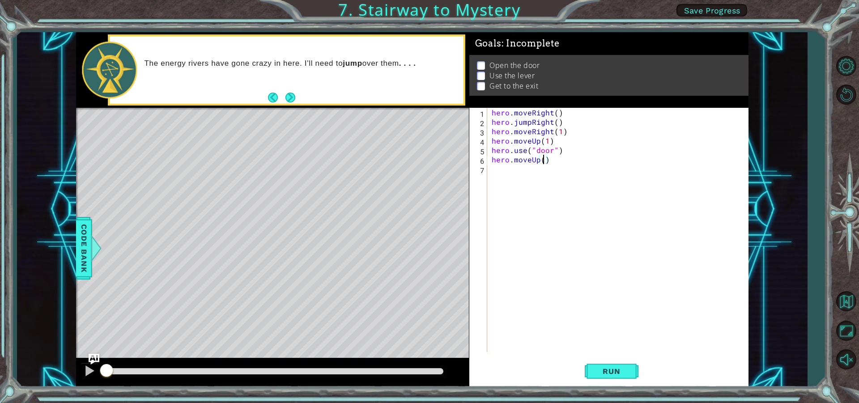
type textarea "hero.moveUp(2)"
click at [486, 173] on div "7" at bounding box center [479, 169] width 16 height 9
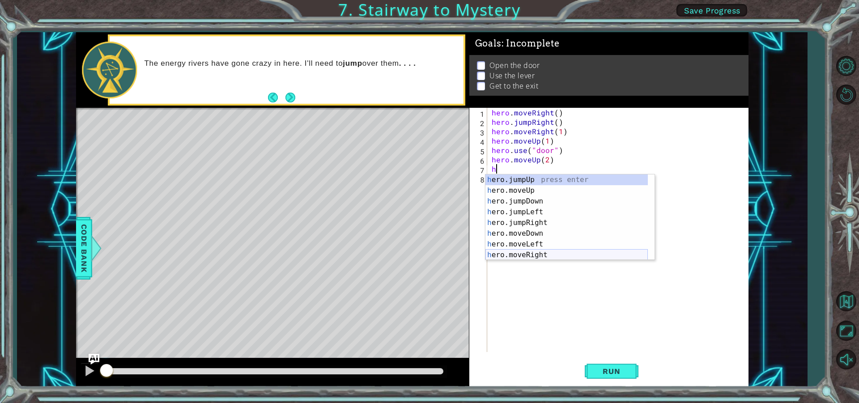
click at [528, 252] on div "h ero.jumpUp press enter h ero.moveUp press enter h ero.jumpDown press enter h …" at bounding box center [566, 227] width 162 height 107
type textarea "hero.moveRight(1)"
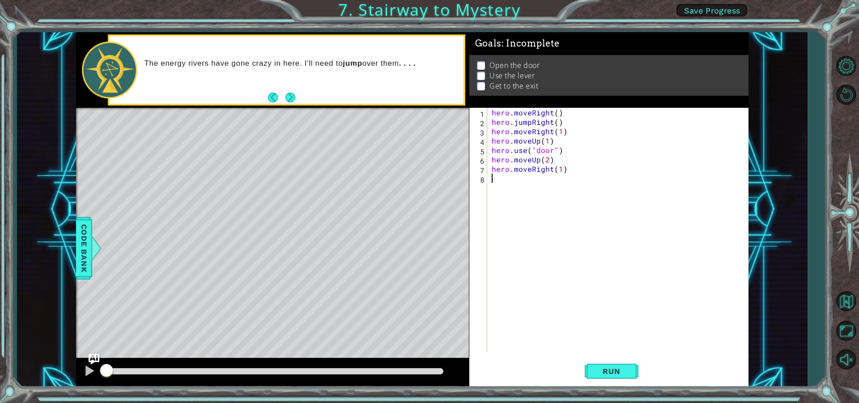
click at [496, 179] on div "hero . moveRight ( ) hero . jumpRight ( ) hero . moveRight ( 1 ) hero . moveUp …" at bounding box center [620, 239] width 260 height 263
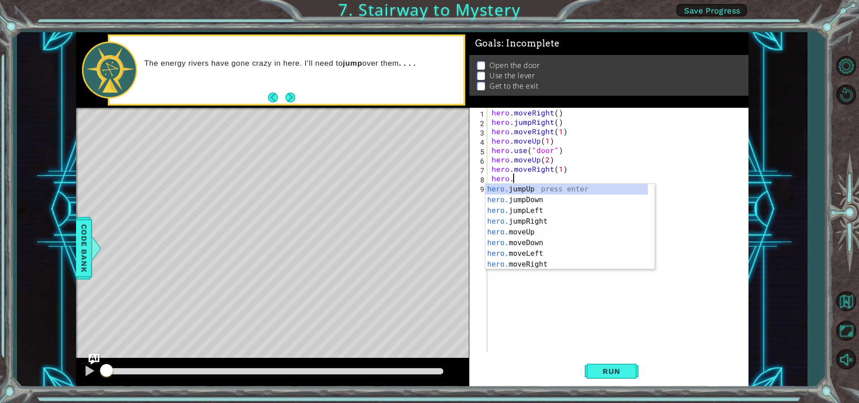
scroll to position [0, 1]
click at [525, 187] on div "hero.u se press enter hero. j u mpUp press enter hero. j u mpDown press enter h…" at bounding box center [569, 227] width 169 height 86
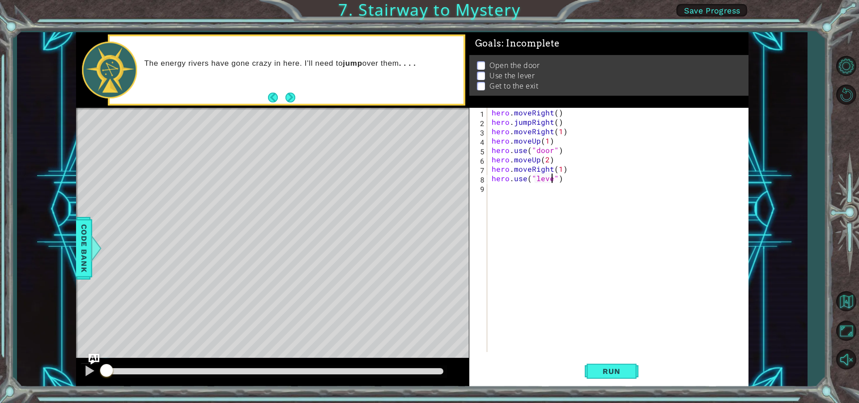
scroll to position [0, 4]
type textarea "hero.use("lever")"
click at [496, 187] on div "hero . moveRight ( ) hero . jumpRight ( ) hero . moveRight ( 1 ) hero . moveUp …" at bounding box center [620, 239] width 260 height 263
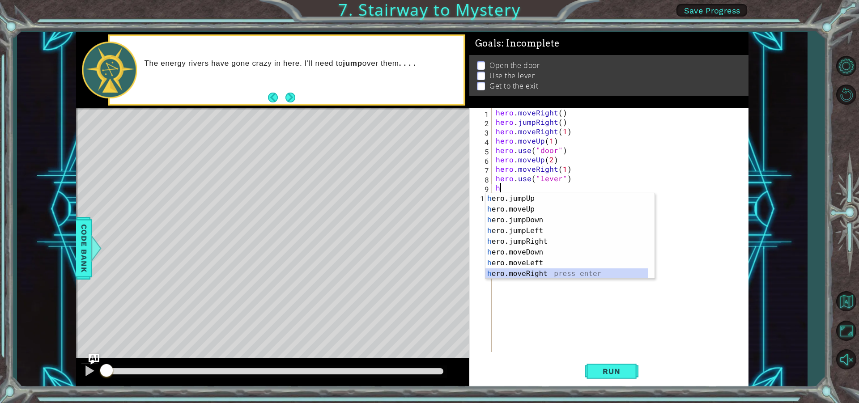
drag, startPoint x: 533, startPoint y: 275, endPoint x: 535, endPoint y: 256, distance: 19.3
click at [533, 274] on div "h ero.jumpUp press enter h ero.moveUp press enter h ero.jumpDown press enter h …" at bounding box center [566, 246] width 162 height 107
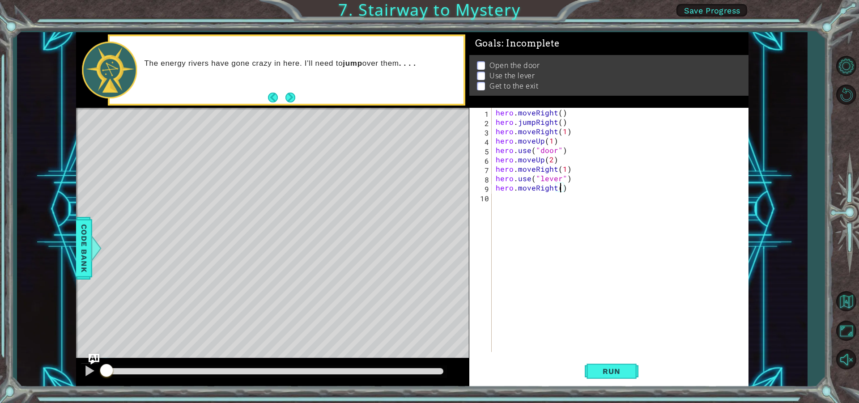
type textarea "hero.moveRight(2)"
click at [509, 203] on div "hero . moveRight ( ) hero . jumpRight ( ) hero . moveRight ( 1 ) hero . moveUp …" at bounding box center [622, 239] width 256 height 263
type textarea "h"
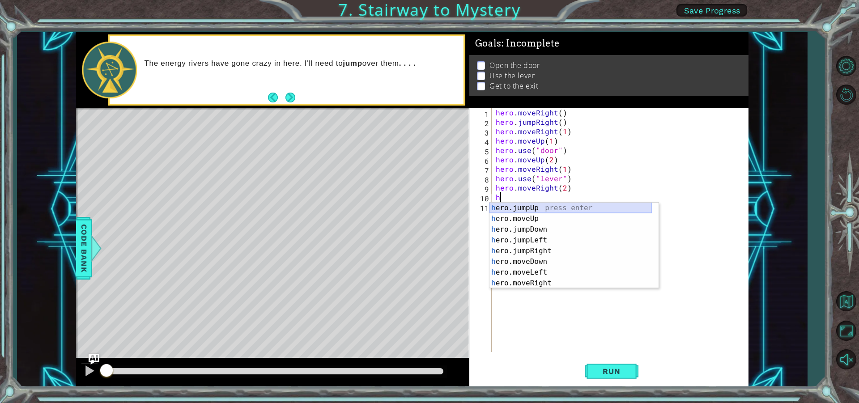
click at [545, 210] on div "h ero.jumpUp press enter h ero.moveUp press enter h ero.jumpDown press enter h …" at bounding box center [570, 256] width 162 height 107
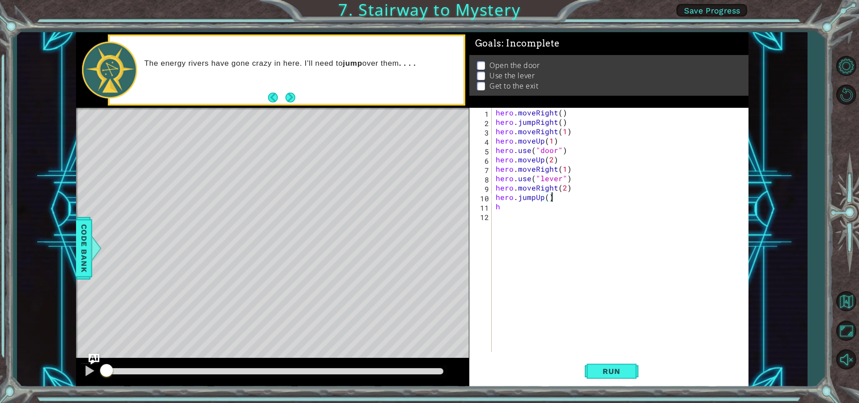
click at [556, 193] on div "hero . moveRight ( ) hero . jumpRight ( ) hero . moveRight ( 1 ) hero . moveUp …" at bounding box center [622, 239] width 256 height 263
click at [554, 190] on div "hero . moveRight ( ) hero . jumpRight ( ) hero . moveRight ( 1 ) hero . moveUp …" at bounding box center [622, 239] width 256 height 263
click at [553, 170] on div "hero . moveRight ( ) hero . jumpRight ( ) hero . moveRight ( 1 ) hero . moveUp …" at bounding box center [622, 239] width 256 height 263
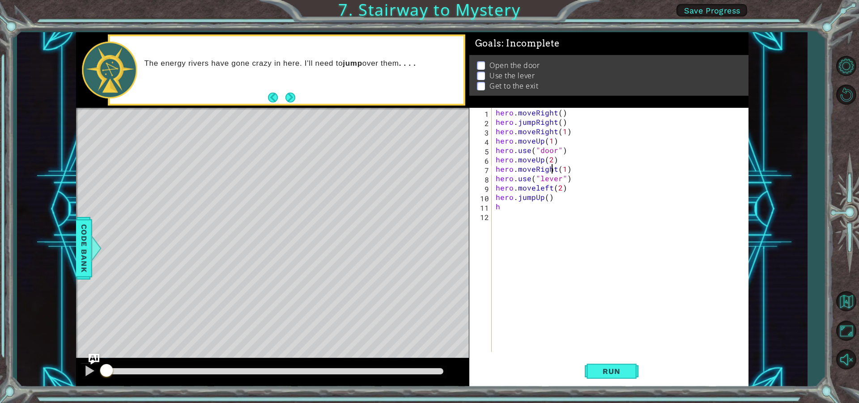
click at [552, 170] on div "hero . moveRight ( ) hero . jumpRight ( ) hero . moveRight ( 1 ) hero . moveUp …" at bounding box center [622, 239] width 256 height 263
click at [545, 202] on div "hero . moveRight ( ) hero . jumpRight ( ) hero . moveRight ( 1 ) hero . moveUp …" at bounding box center [622, 239] width 256 height 263
type textarea "h"
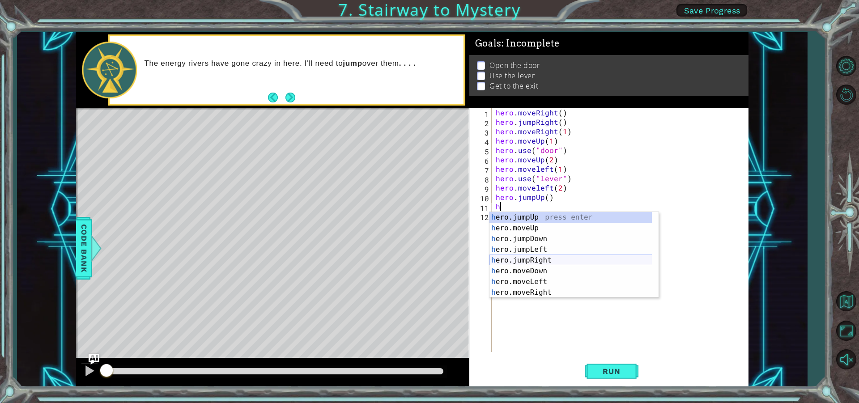
click at [575, 264] on div "h ero.jumpUp press enter h ero.moveUp press enter h ero.jumpDown press enter h …" at bounding box center [573, 265] width 169 height 107
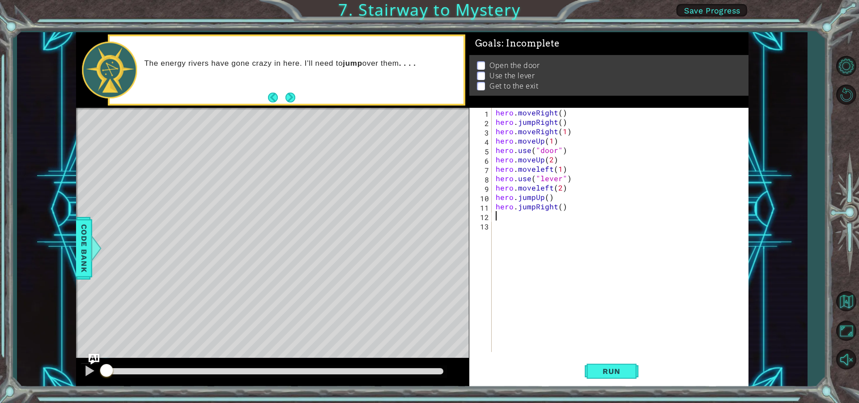
click at [560, 209] on div "hero . moveRight ( ) hero . jumpRight ( ) hero . moveRight ( 1 ) hero . moveUp …" at bounding box center [622, 239] width 256 height 263
type textarea "hero.jumpRight(2)"
click at [600, 372] on span "Run" at bounding box center [611, 371] width 35 height 9
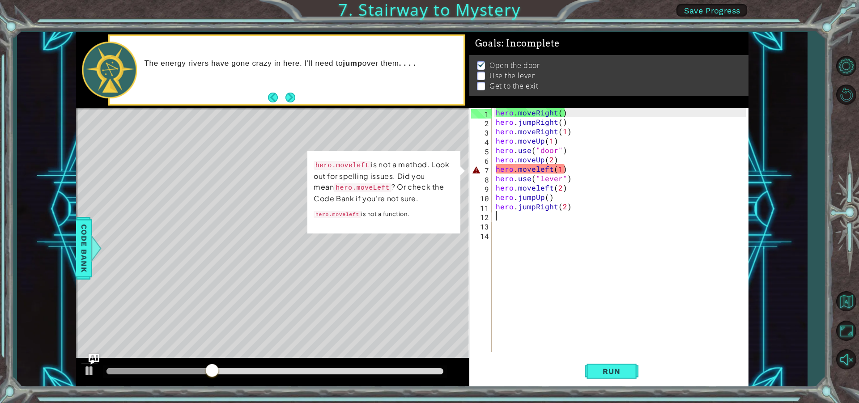
click at [559, 172] on div "hero . moveRight ( ) hero . jumpRight ( ) hero . moveRight ( 1 ) hero . moveUp …" at bounding box center [622, 239] width 256 height 263
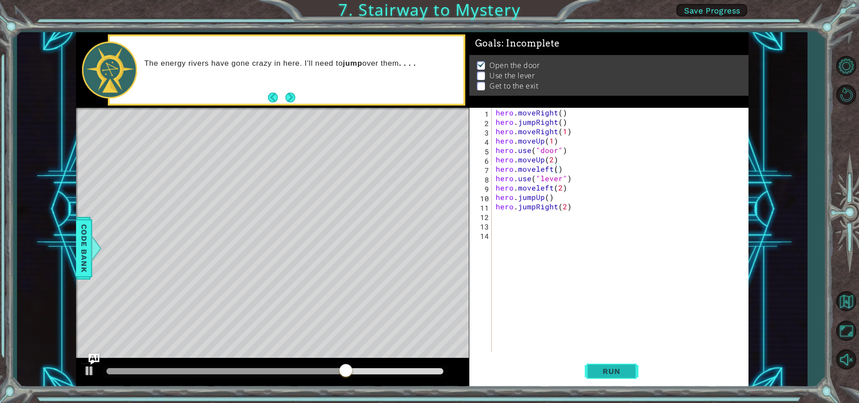
click at [607, 367] on span "Run" at bounding box center [611, 371] width 35 height 9
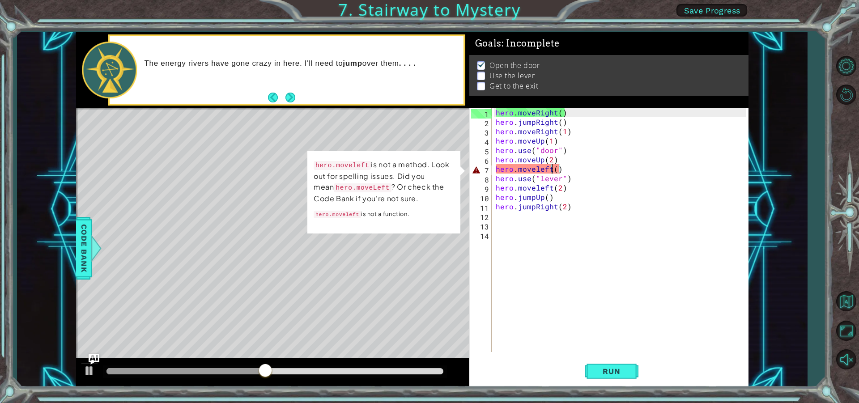
click at [550, 170] on div "hero . moveRight ( ) hero . jumpRight ( ) hero . moveRight ( 1 ) hero . moveUp …" at bounding box center [622, 239] width 256 height 263
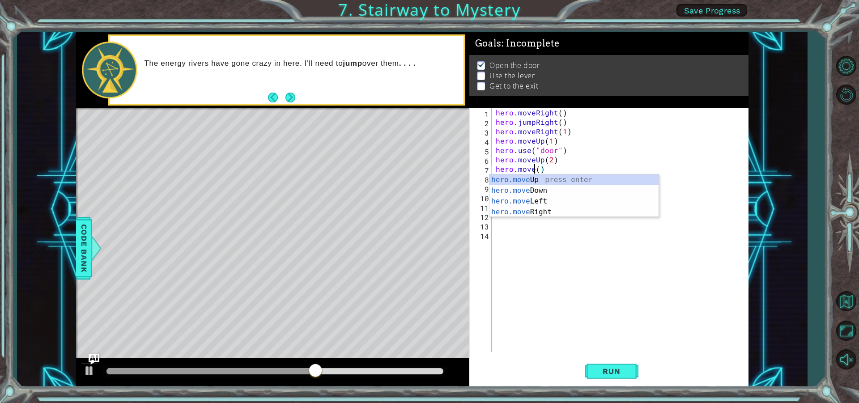
scroll to position [0, 3]
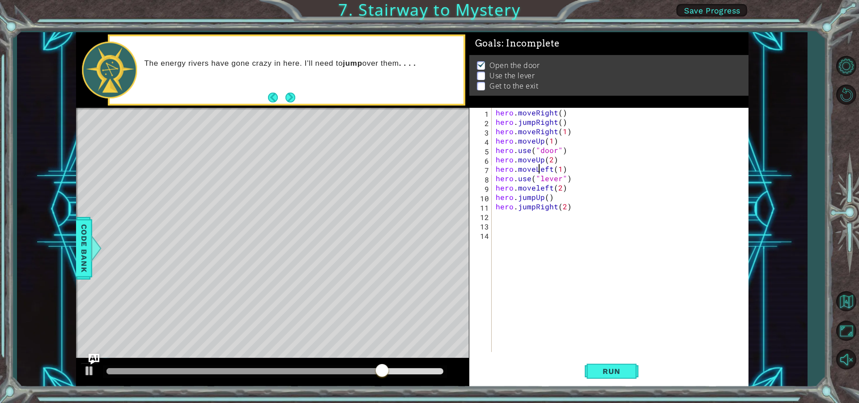
click at [537, 171] on div "hero . moveRight ( ) hero . jumpRight ( ) hero . moveRight ( 1 ) hero . moveUp …" at bounding box center [622, 239] width 256 height 263
click at [557, 170] on div "hero . moveRight ( ) hero . jumpRight ( ) hero . moveRight ( 1 ) hero . moveUp …" at bounding box center [622, 239] width 256 height 263
click at [626, 371] on span "Run" at bounding box center [611, 371] width 35 height 9
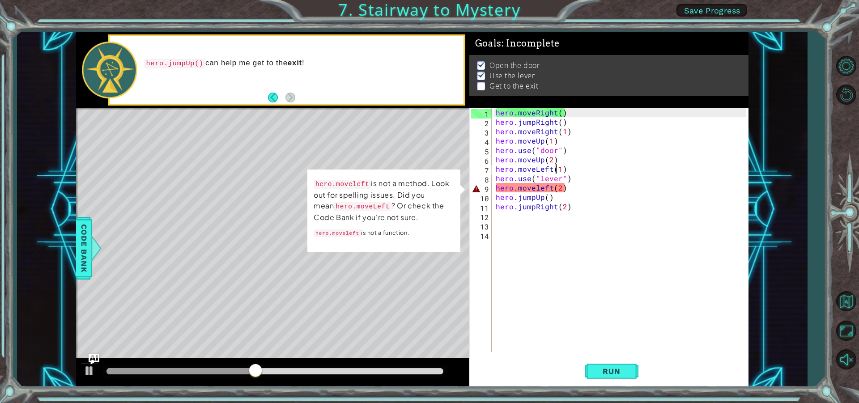
click at [377, 161] on div "1 ההההההההההההההההההההההההההההההההההההההההההההההההההההההההההההההההההההההההההההה…" at bounding box center [412, 209] width 672 height 355
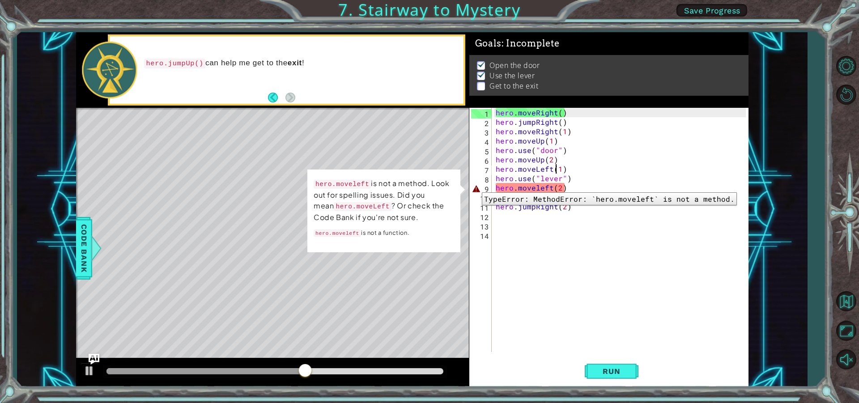
click at [475, 186] on div "9" at bounding box center [481, 188] width 21 height 9
click at [636, 201] on div "hero . moveRight ( ) hero . jumpRight ( ) hero . moveRight ( 1 ) hero . moveUp …" at bounding box center [622, 239] width 256 height 263
type textarea "hero.jumpUp()"
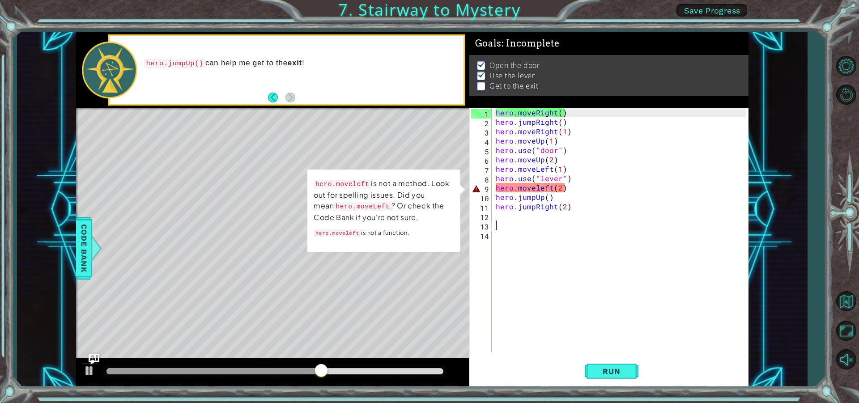
click at [607, 229] on div "hero . moveRight ( ) hero . jumpRight ( ) hero . moveRight ( 1 ) hero . moveUp …" at bounding box center [622, 239] width 256 height 263
